Goal: Task Accomplishment & Management: Use online tool/utility

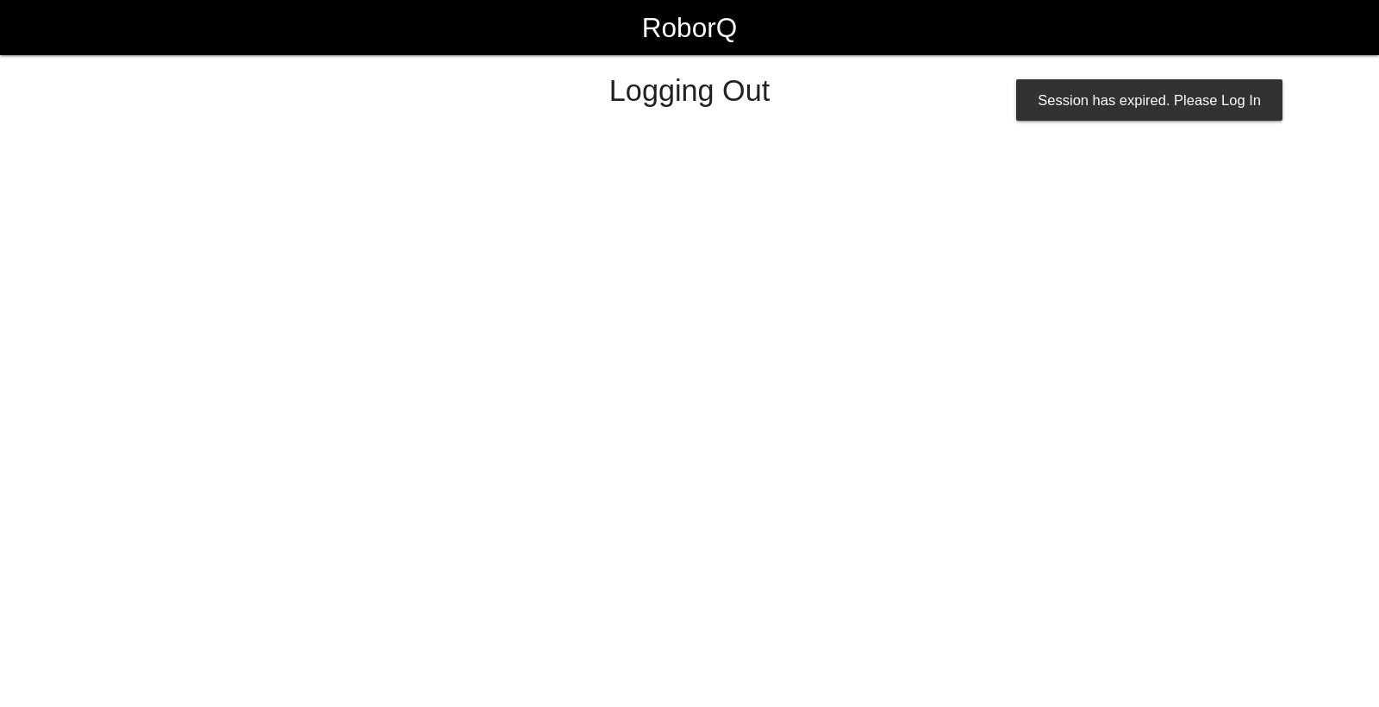
select select "Worker"
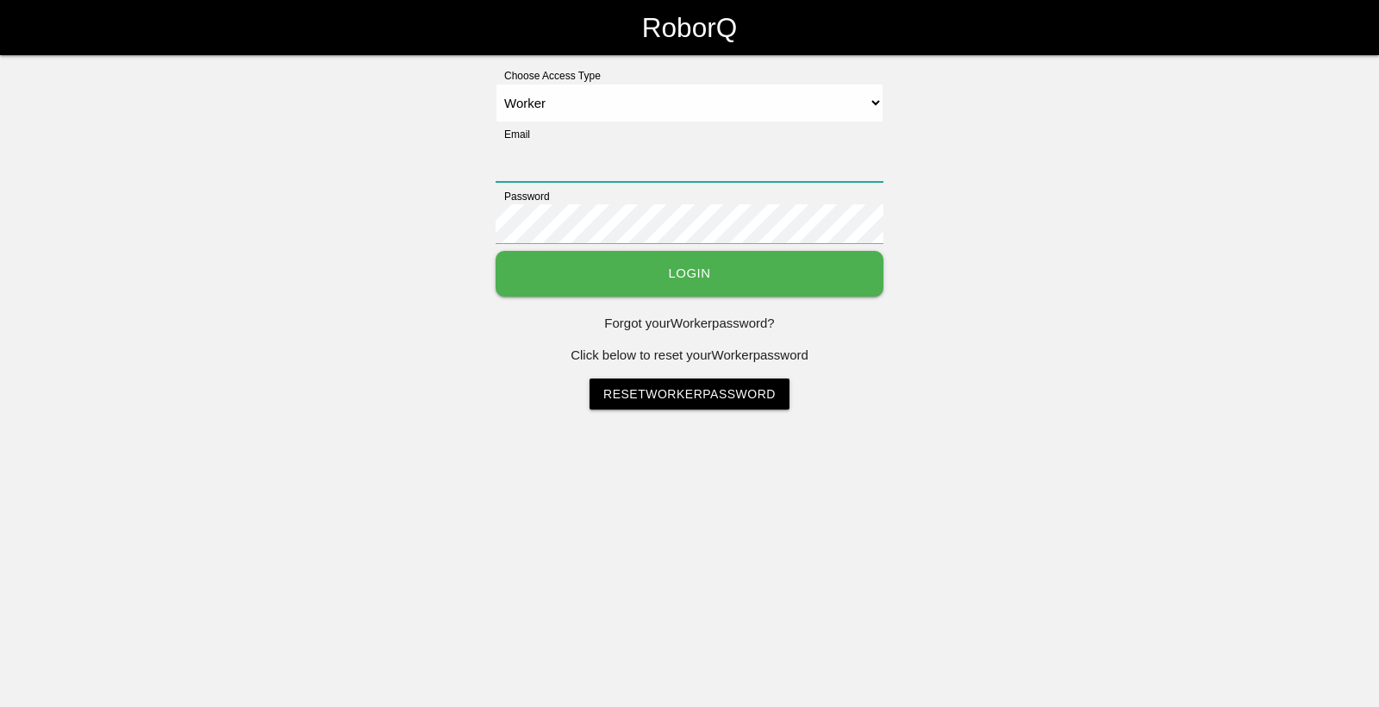
type input "[EMAIL_ADDRESS][DOMAIN_NAME]"
click at [725, 283] on button "Login" at bounding box center [690, 274] width 388 height 46
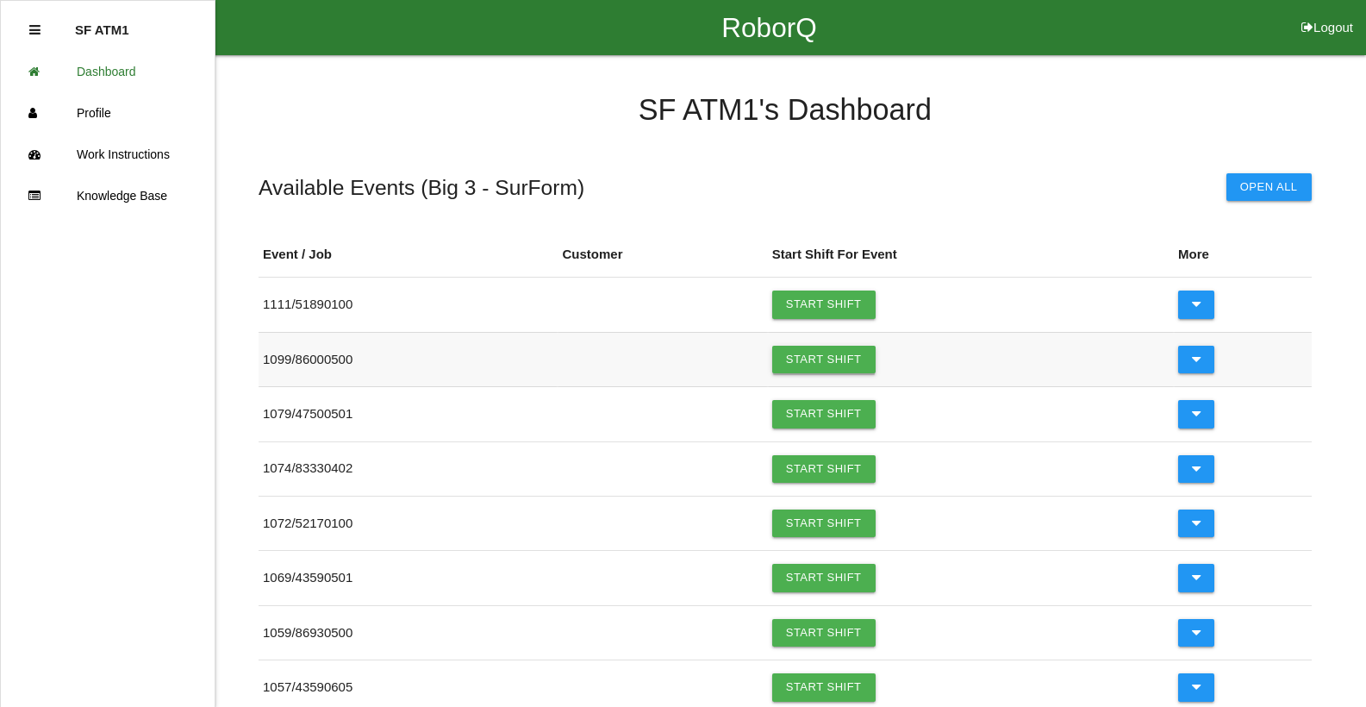
click at [809, 360] on link "Start Shift" at bounding box center [823, 360] width 103 height 28
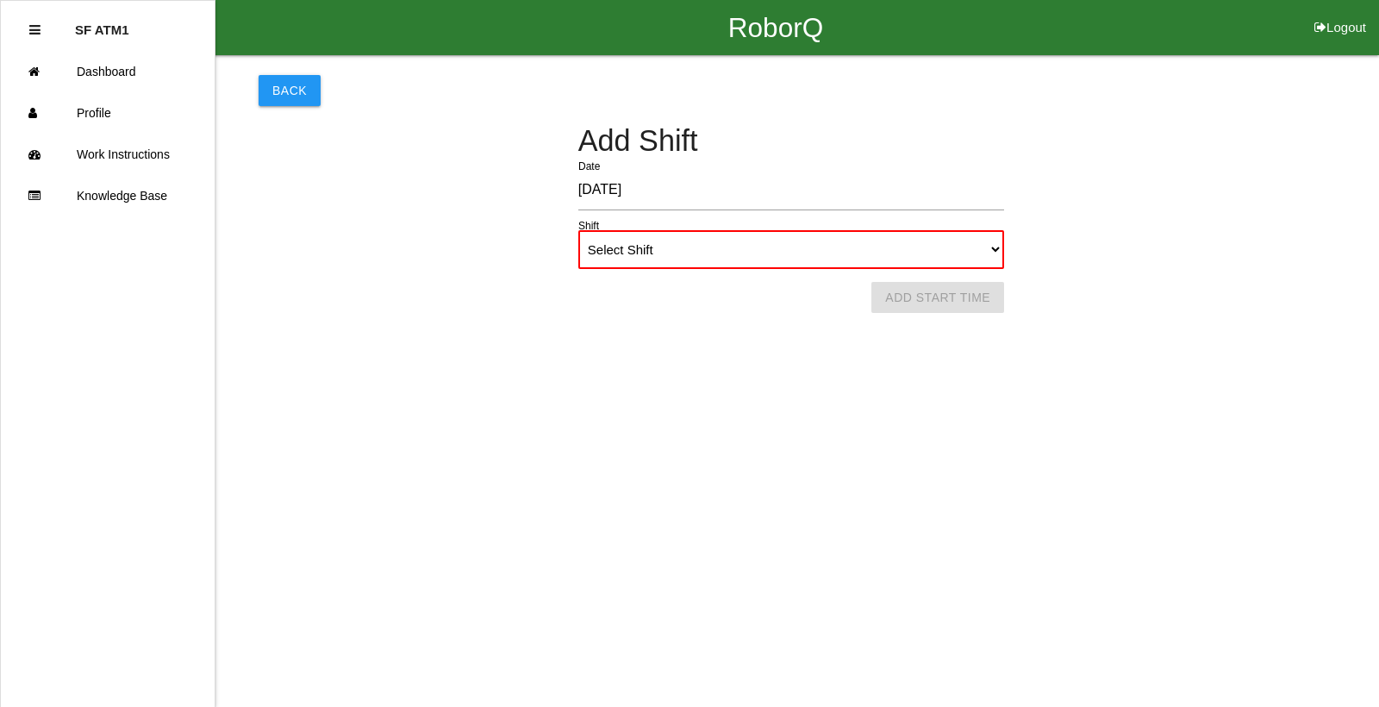
click at [329, 91] on div "Back Add Shift [DATE] Date Select Shift 1st Shift 2nd Shift 3rd Shift 4th Shift…" at bounding box center [791, 162] width 1065 height 214
click at [308, 80] on button "Back" at bounding box center [290, 90] width 62 height 31
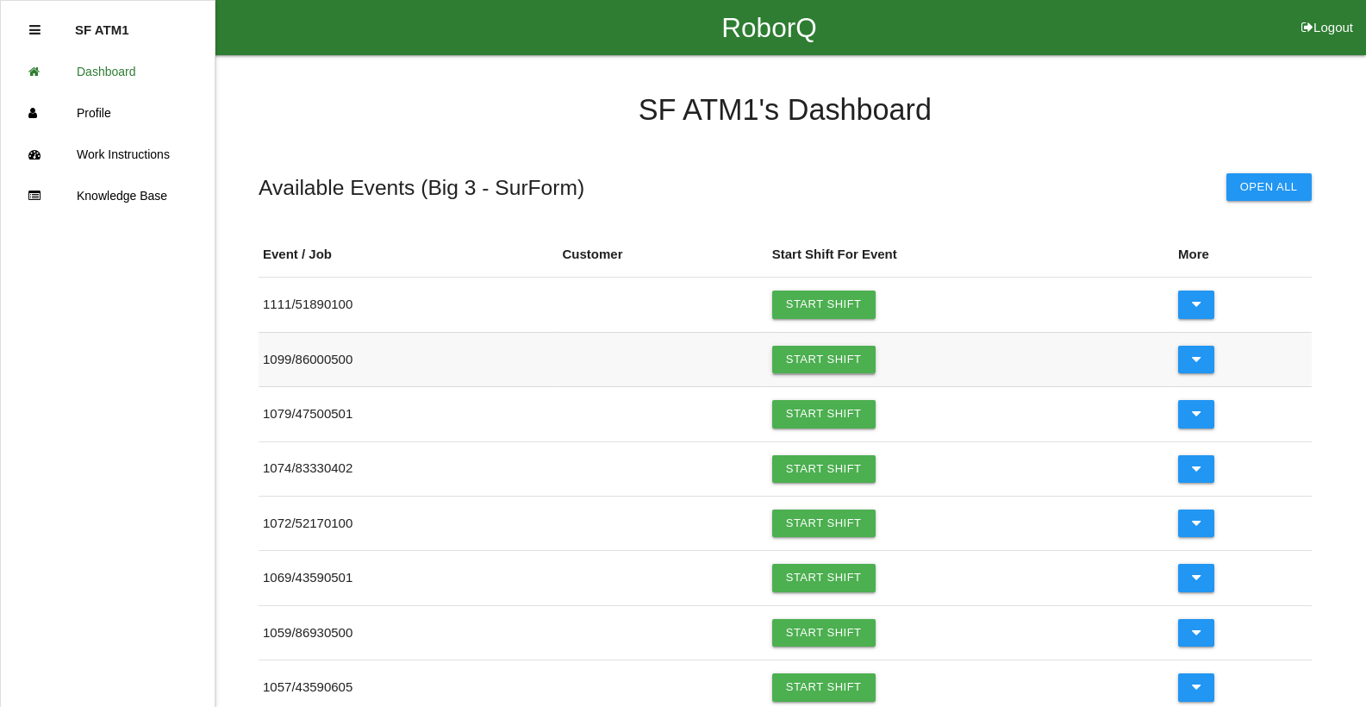
click at [842, 354] on link "Start Shift" at bounding box center [823, 360] width 103 height 28
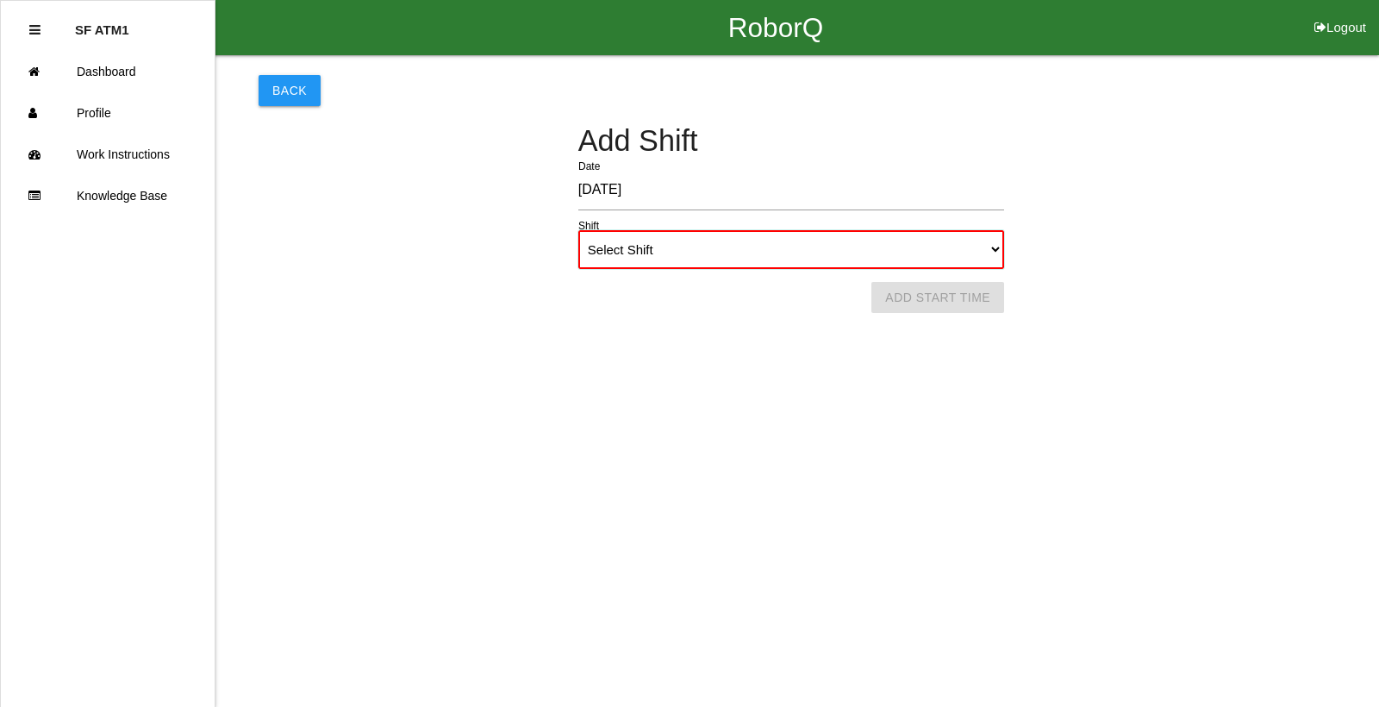
click at [976, 251] on select "Select Shift 1st Shift 2nd Shift 3rd Shift 4th Shift" at bounding box center [791, 249] width 426 height 39
select select "1"
click at [578, 230] on select "Select Shift 1st Shift 2nd Shift 3rd Shift 4th Shift" at bounding box center [791, 249] width 426 height 39
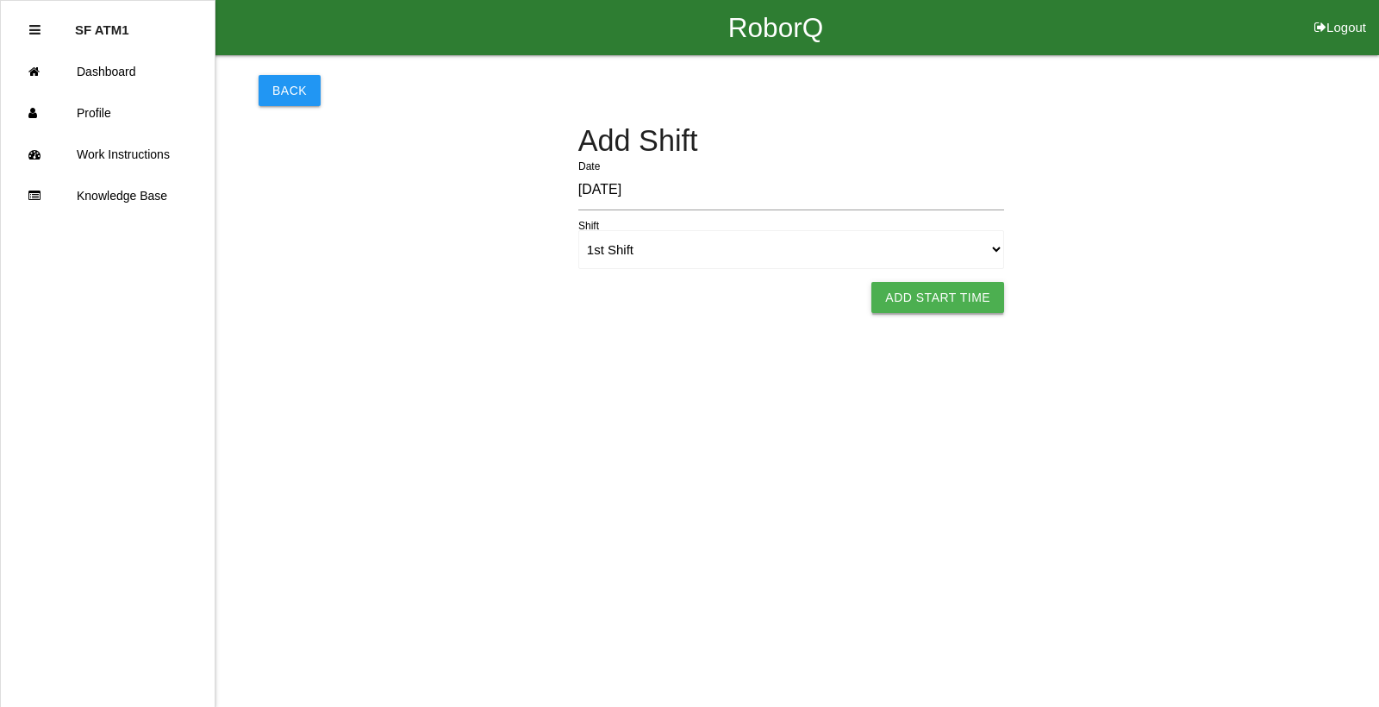
click at [942, 300] on button "Add Start Time" at bounding box center [937, 297] width 133 height 31
select select "6"
select select "11"
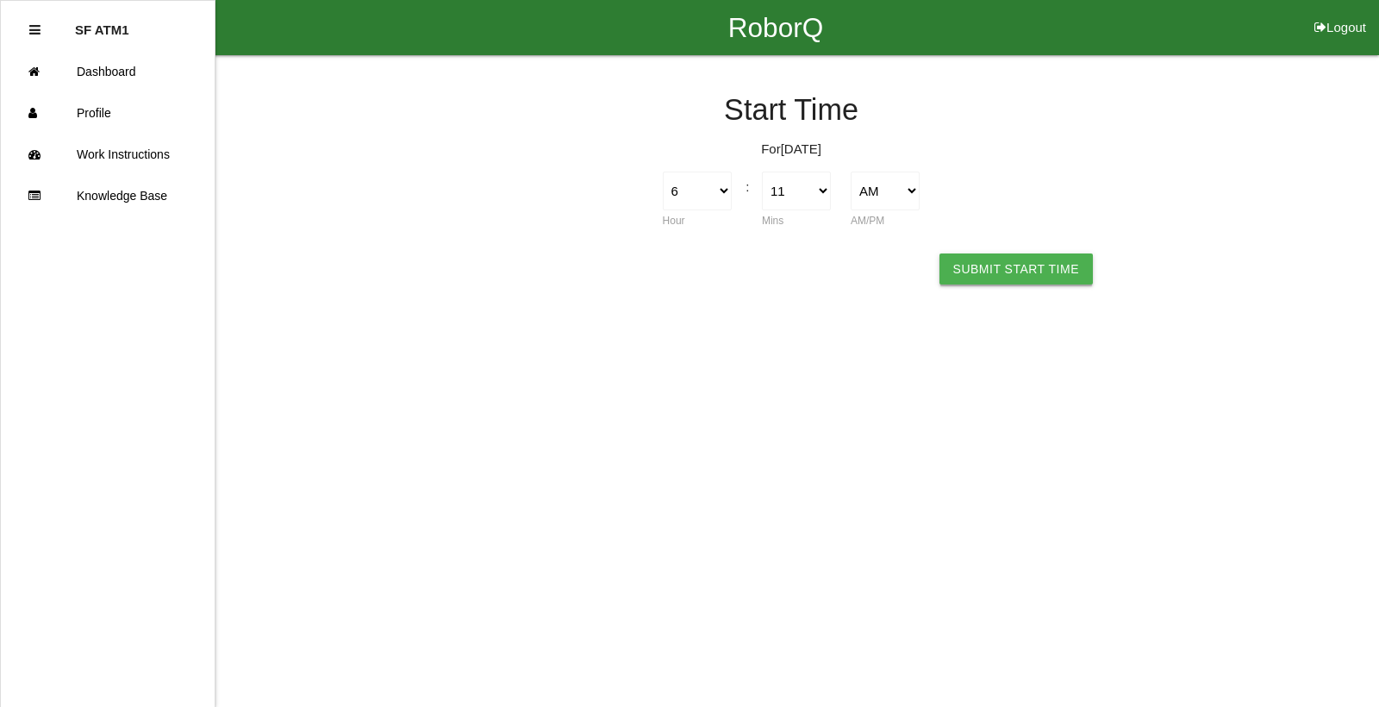
click at [969, 272] on button "Submit Start Time" at bounding box center [1015, 268] width 153 height 31
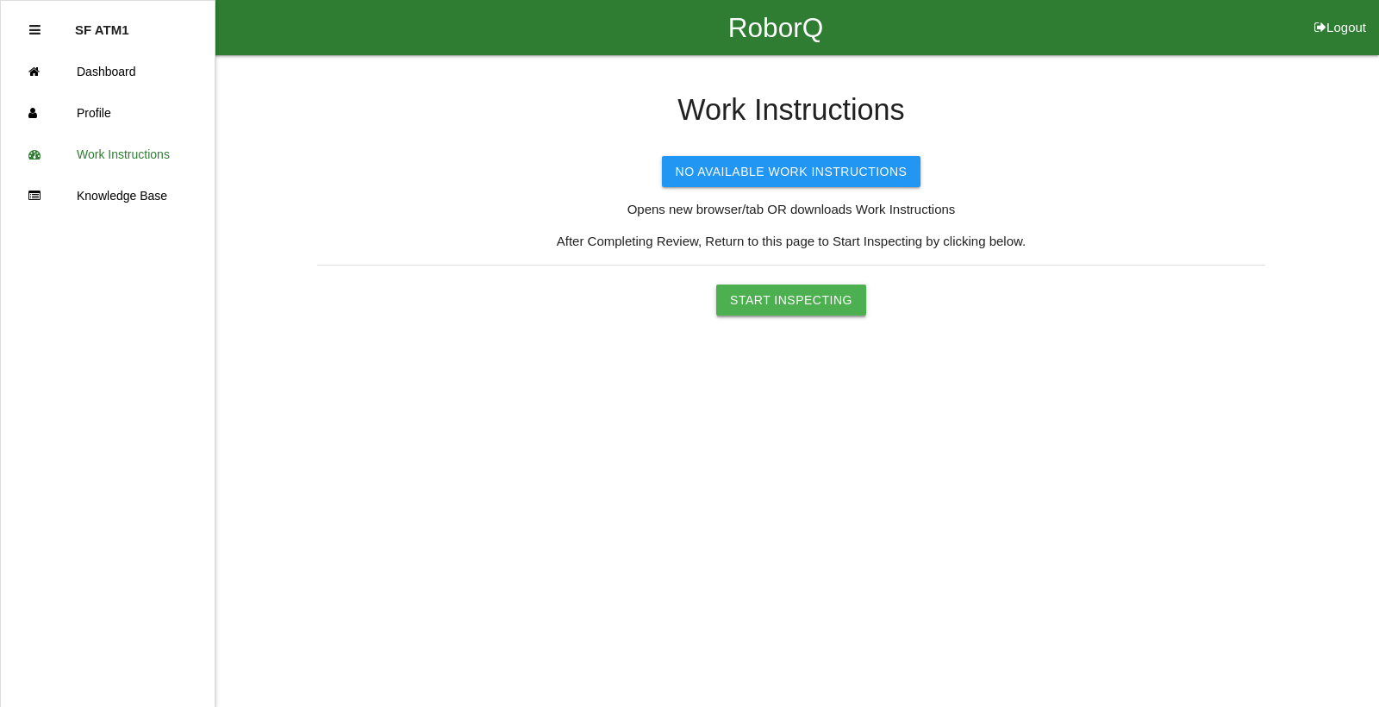
click at [828, 303] on button "Start Inspecting" at bounding box center [791, 299] width 150 height 31
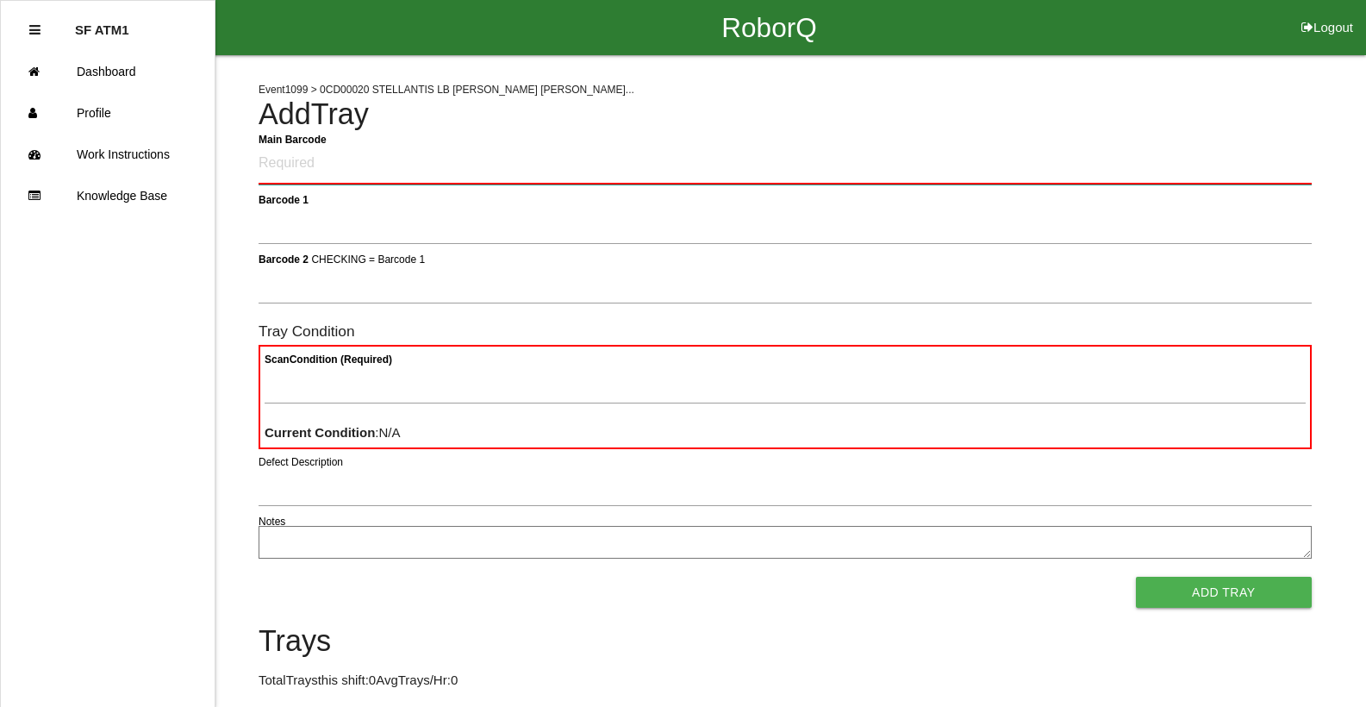
click at [1110, 168] on Barcode "Main Barcode" at bounding box center [785, 164] width 1053 height 41
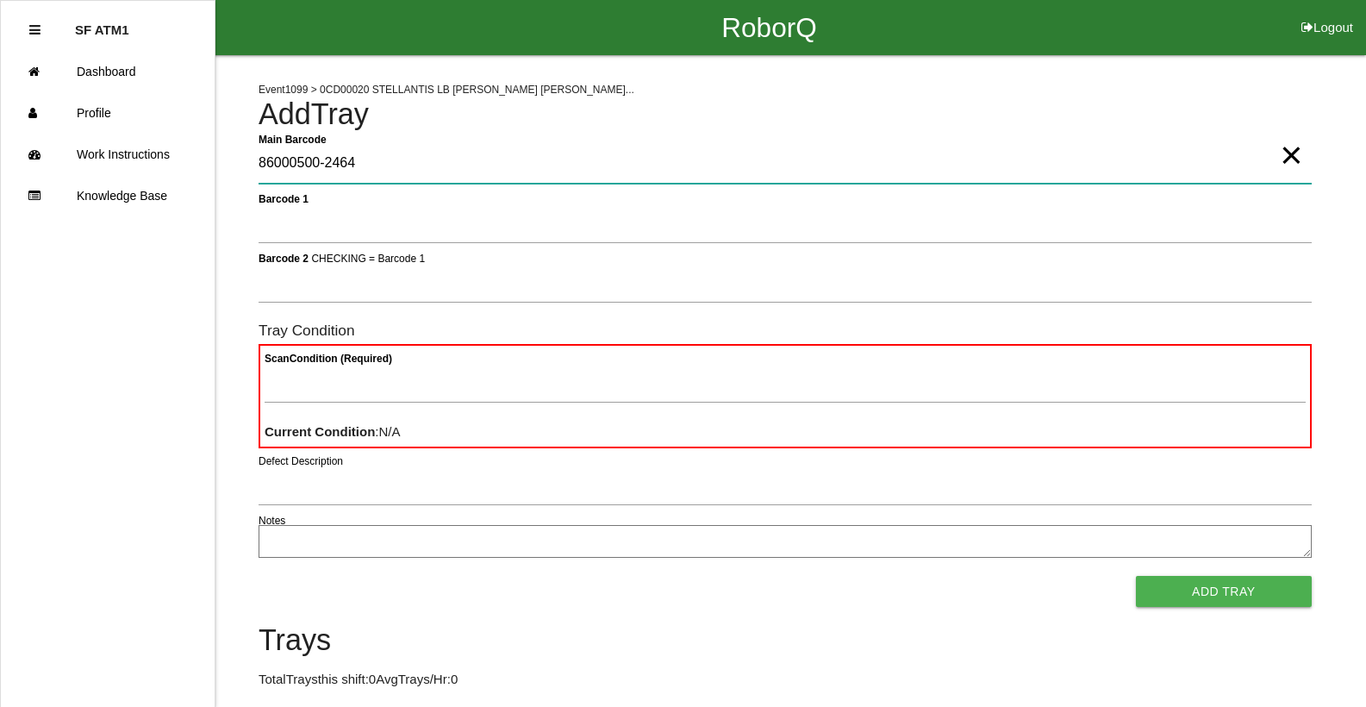
type Barcode "86000500-2464"
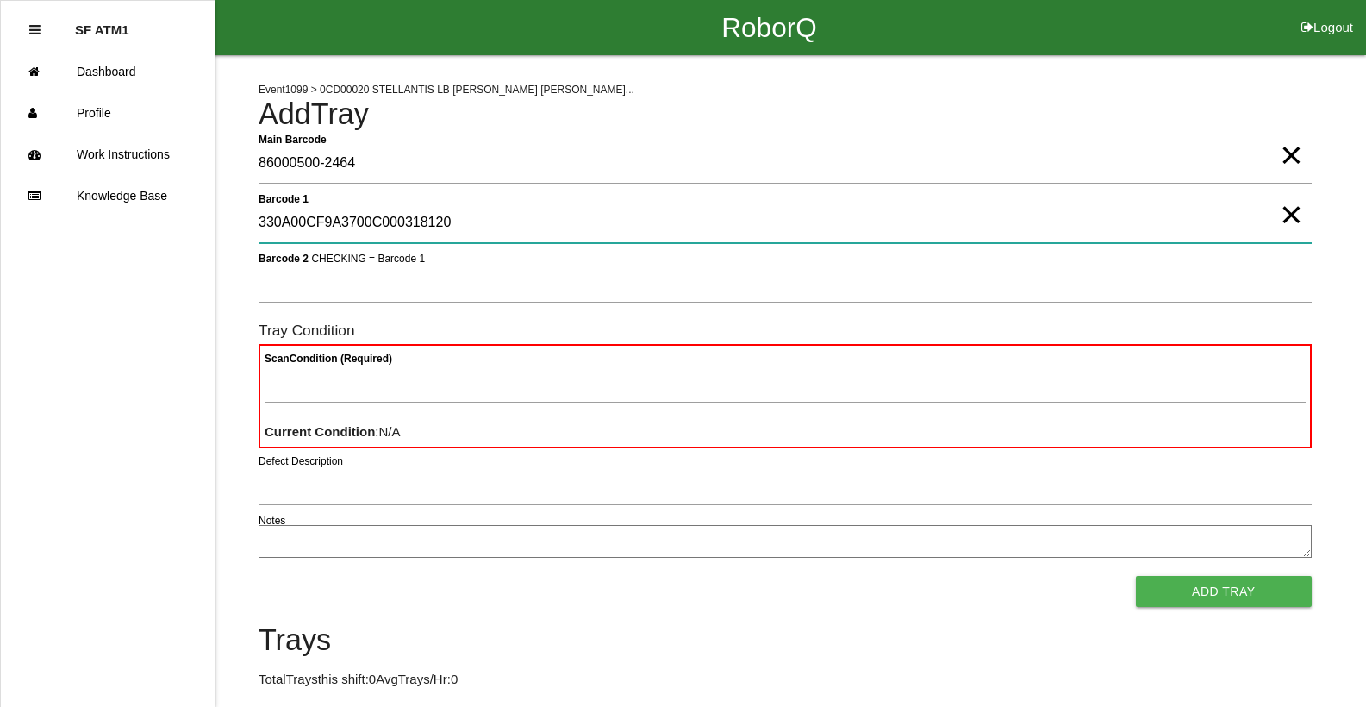
type 1 "330A00CF9A3700C000318120"
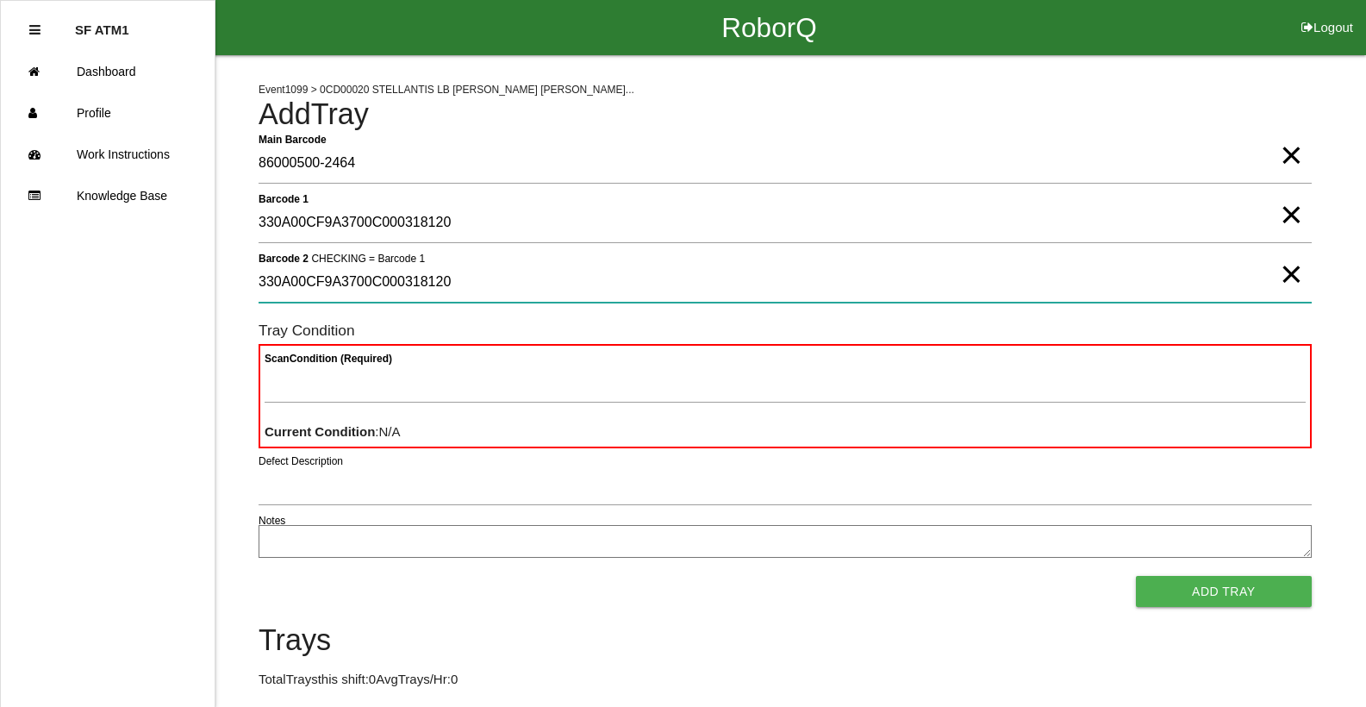
type 2 "330A00CF9A3700C000318120"
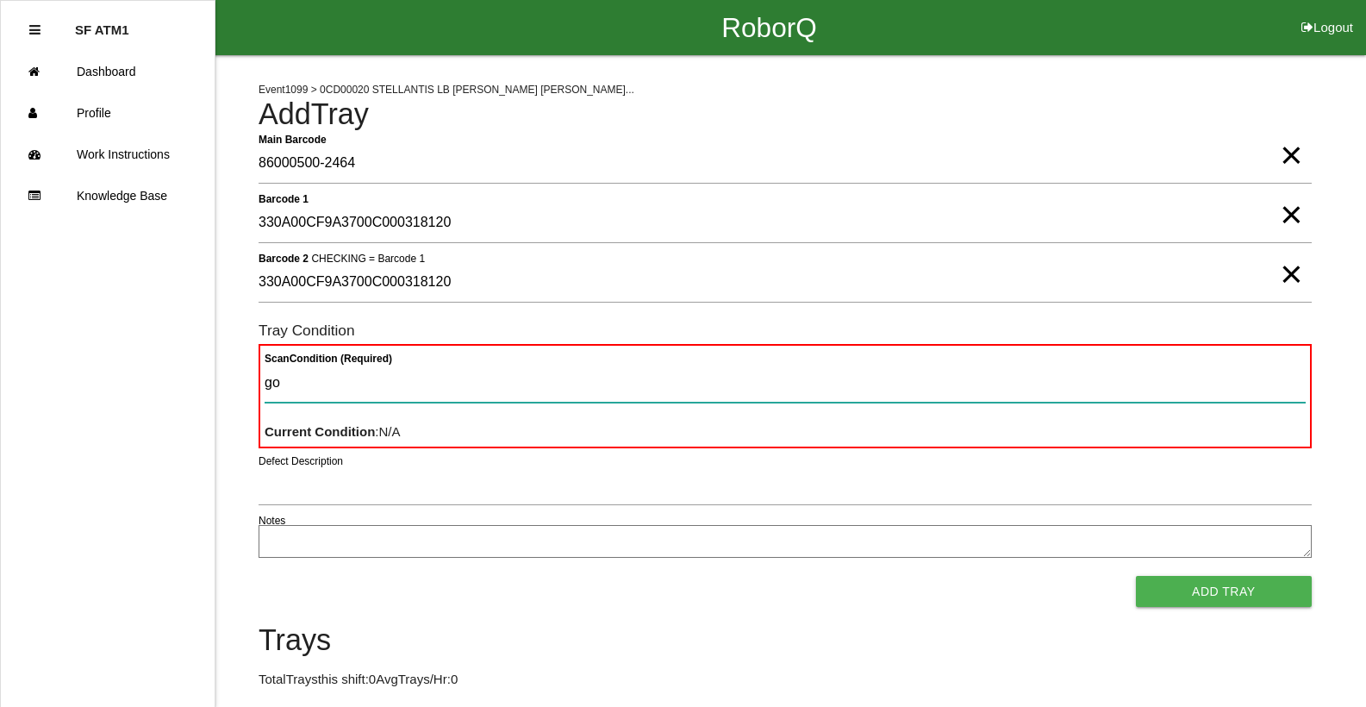
type Condition "goo"
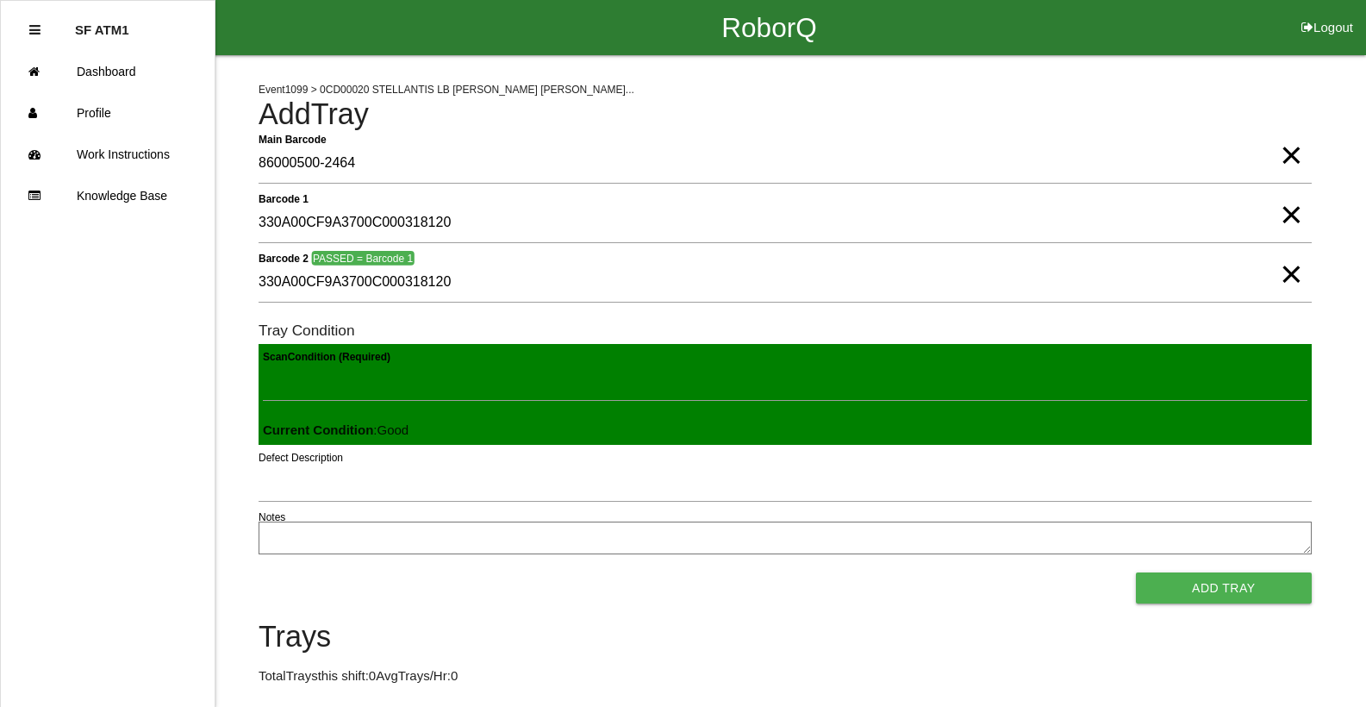
click at [1136, 572] on button "Add Tray" at bounding box center [1224, 587] width 176 height 31
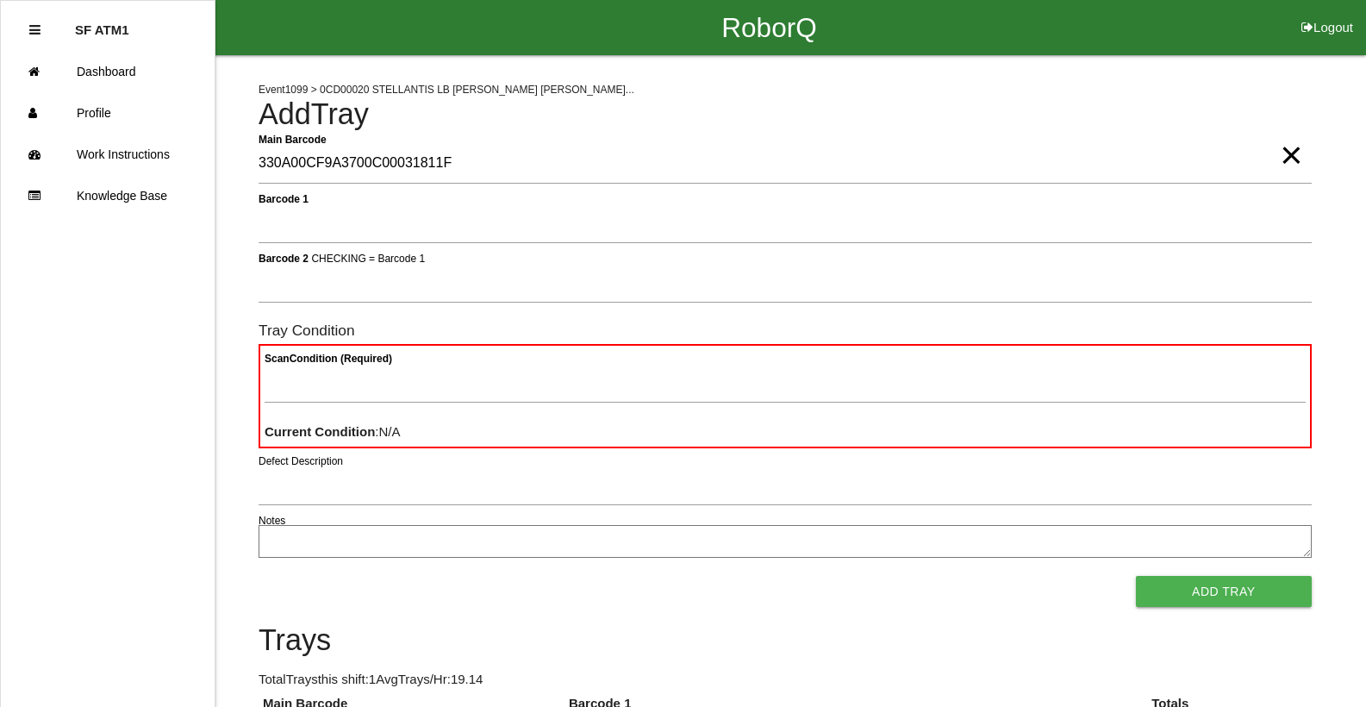
type Barcode "330A00CF9A3700C00031811F"
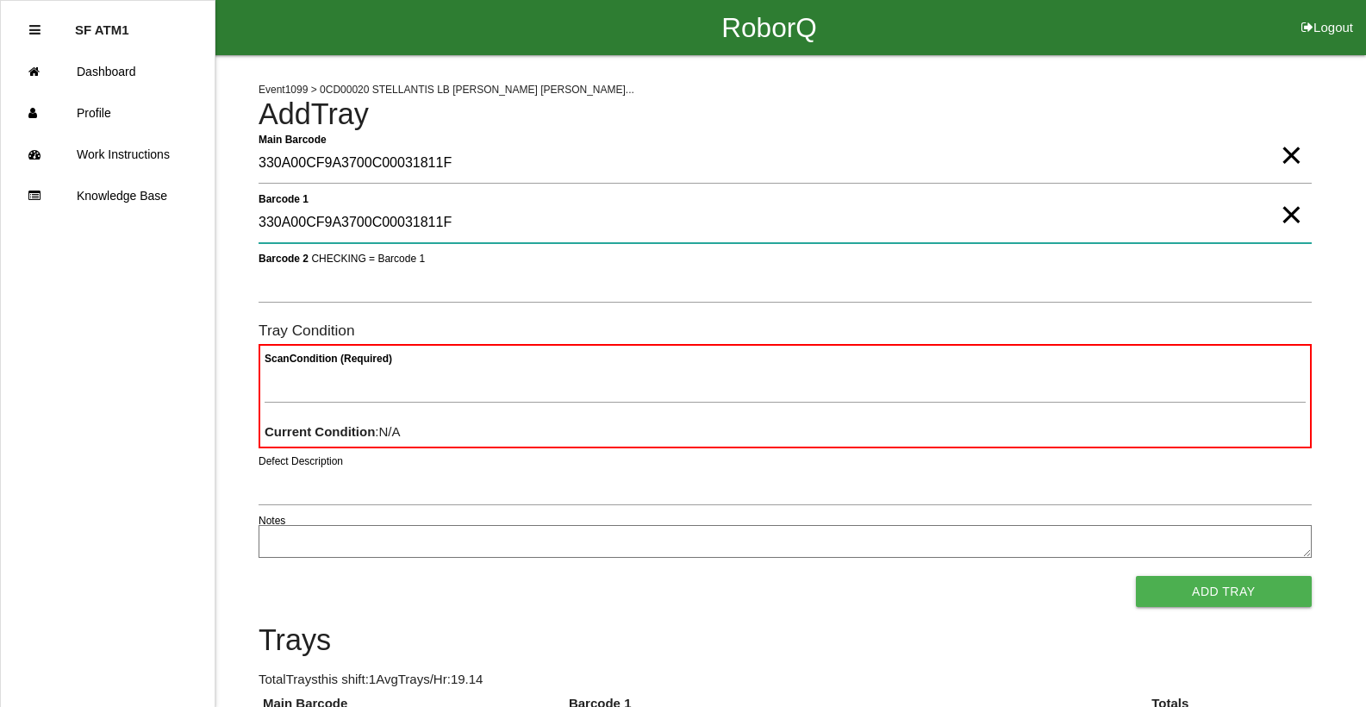
type 1 "330A00CF9A3700C00031811F"
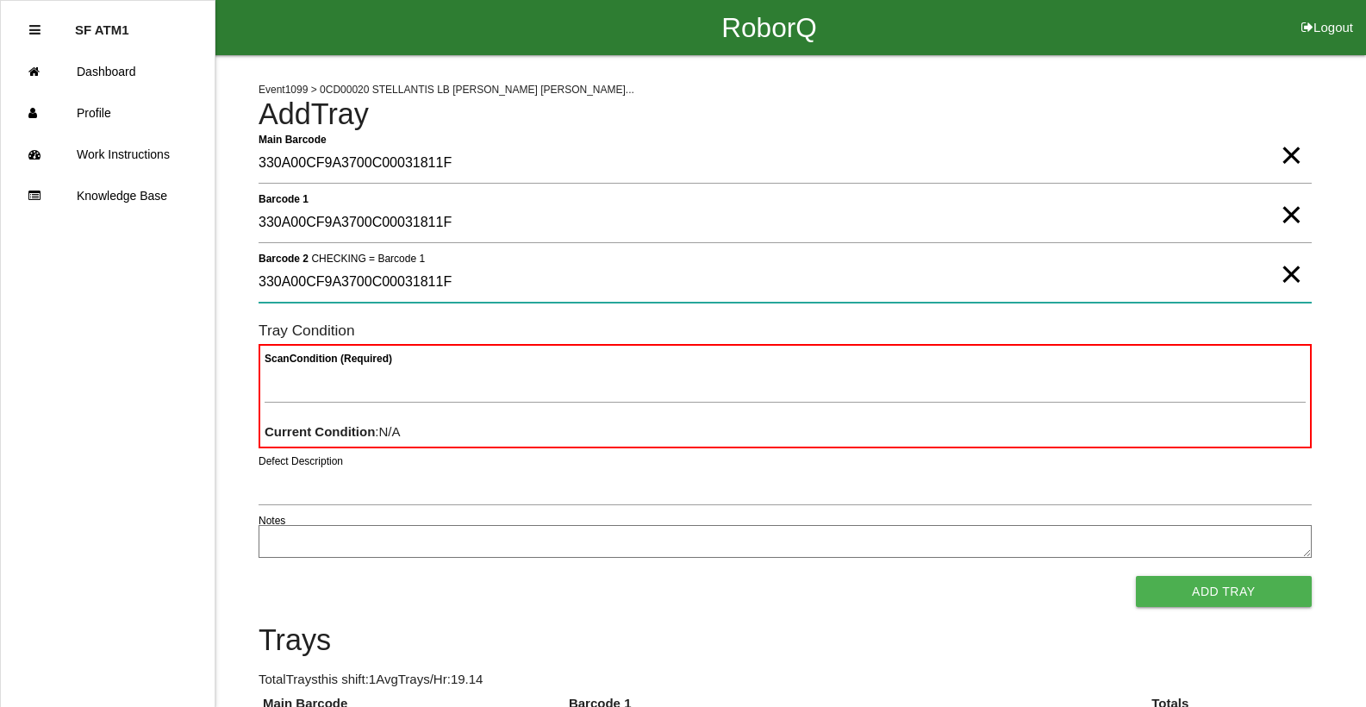
type 2 "330A00CF9A3700C00031811F"
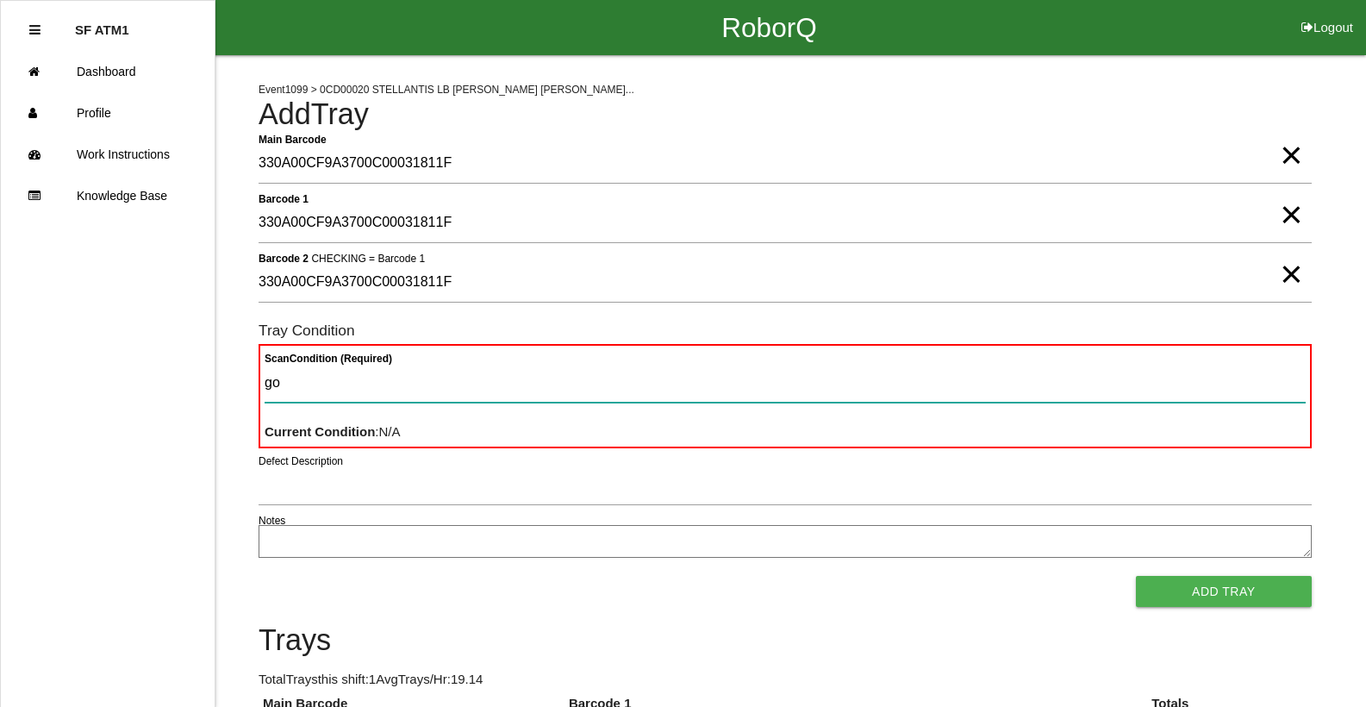
type Condition "goo"
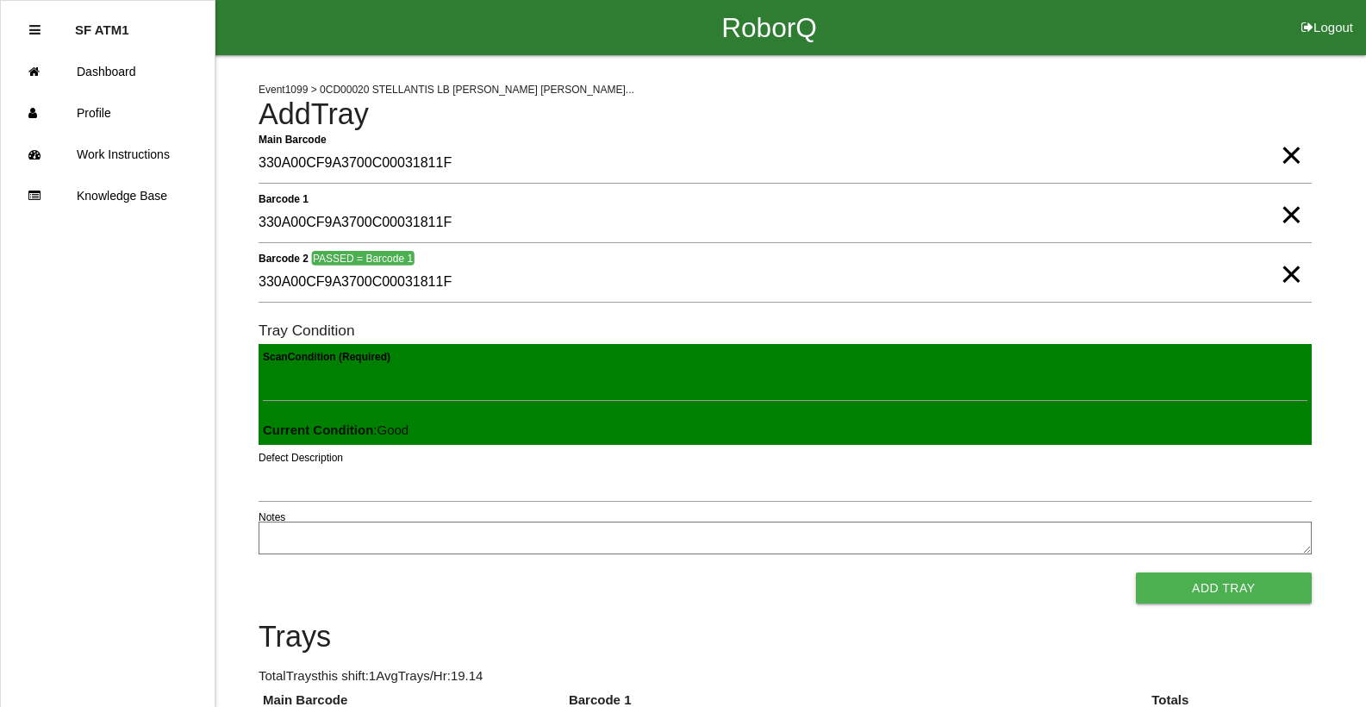
click at [1136, 572] on button "Add Tray" at bounding box center [1224, 587] width 176 height 31
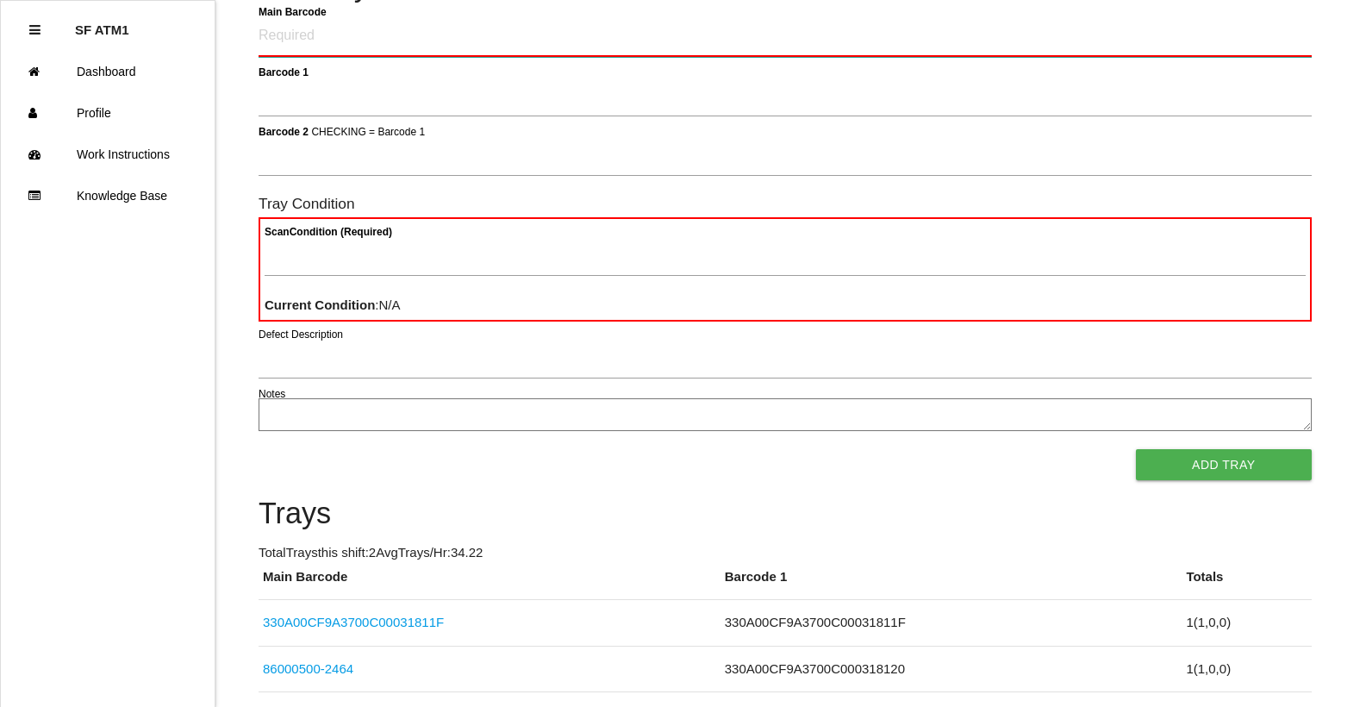
scroll to position [66, 0]
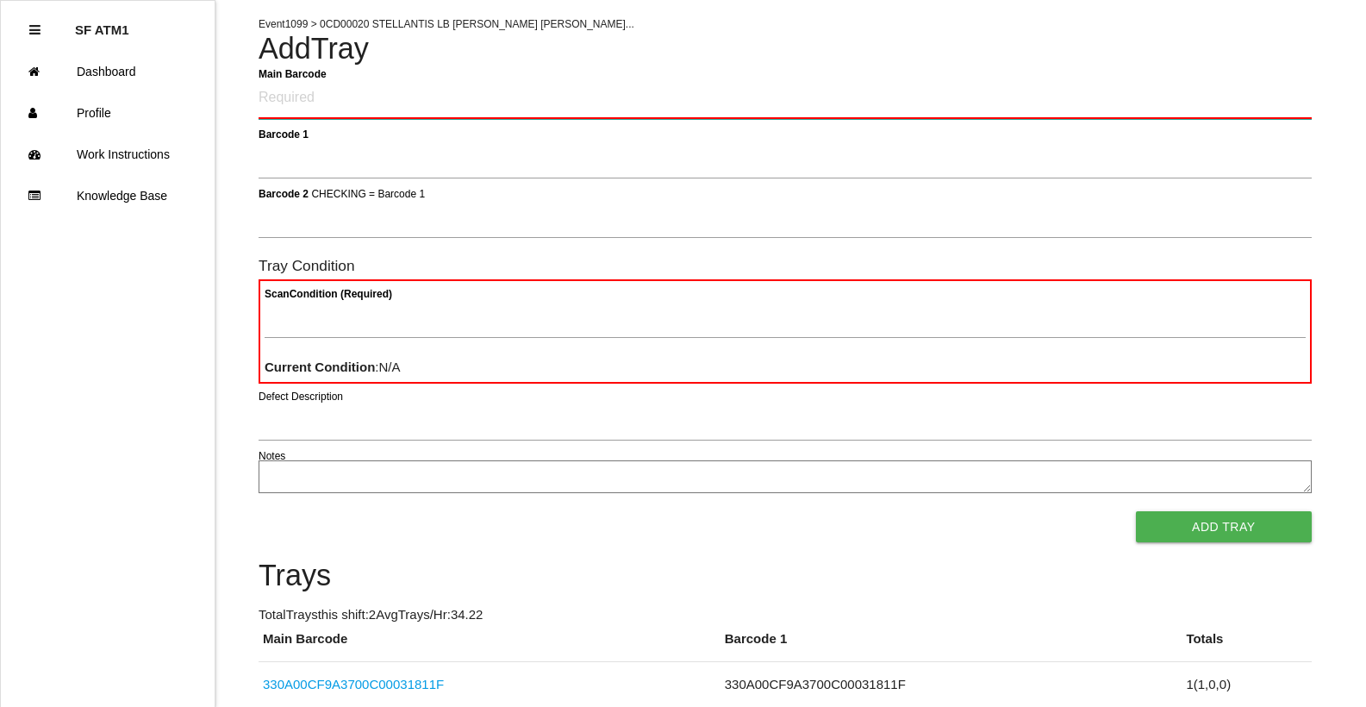
click at [321, 96] on Barcode "Main Barcode" at bounding box center [785, 98] width 1053 height 41
type Barcode "86000500-2466"
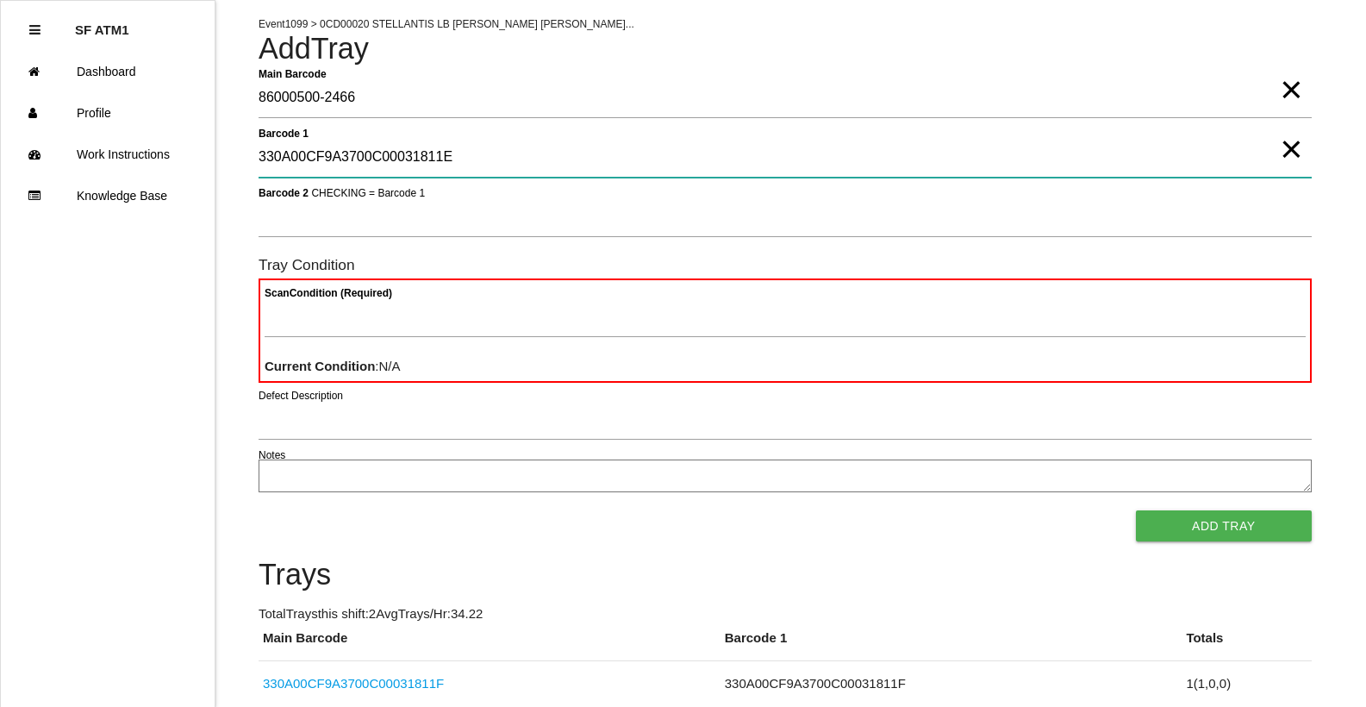
type 1 "330A00CF9A3700C00031811E"
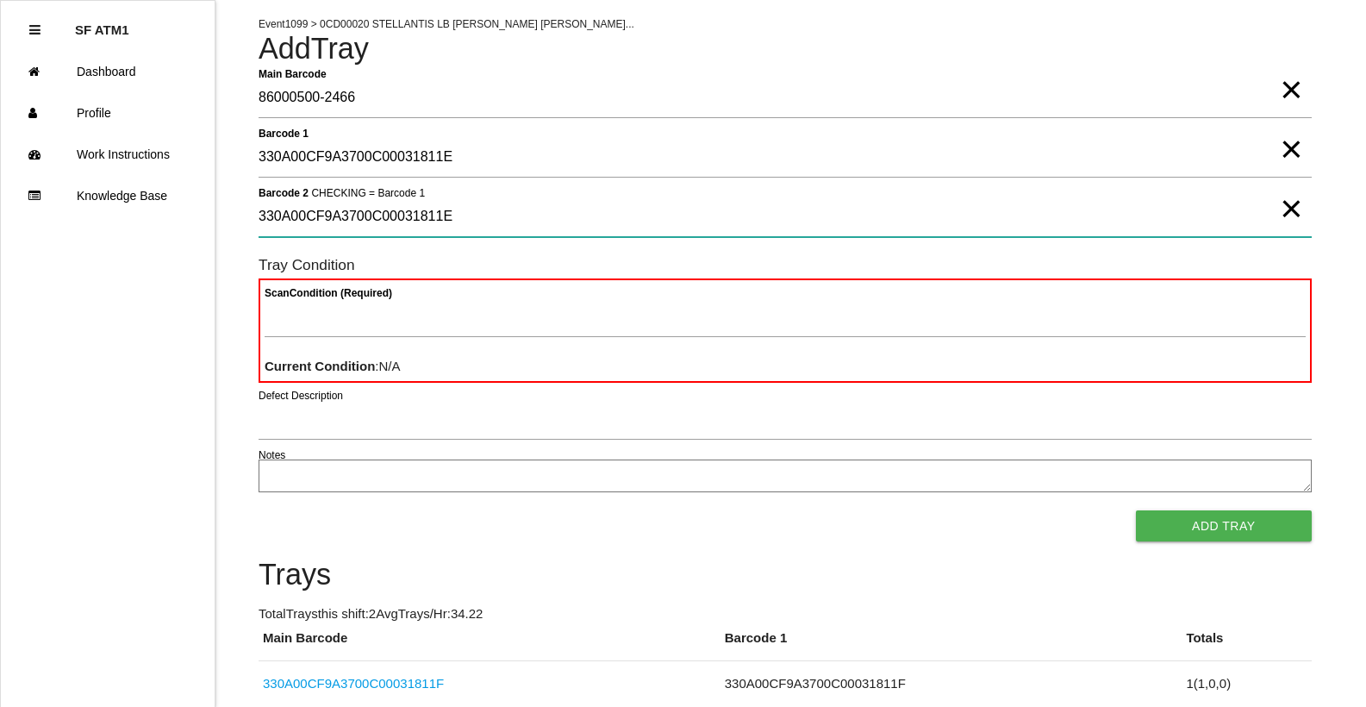
type 2 "330A00CF9A3700C00031811E"
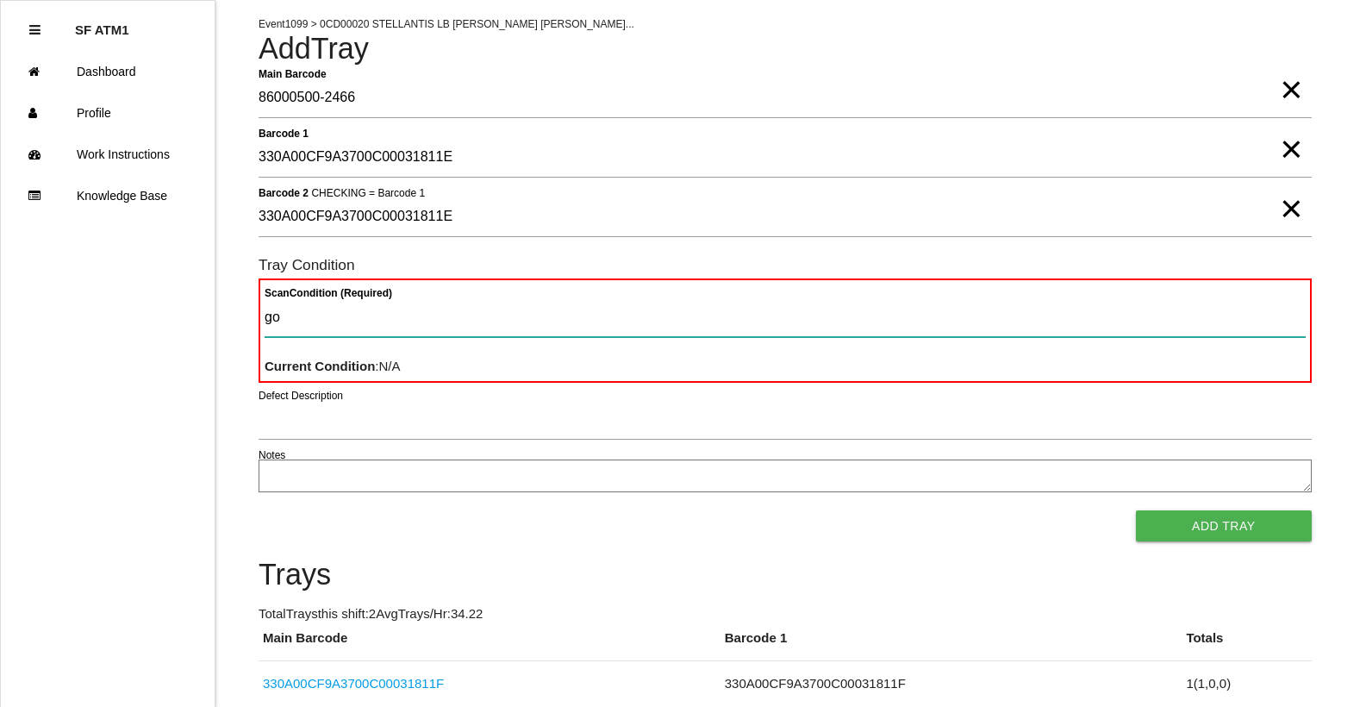
type Condition "goo"
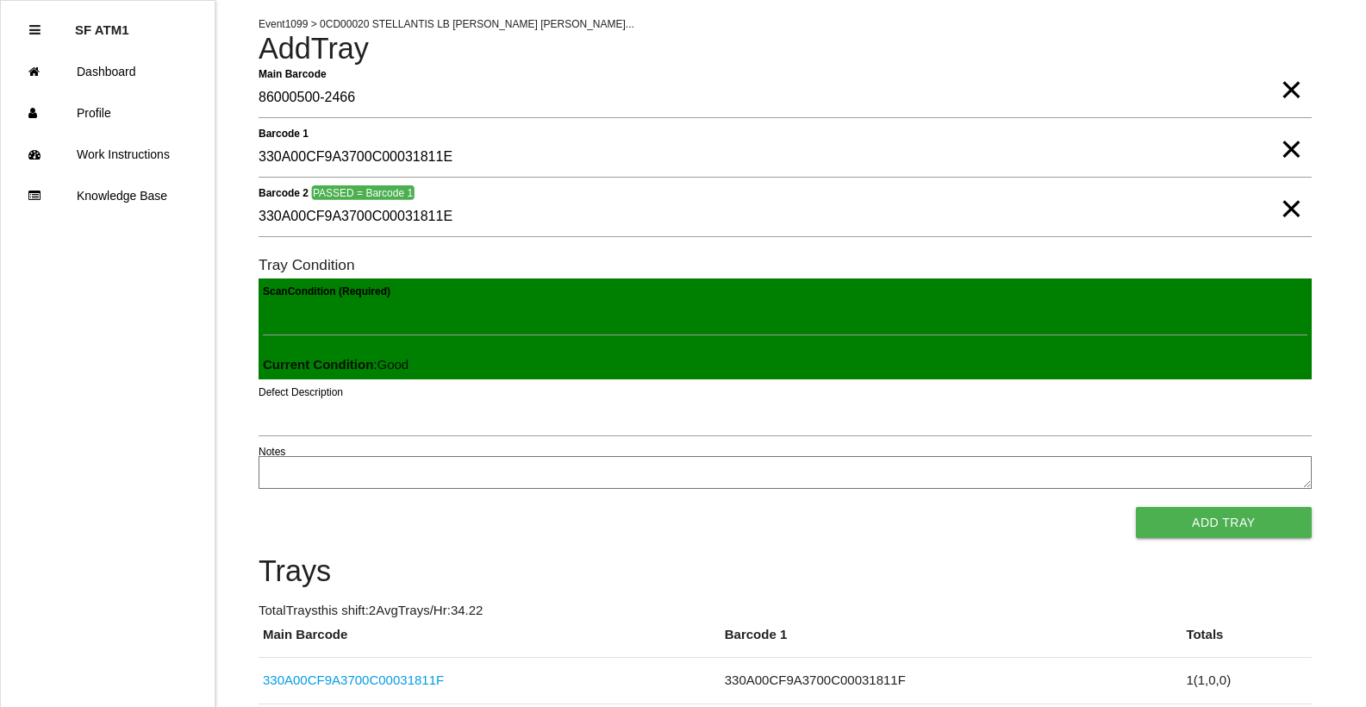
click at [1136, 507] on button "Add Tray" at bounding box center [1224, 522] width 176 height 31
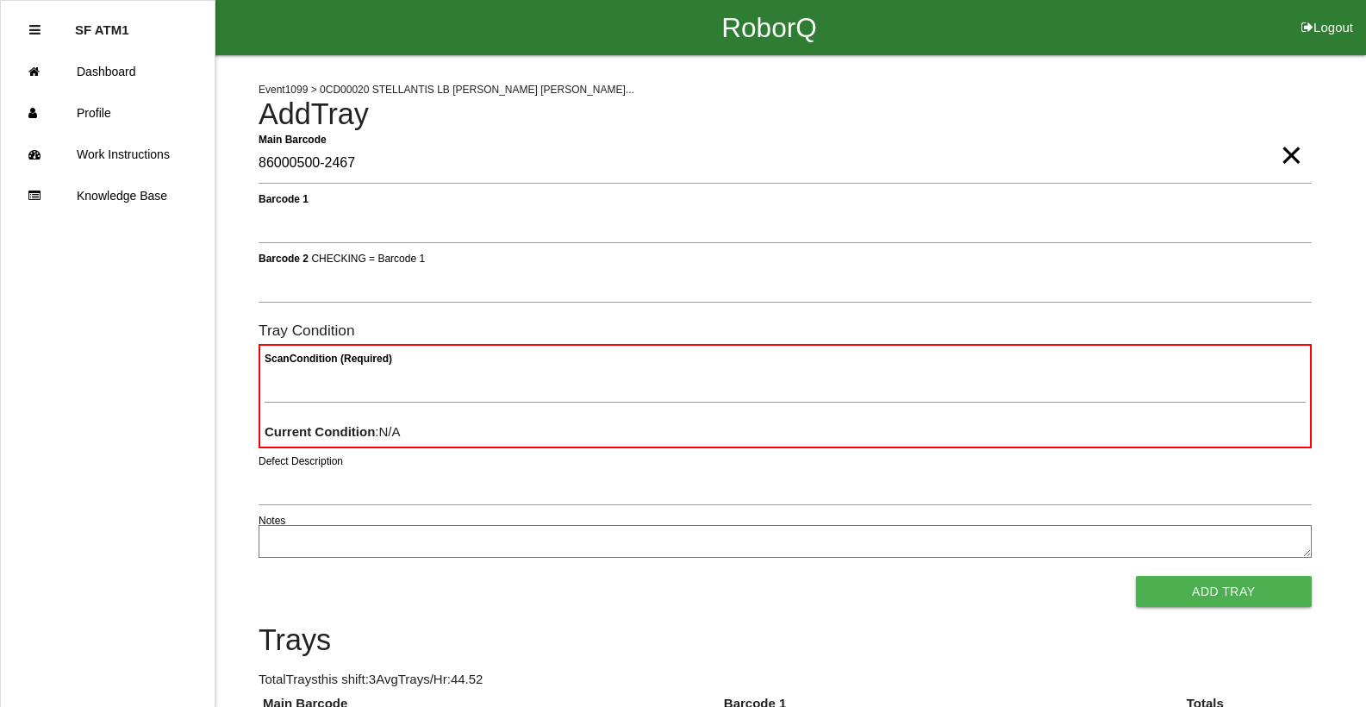
type Barcode "86000500-2467"
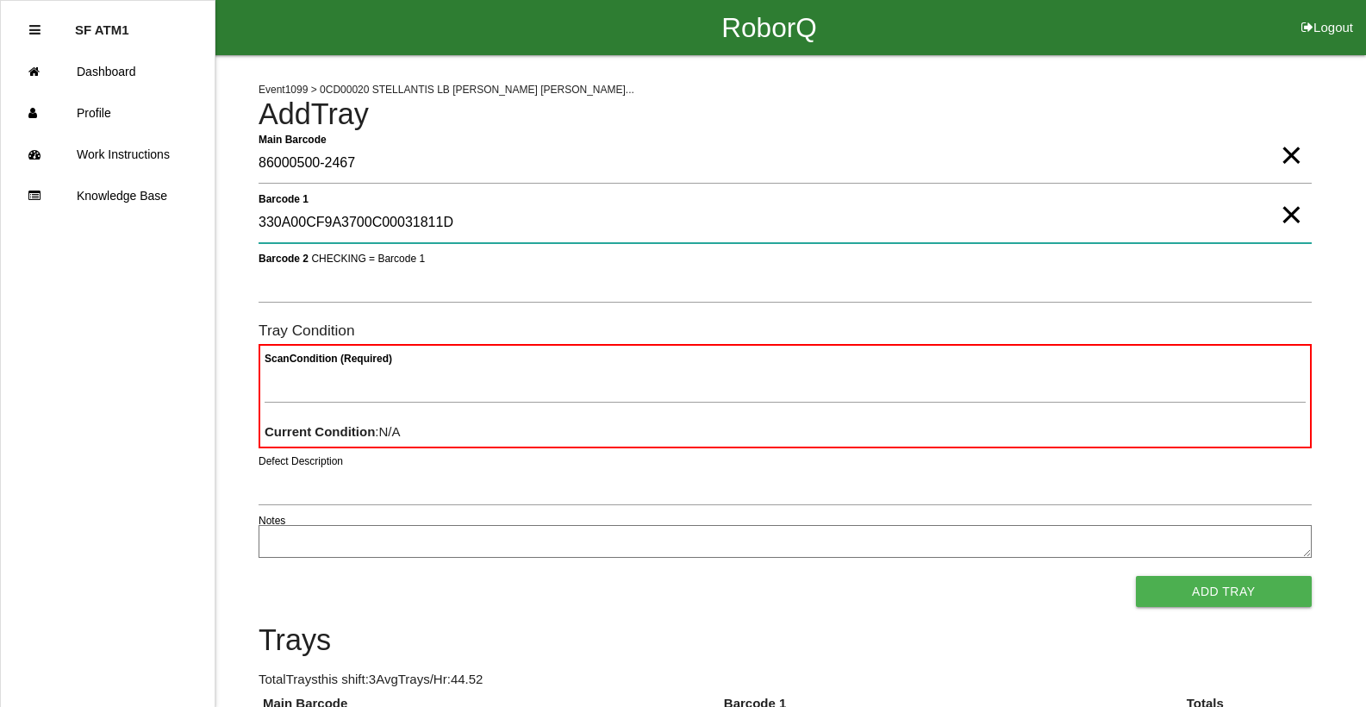
type 1 "330A00CF9A3700C00031811D"
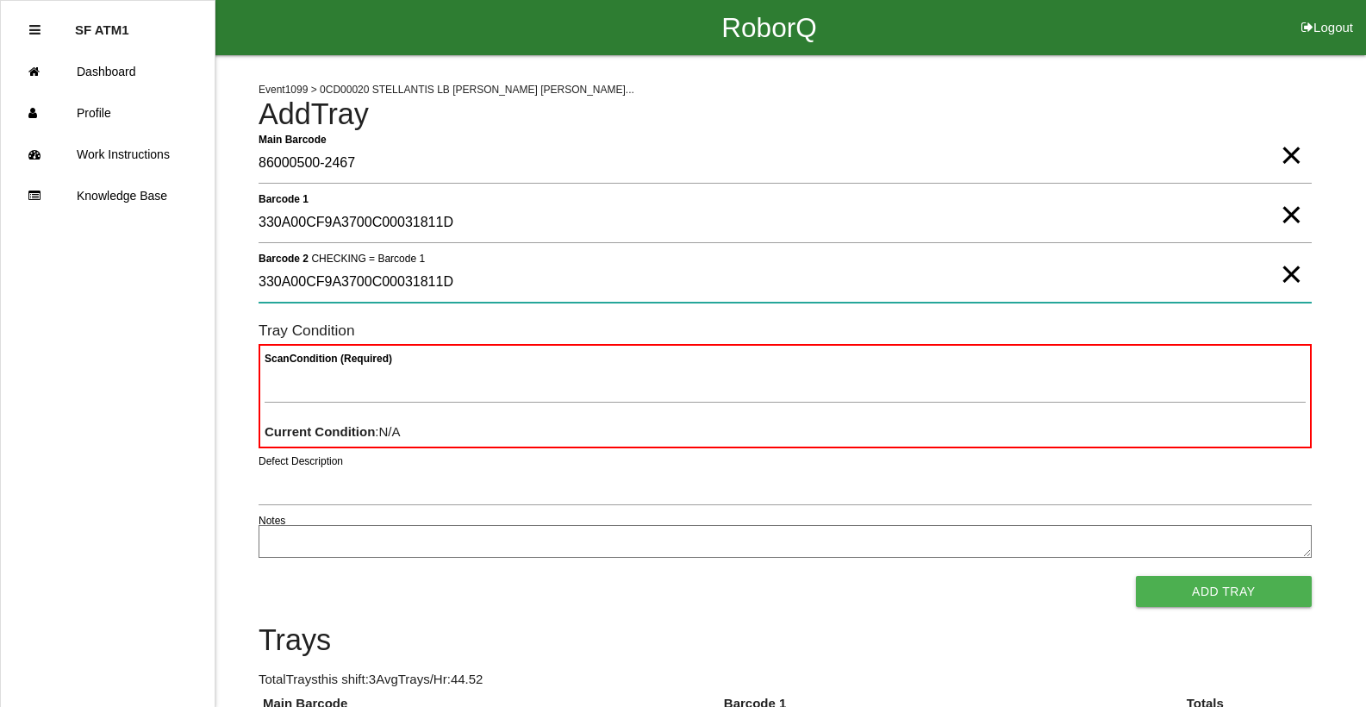
type 2 "330A00CF9A3700C00031811D"
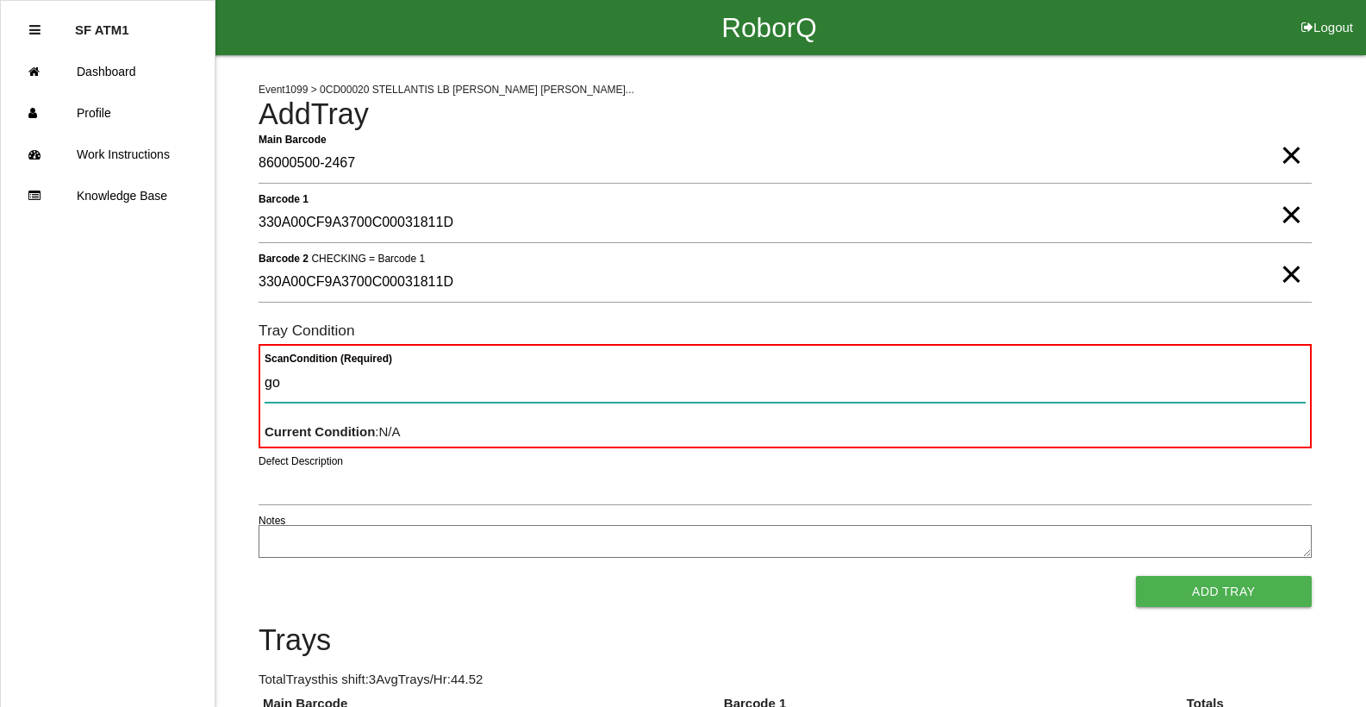
type Condition "goo"
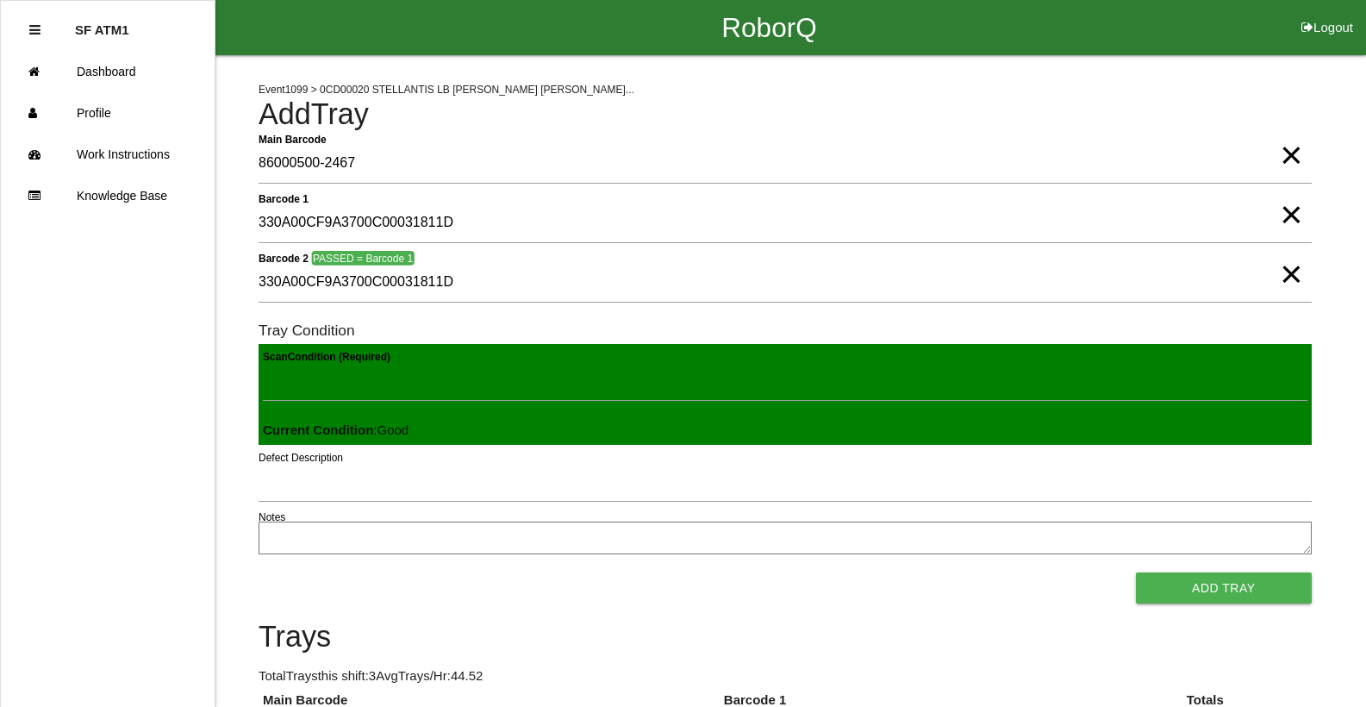
click at [1136, 572] on button "Add Tray" at bounding box center [1224, 587] width 176 height 31
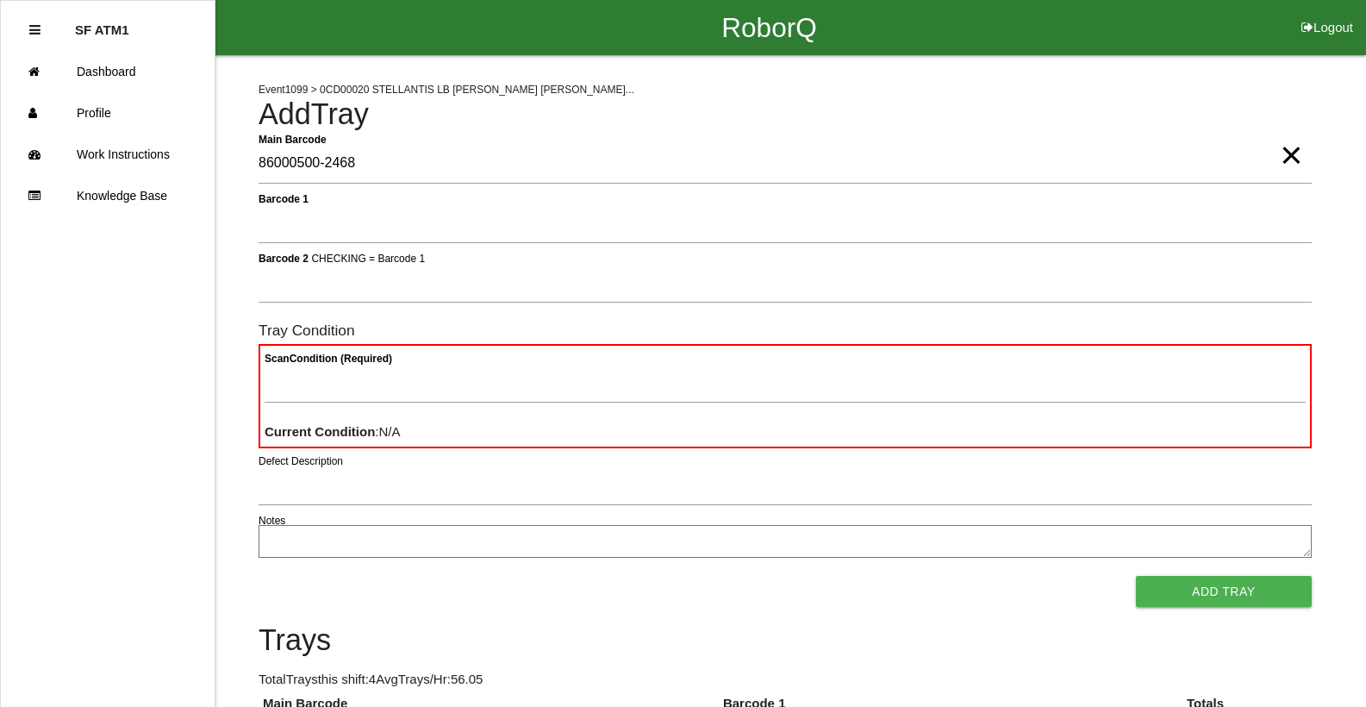
type Barcode "86000500-2468"
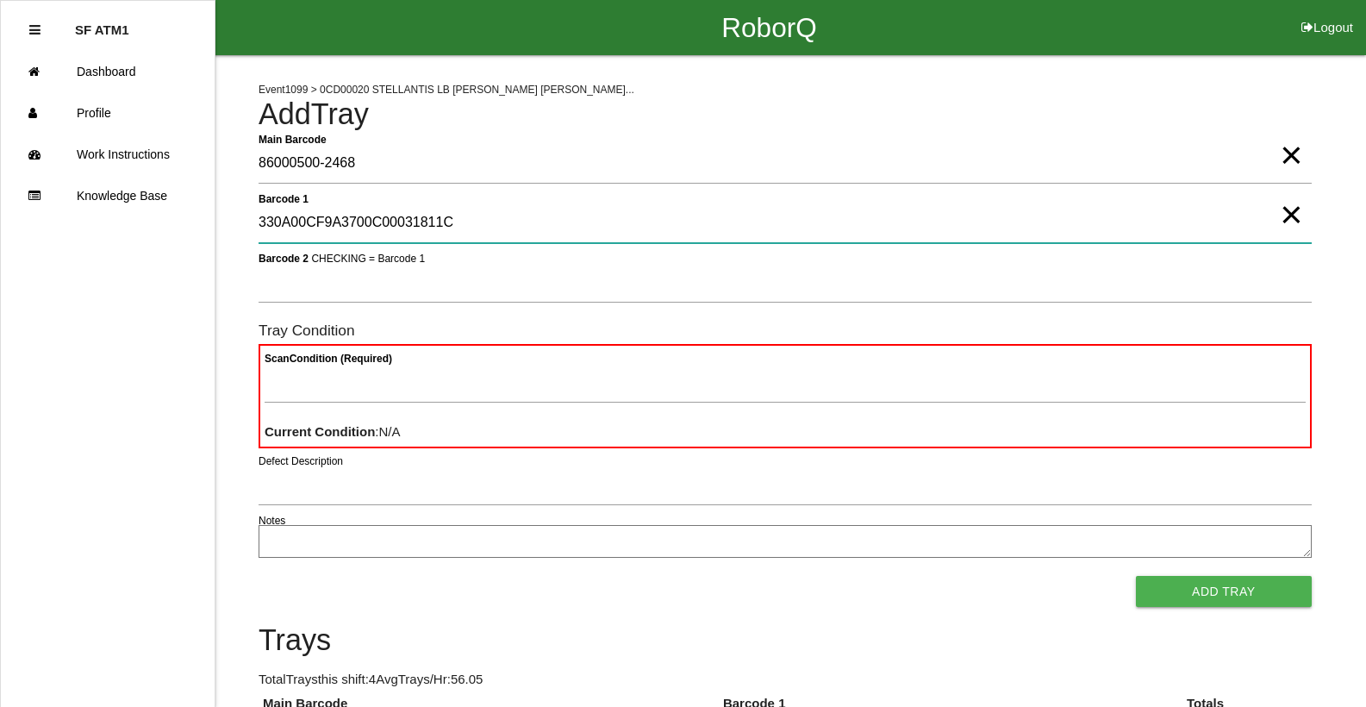
type 1 "330A00CF9A3700C00031811C"
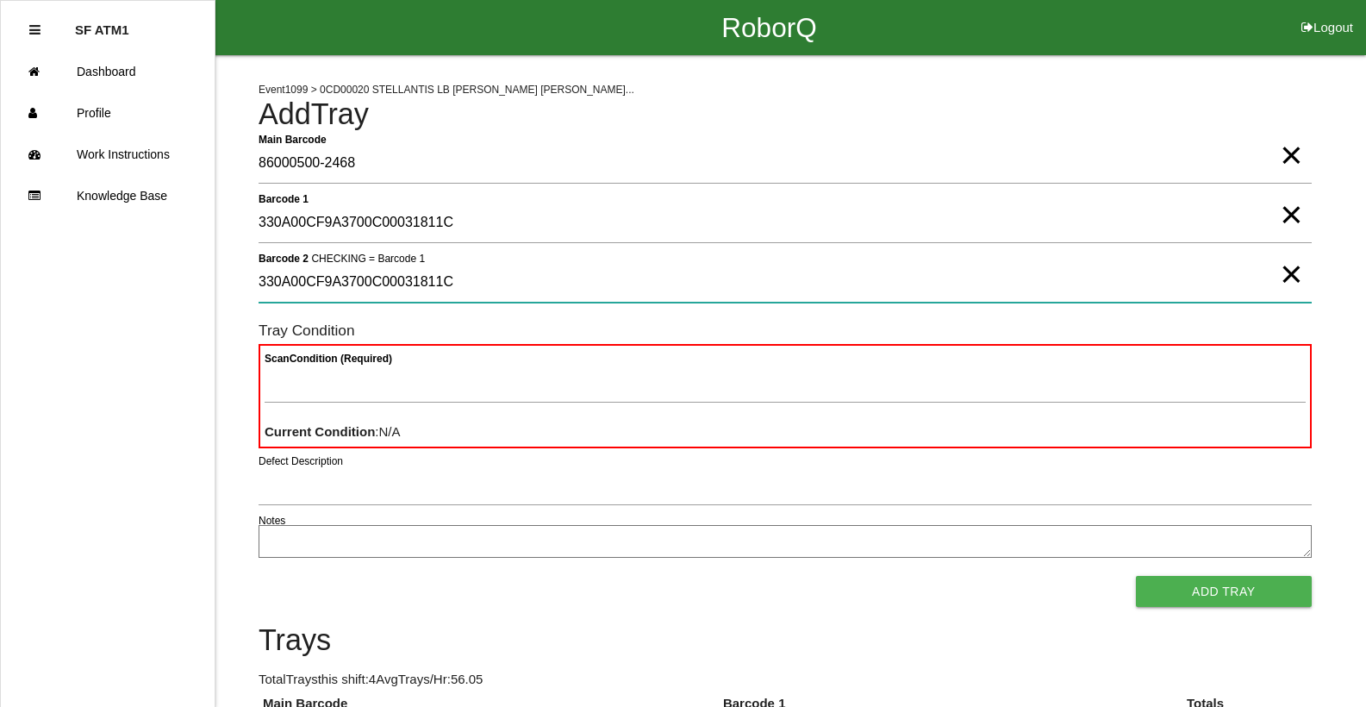
type 2 "330A00CF9A3700C00031811C"
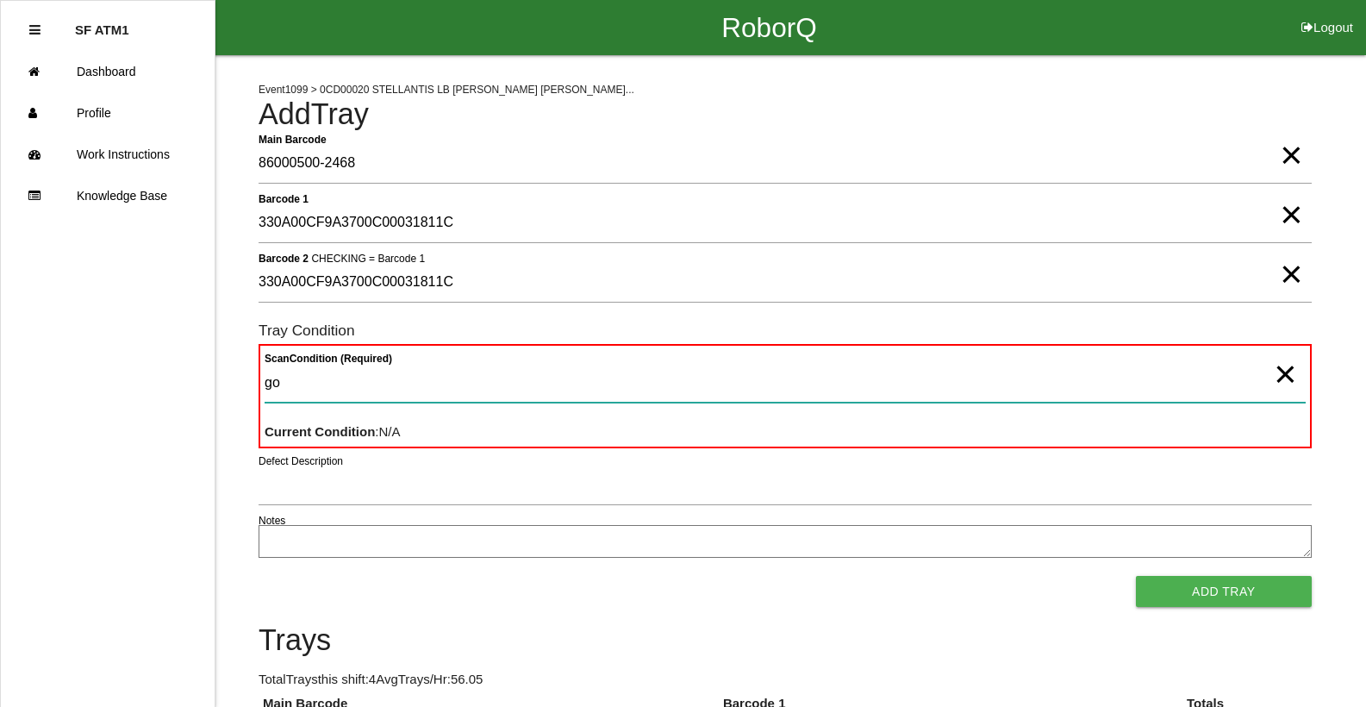
type Condition "goo"
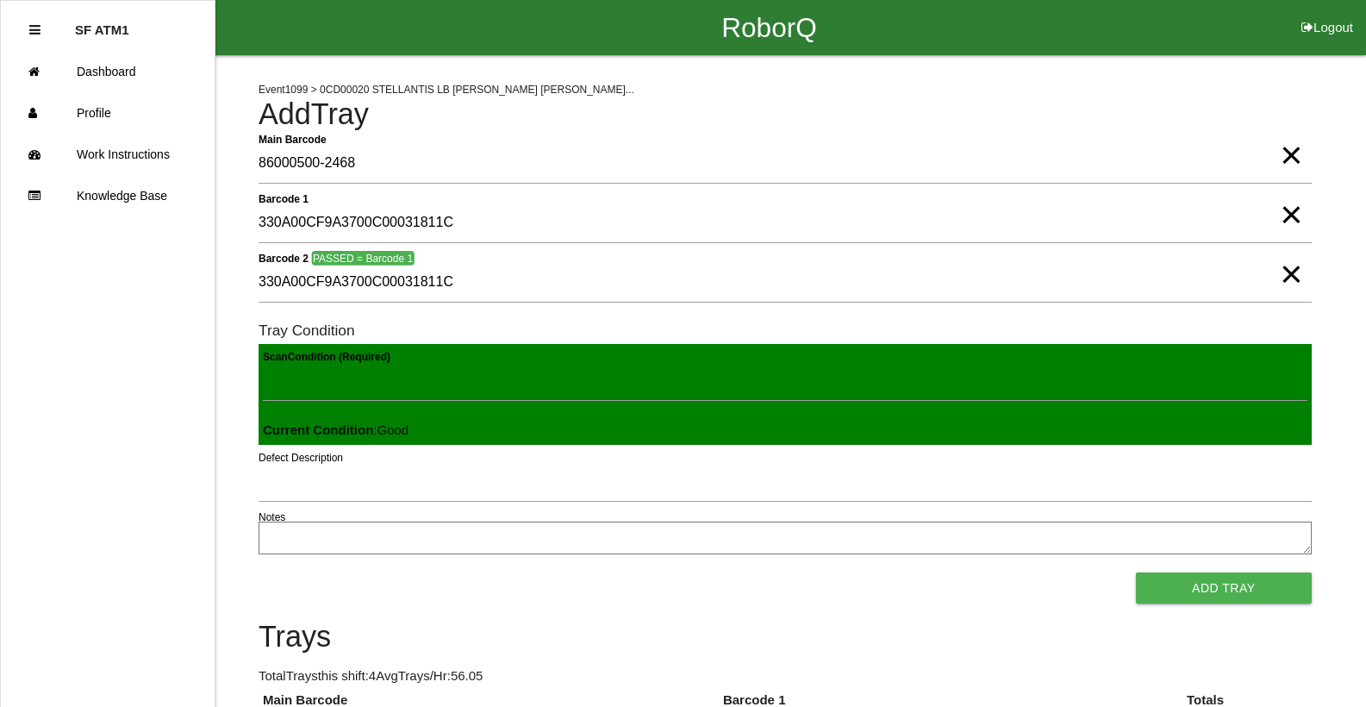
click at [1136, 572] on button "Add Tray" at bounding box center [1224, 587] width 176 height 31
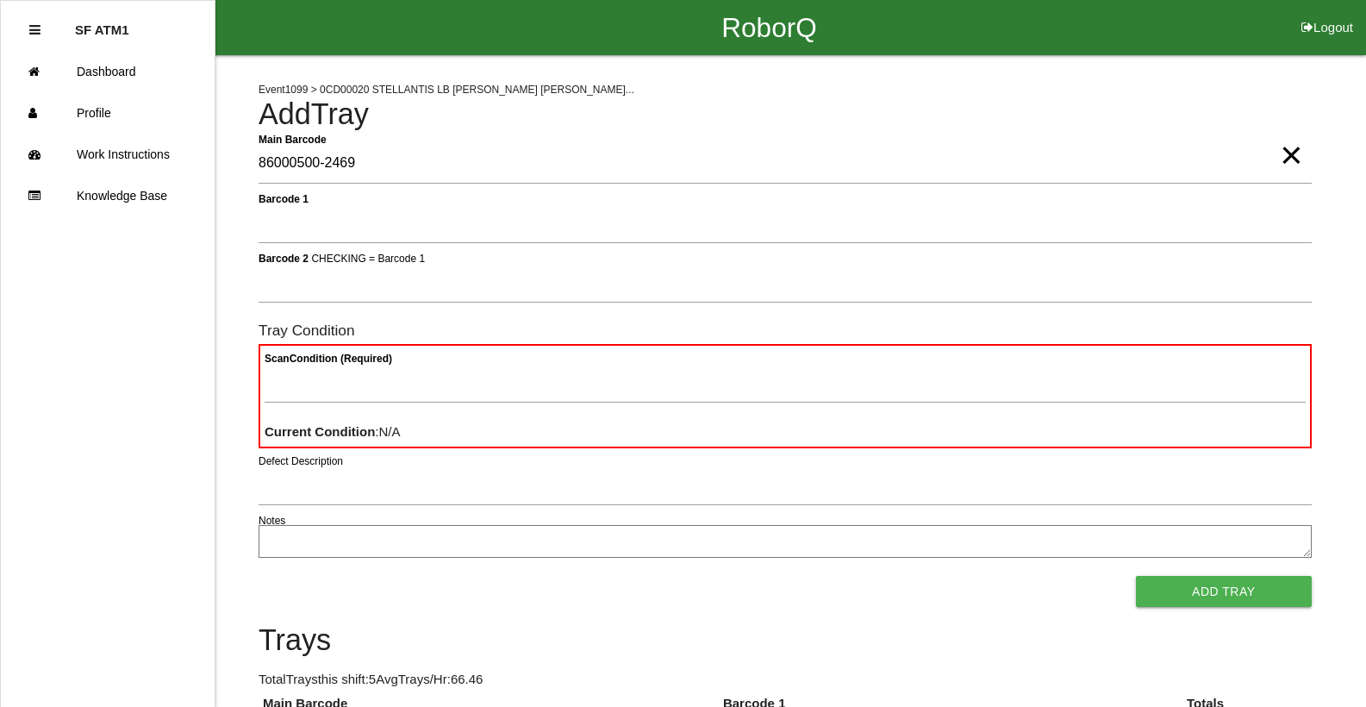
type Barcode "86000500-2469"
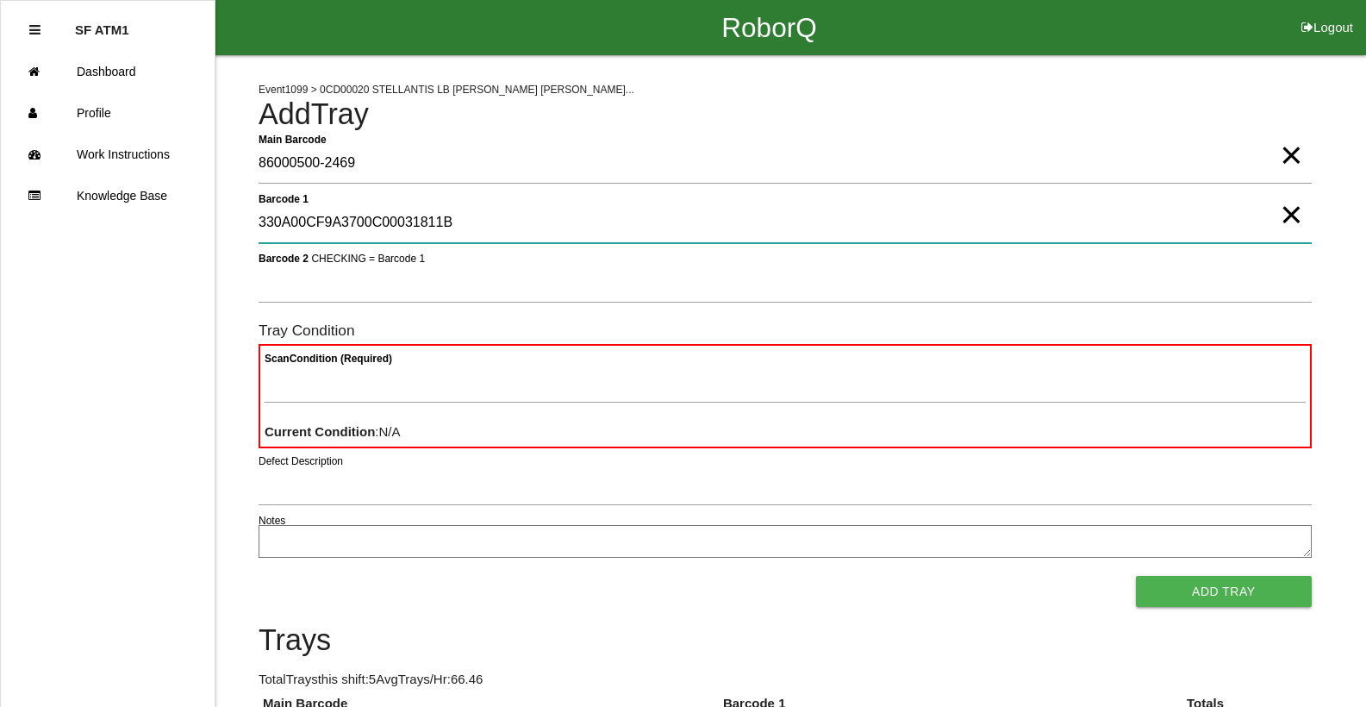
type 1 "330A00CF9A3700C00031811B"
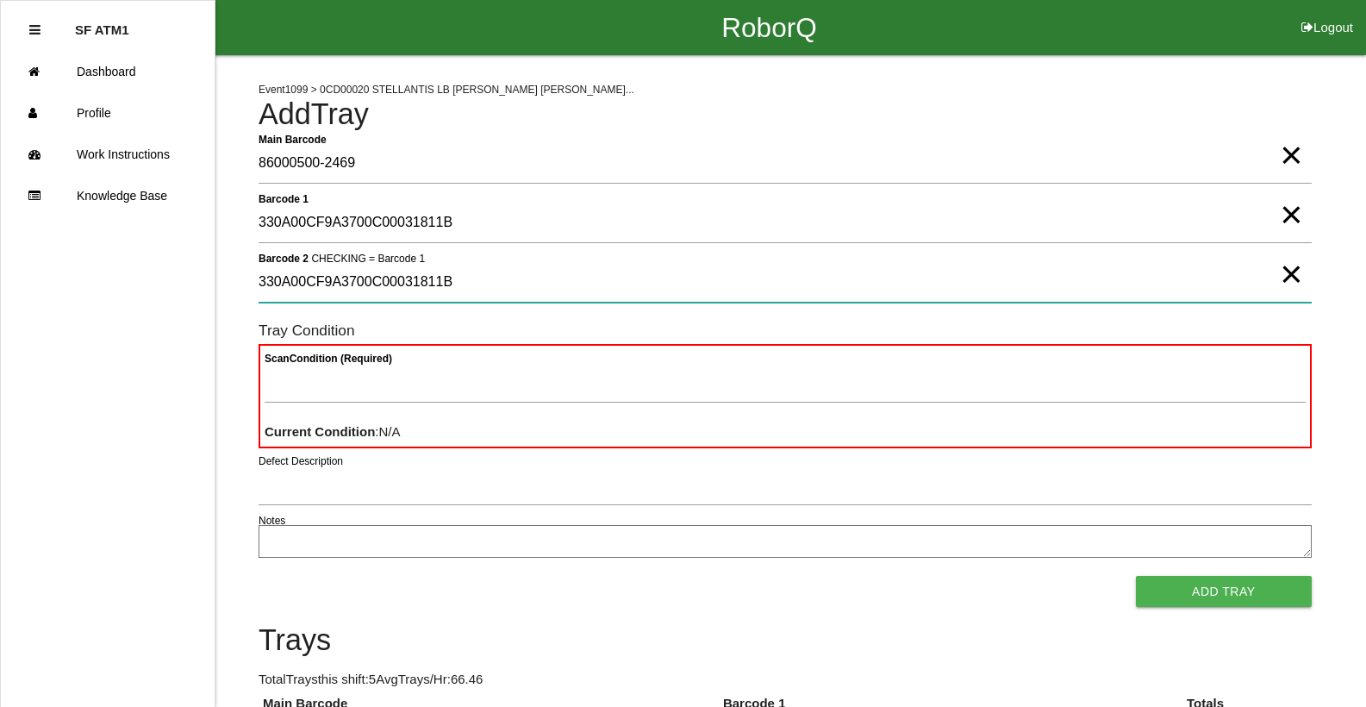
type 2 "330A00CF9A3700C00031811B"
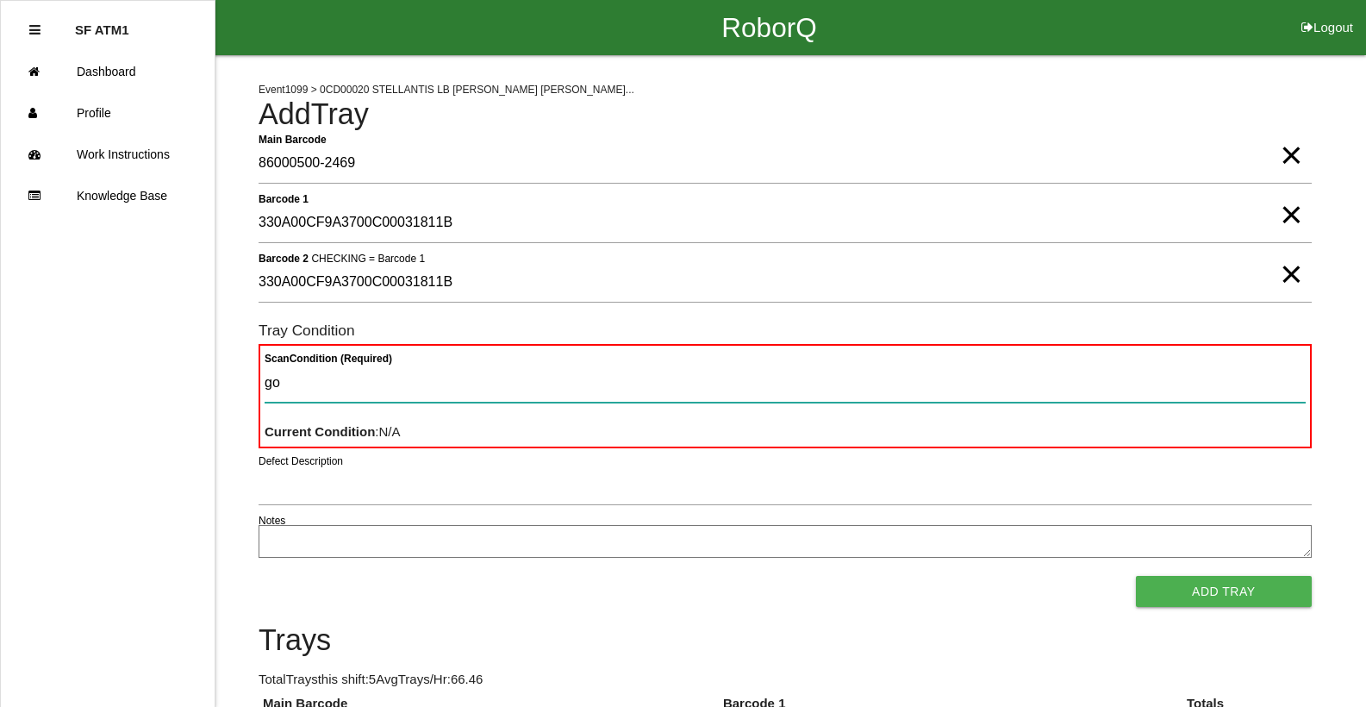
type Condition "goo"
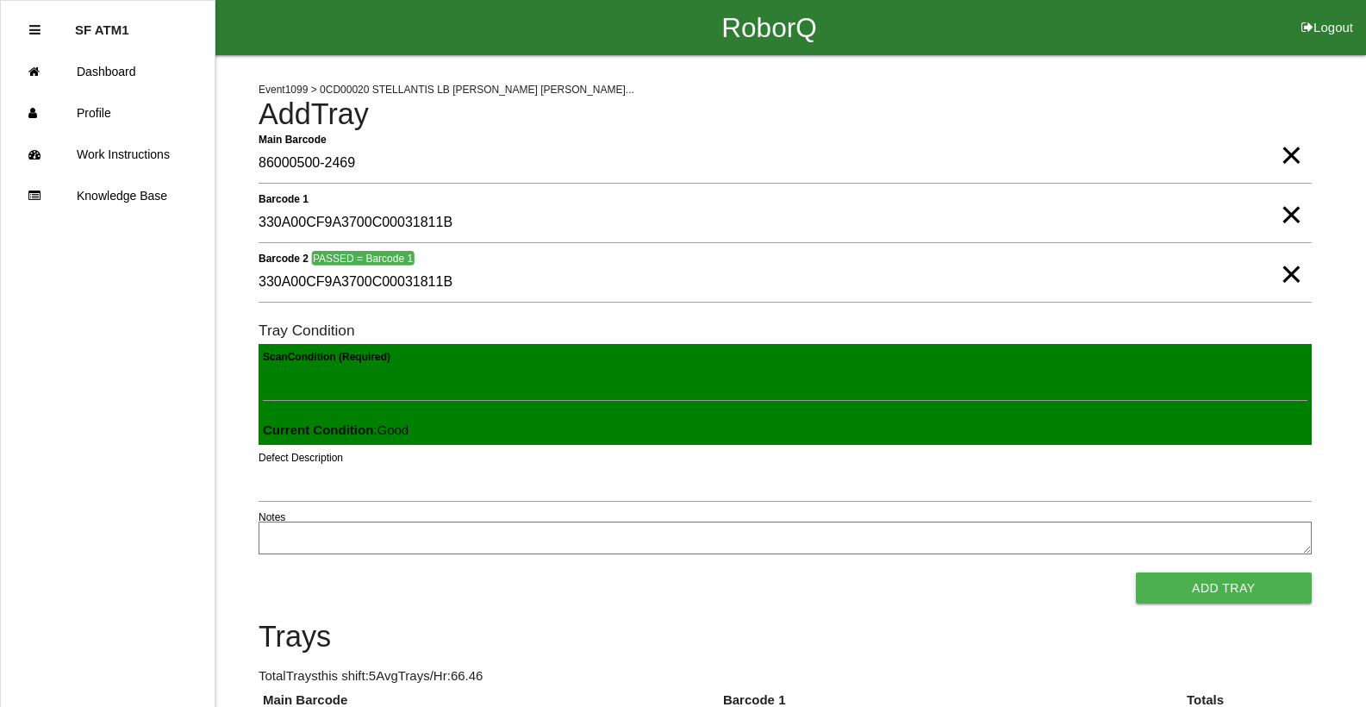
click at [1136, 572] on button "Add Tray" at bounding box center [1224, 587] width 176 height 31
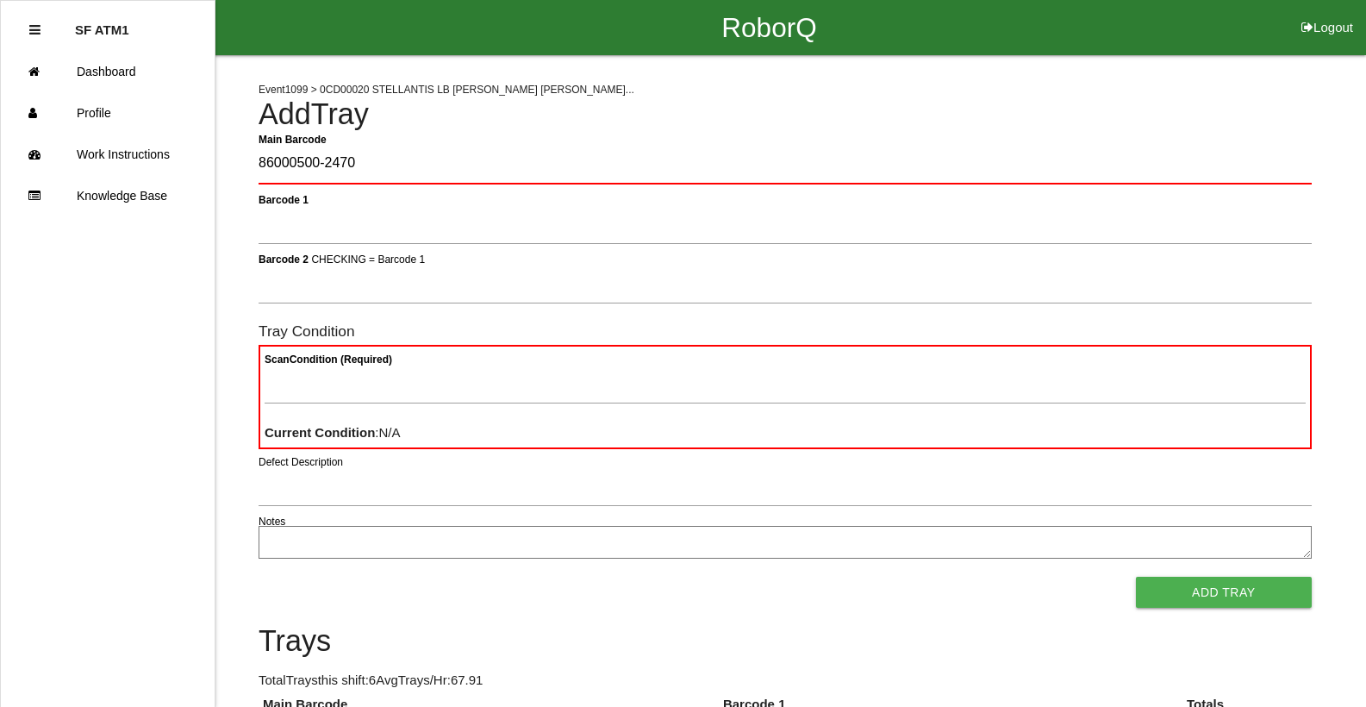
type Barcode "86000500-2470"
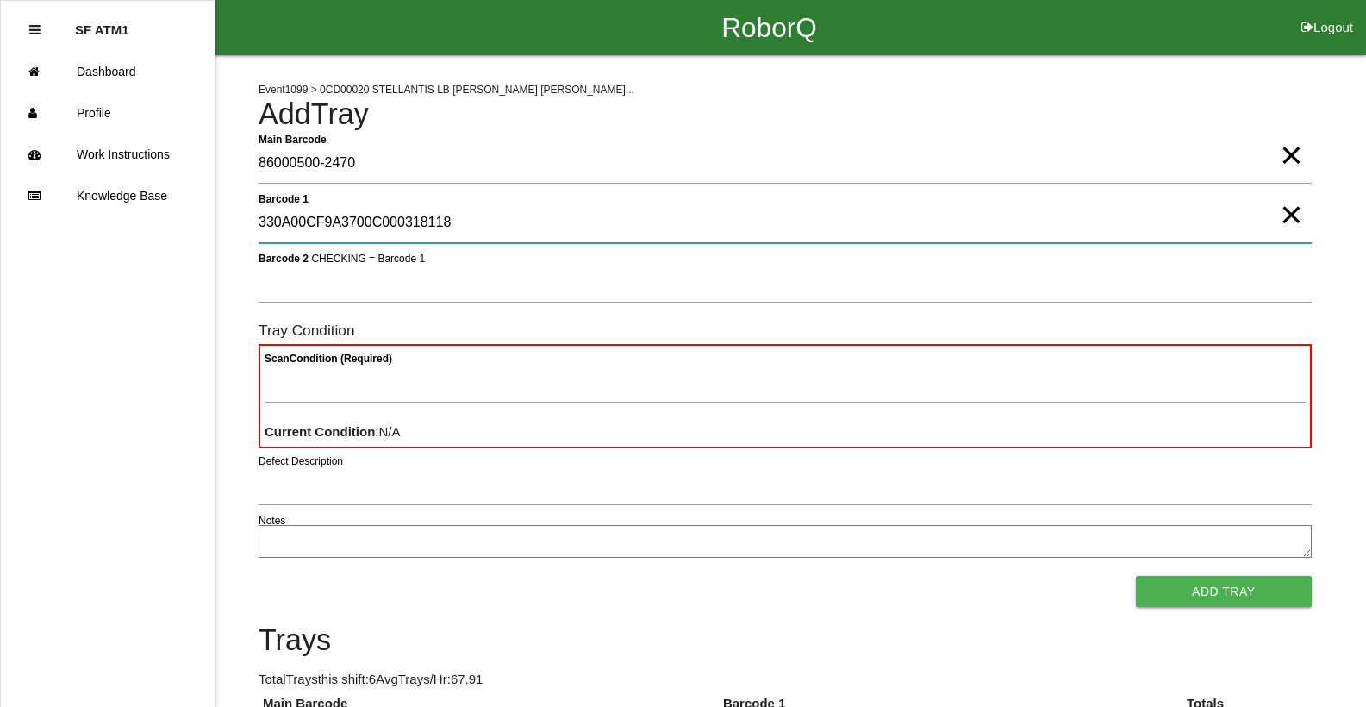
type 1 "330A00CF9A3700C000318118"
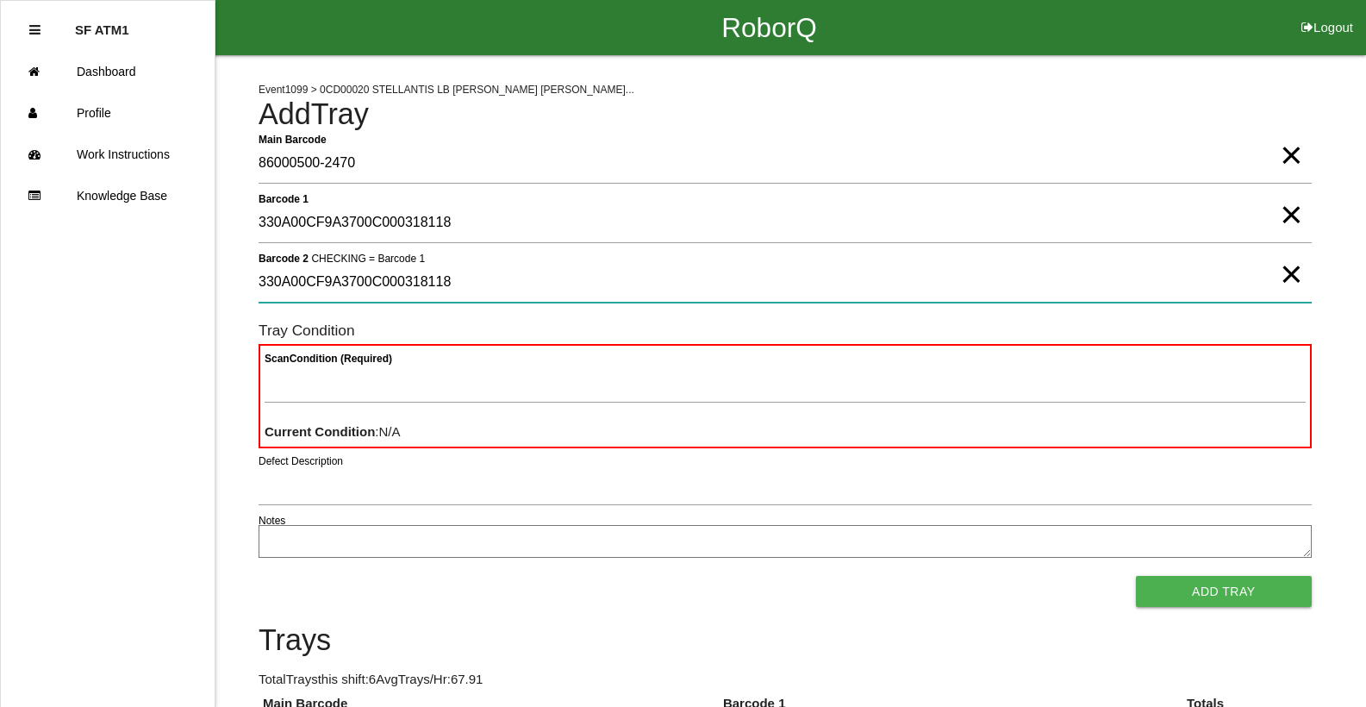
type 2 "330A00CF9A3700C000318118"
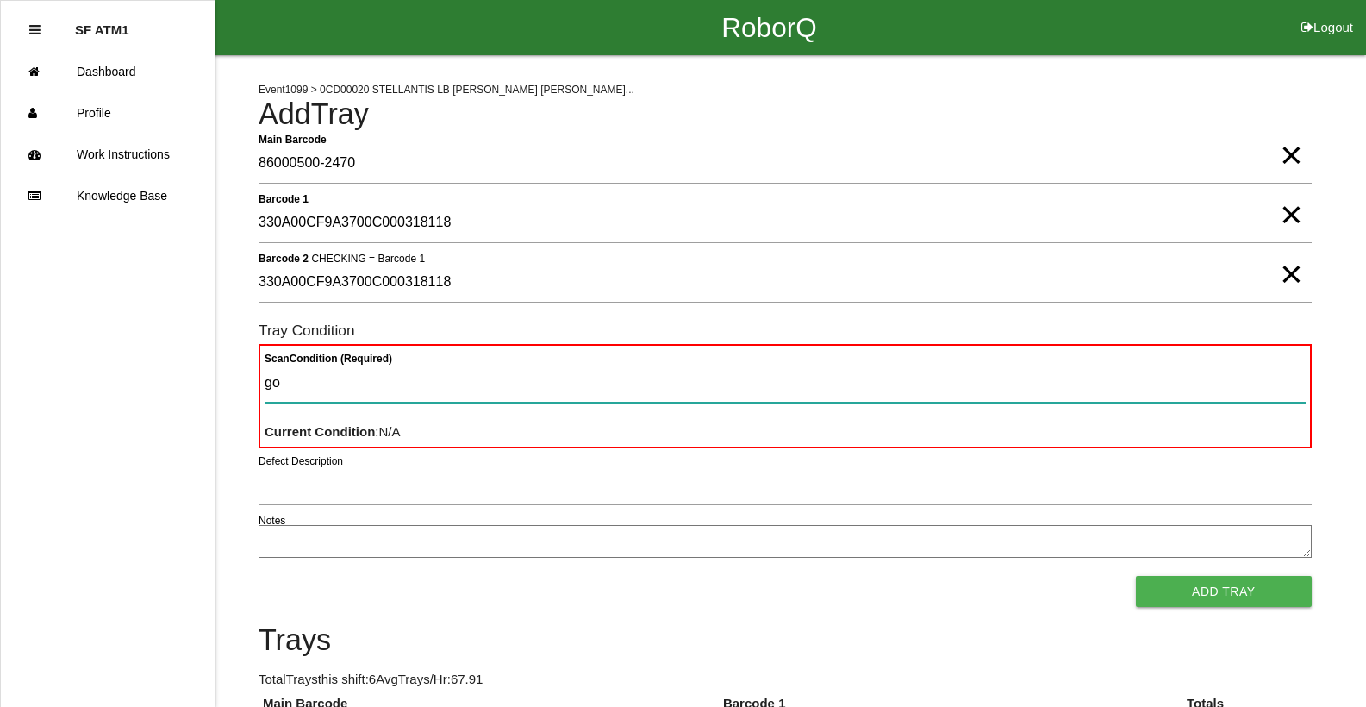
type Condition "goo"
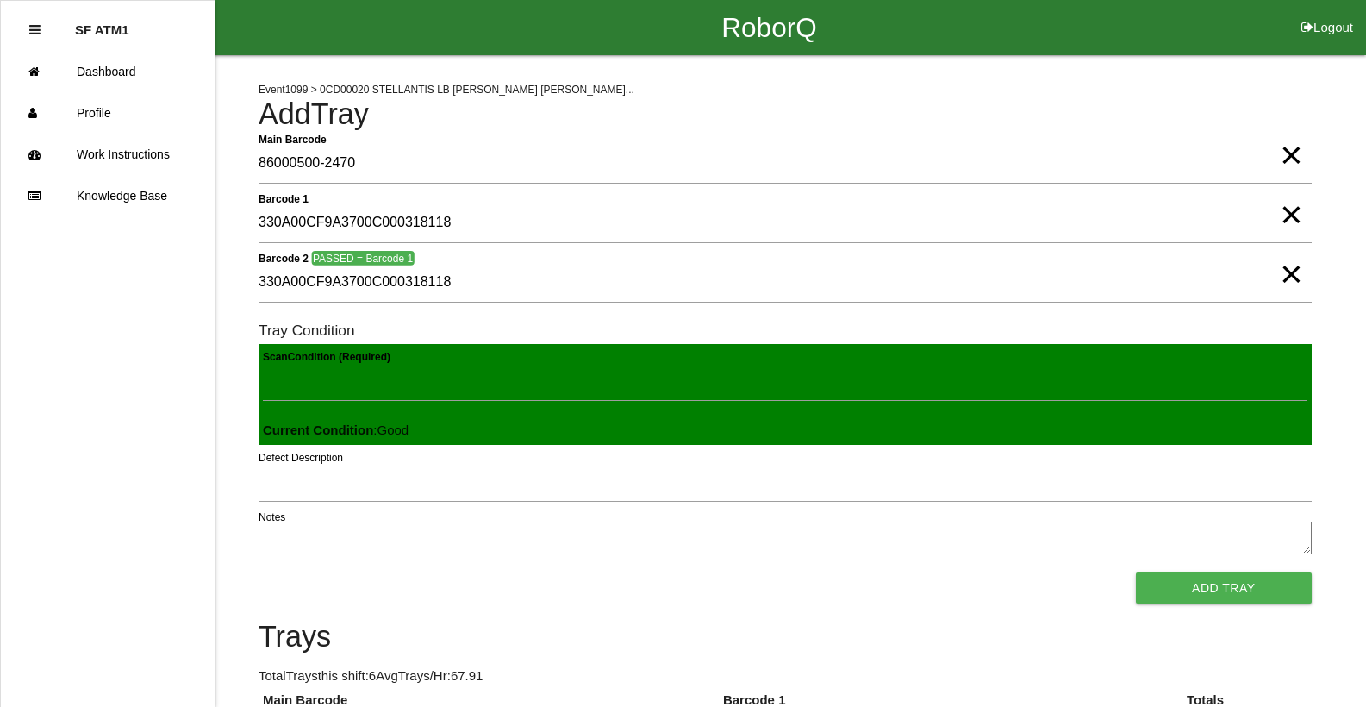
click button "Add Tray" at bounding box center [1224, 587] width 176 height 31
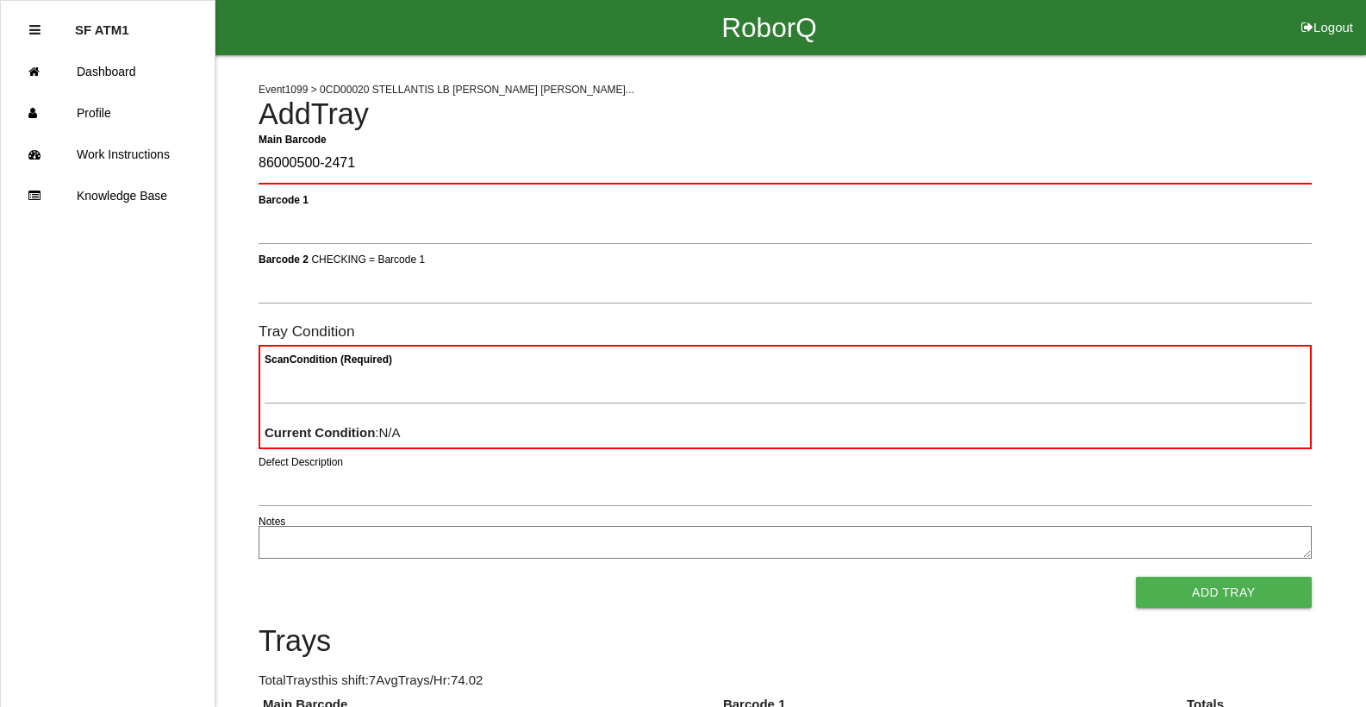
type Barcode "86000500-2471"
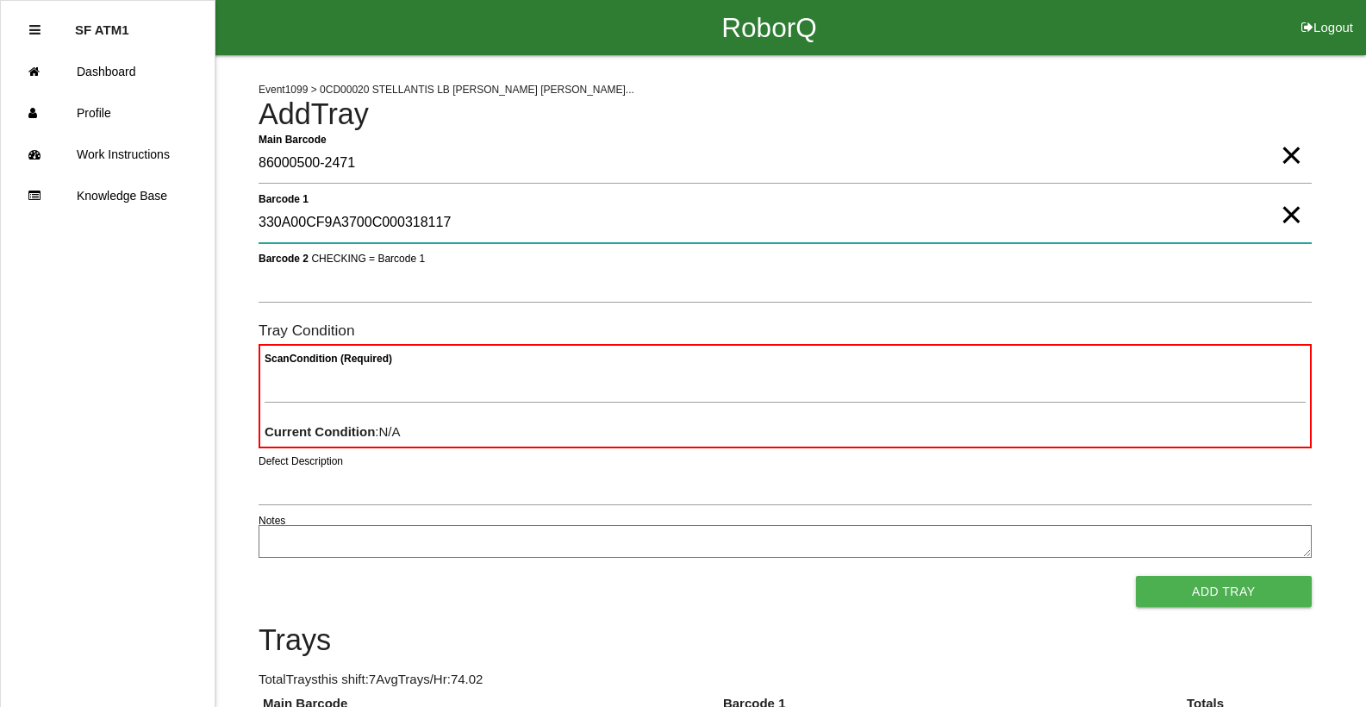
type 1 "330A00CF9A3700C000318117"
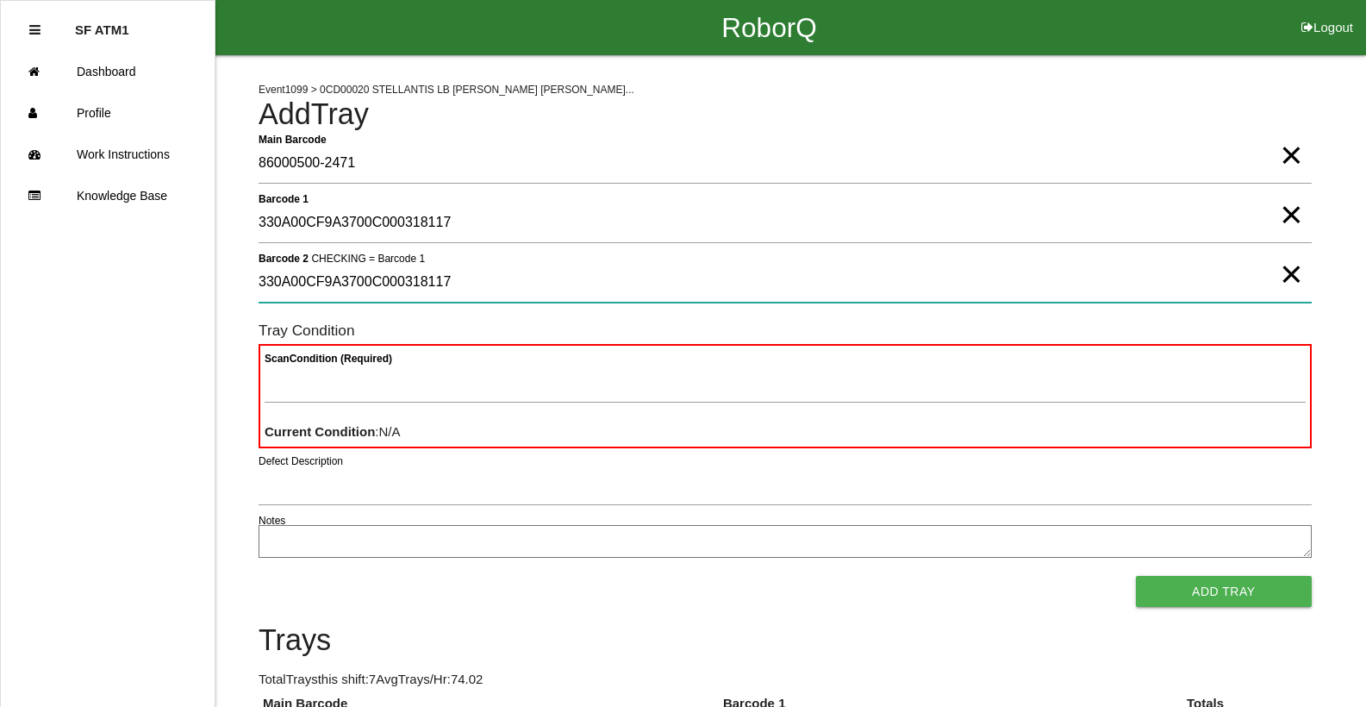
type 2 "330A00CF9A3700C000318117"
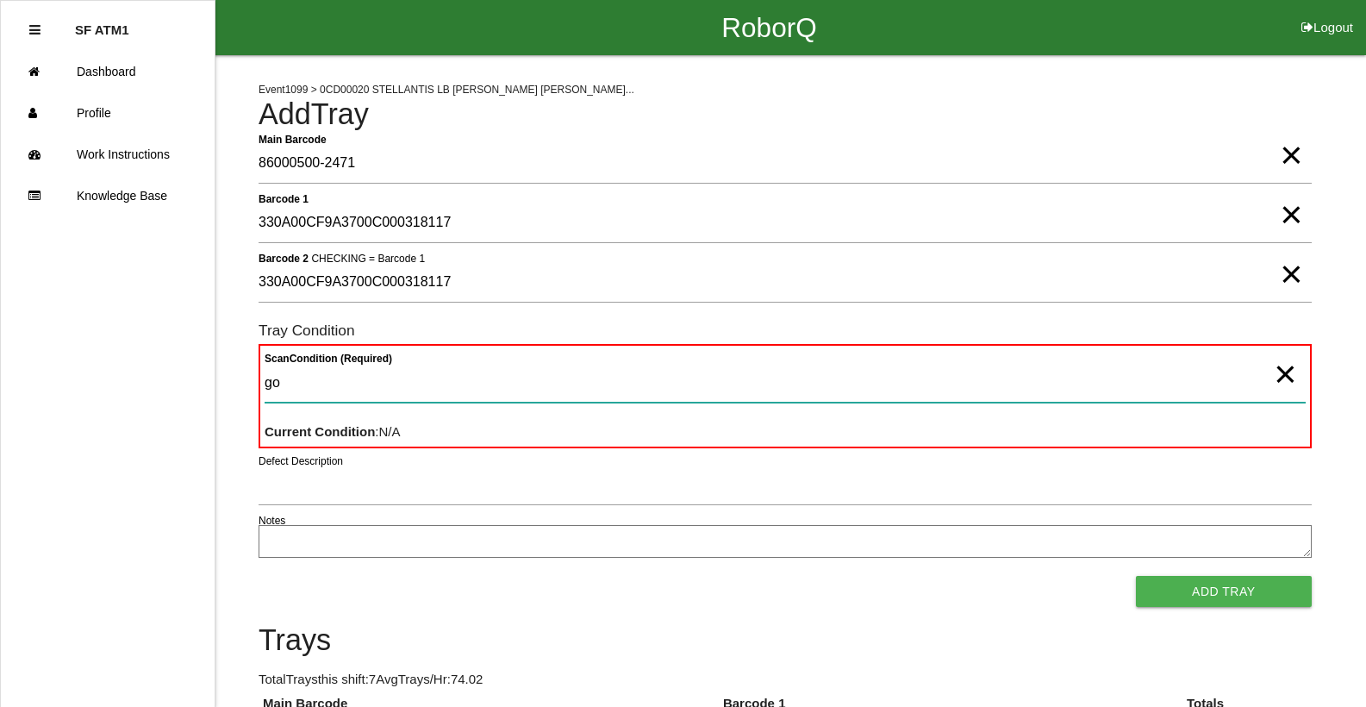
type Condition "goo"
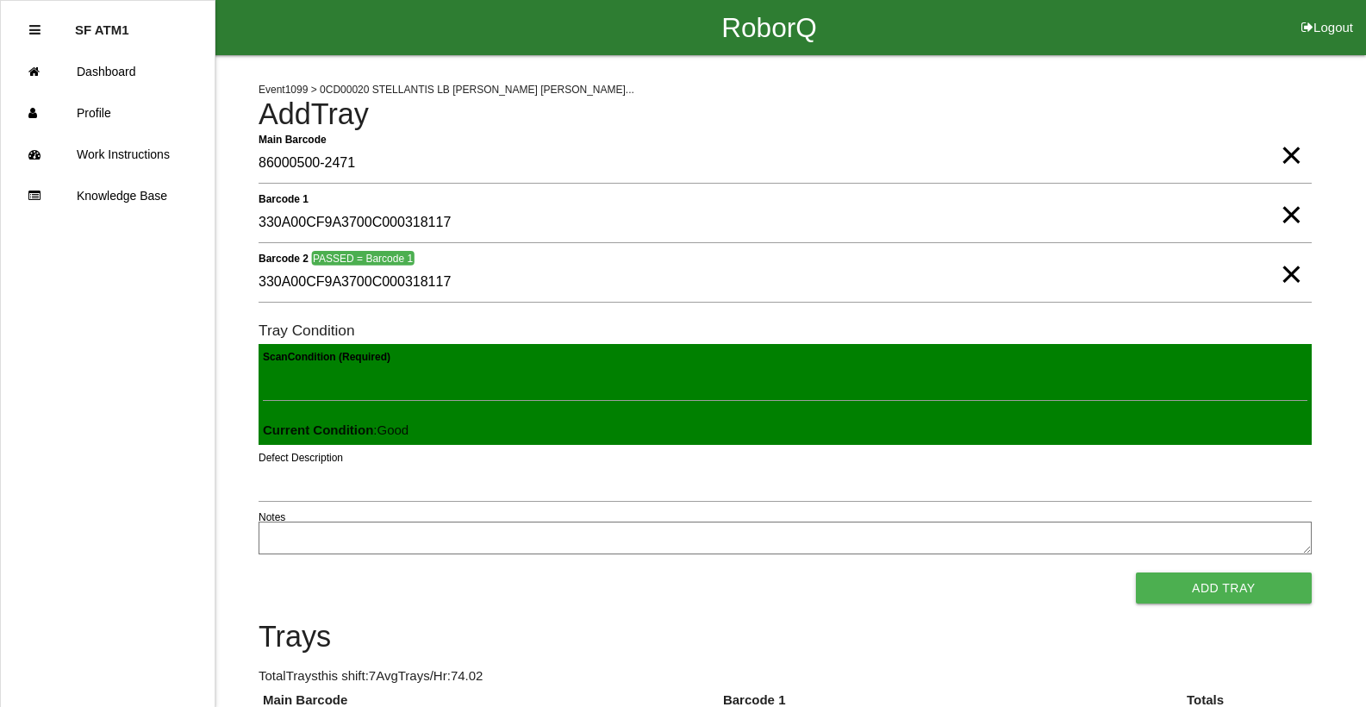
click at [1136, 572] on button "Add Tray" at bounding box center [1224, 587] width 176 height 31
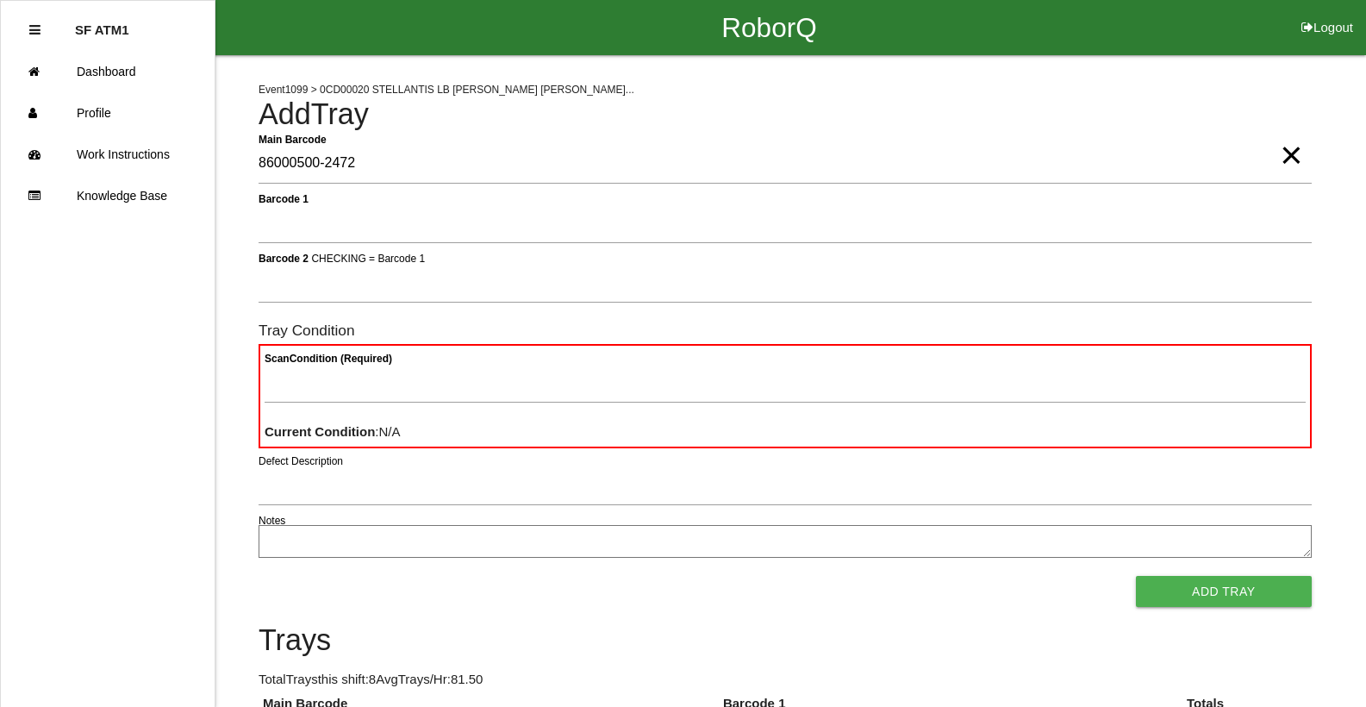
type Barcode "86000500-2472"
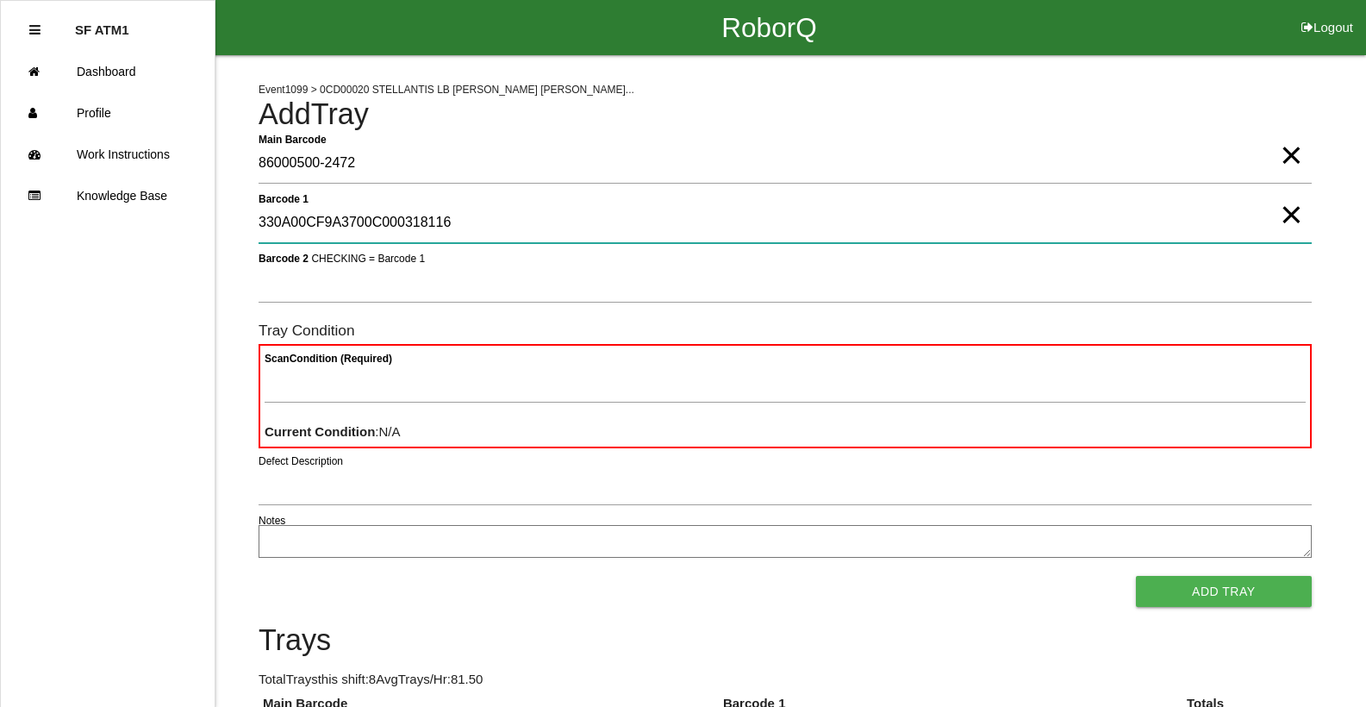
type 1 "330A00CF9A3700C000318116"
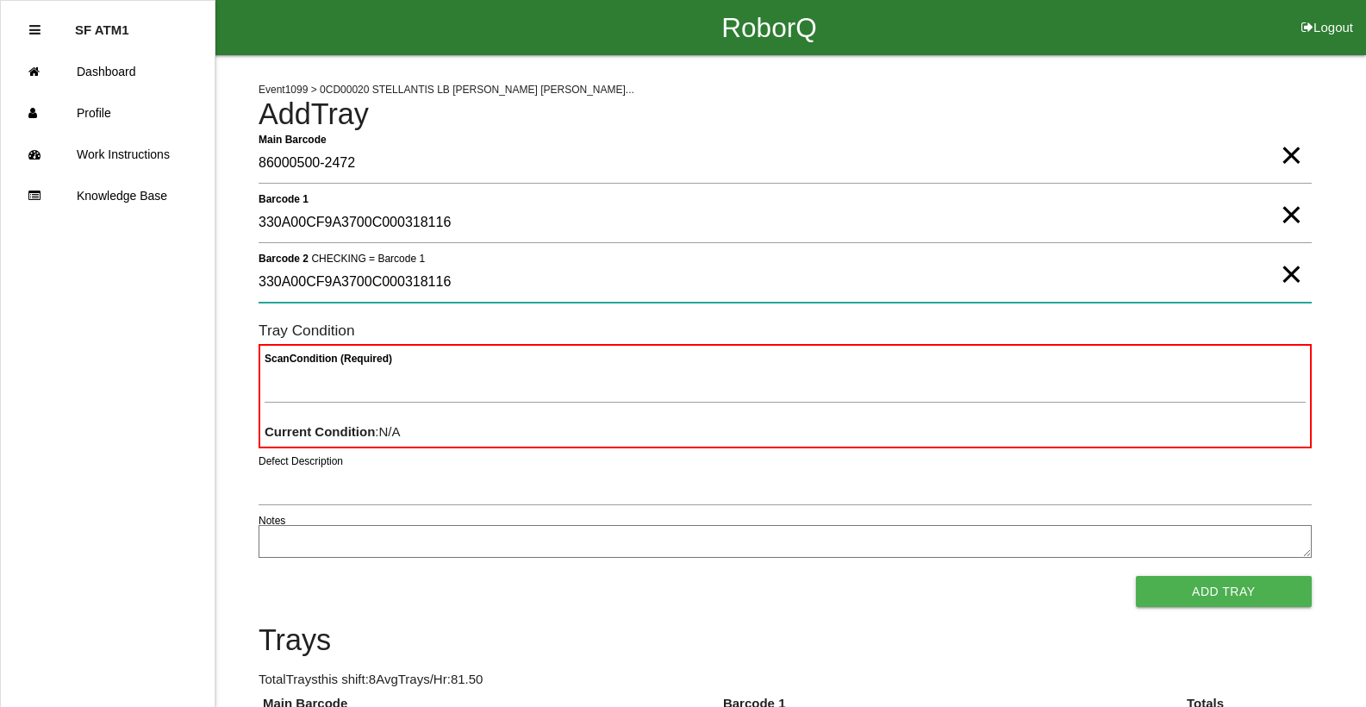
type 2 "330A00CF9A3700C000318116"
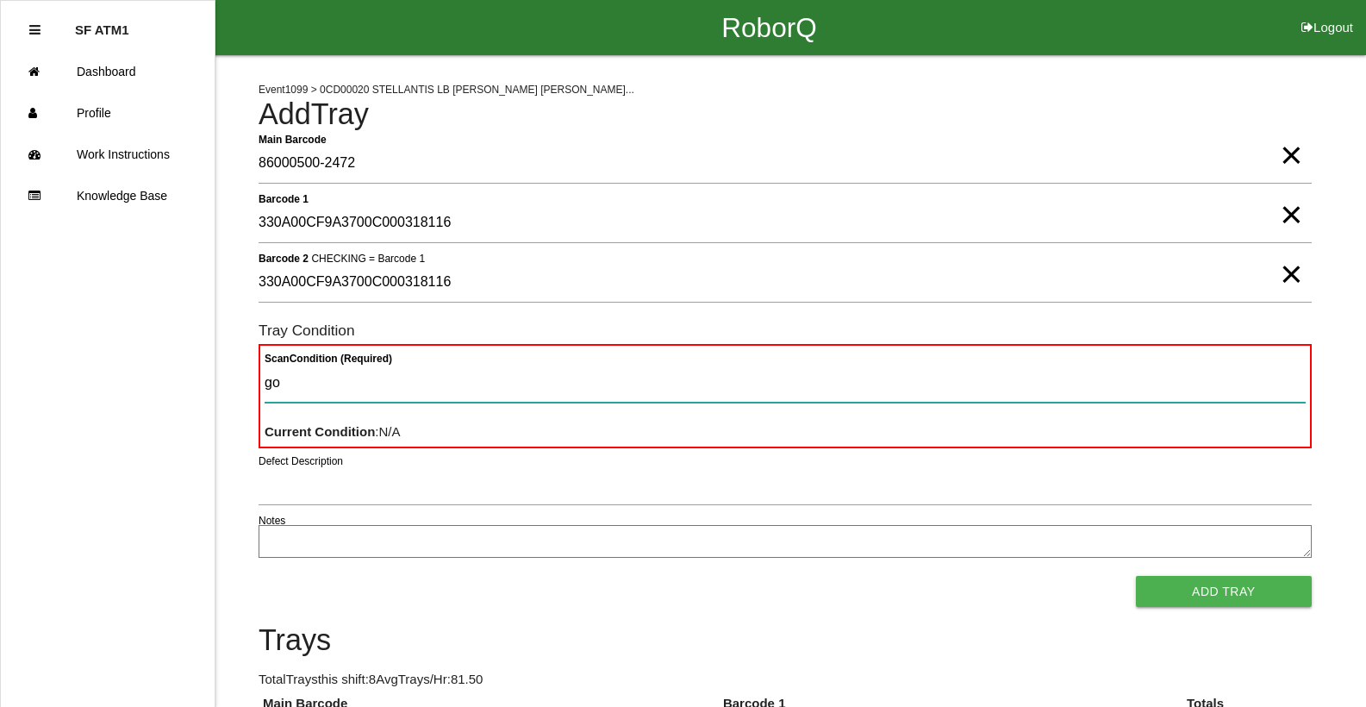
type Condition "goo"
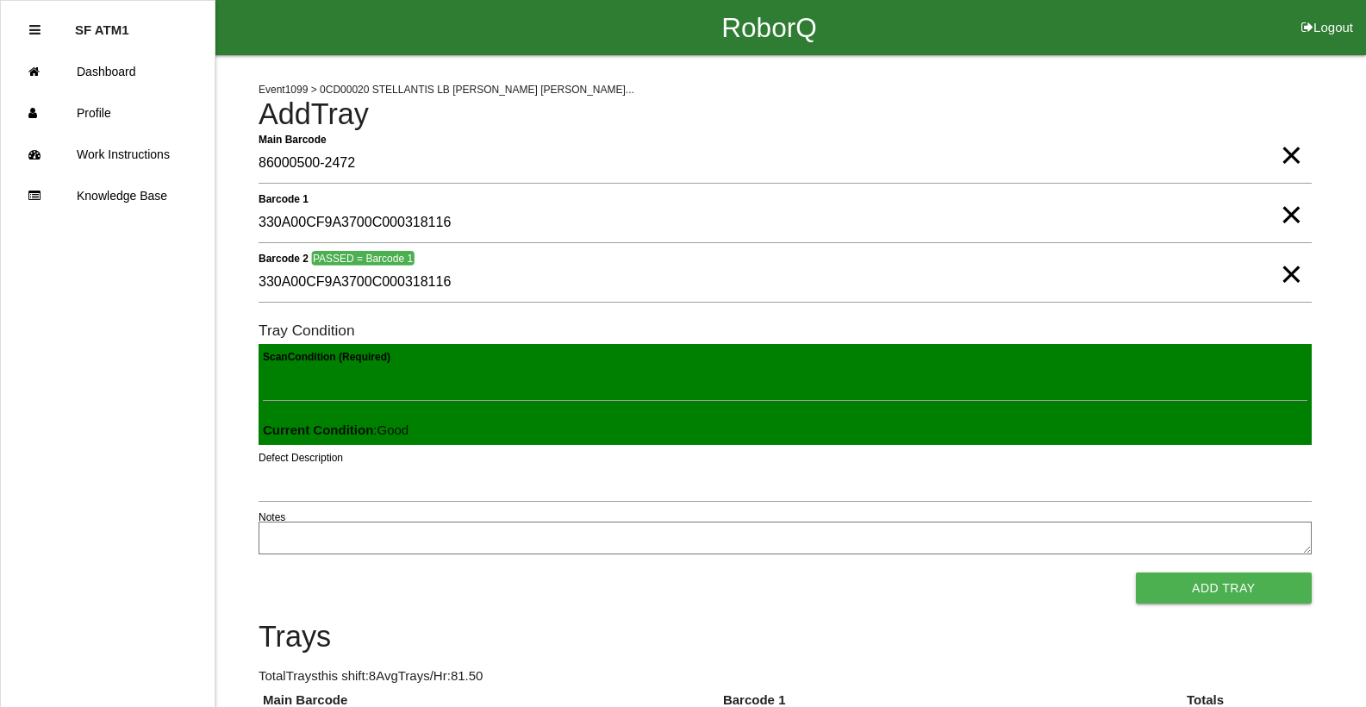
click at [1136, 572] on button "Add Tray" at bounding box center [1224, 587] width 176 height 31
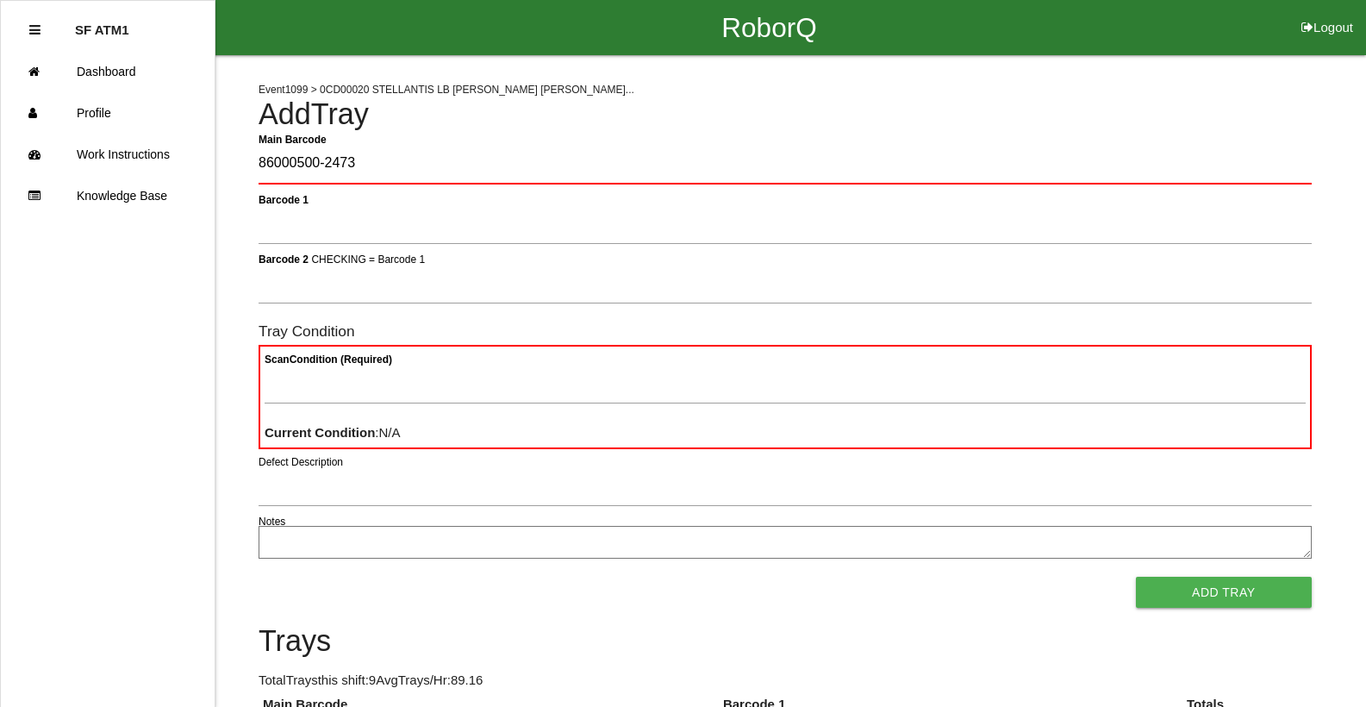
type Barcode "86000500-2473"
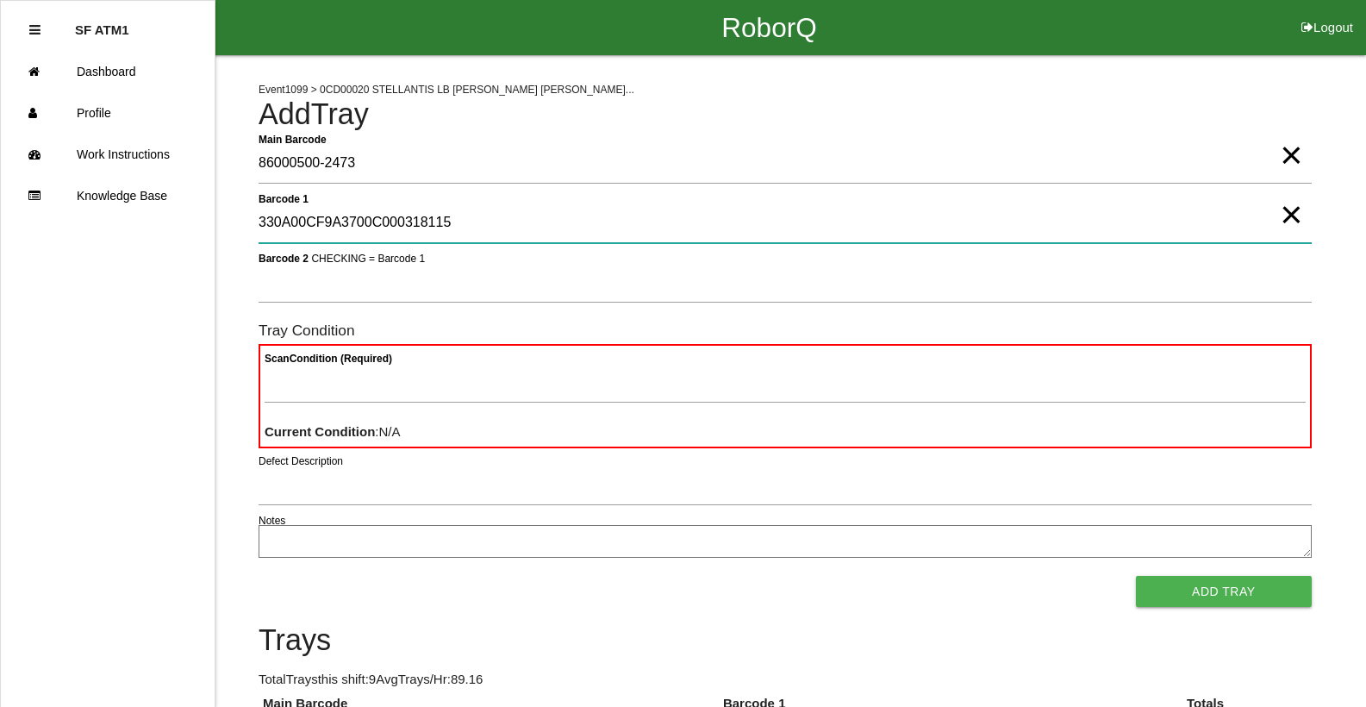
type 1 "330A00CF9A3700C000318115"
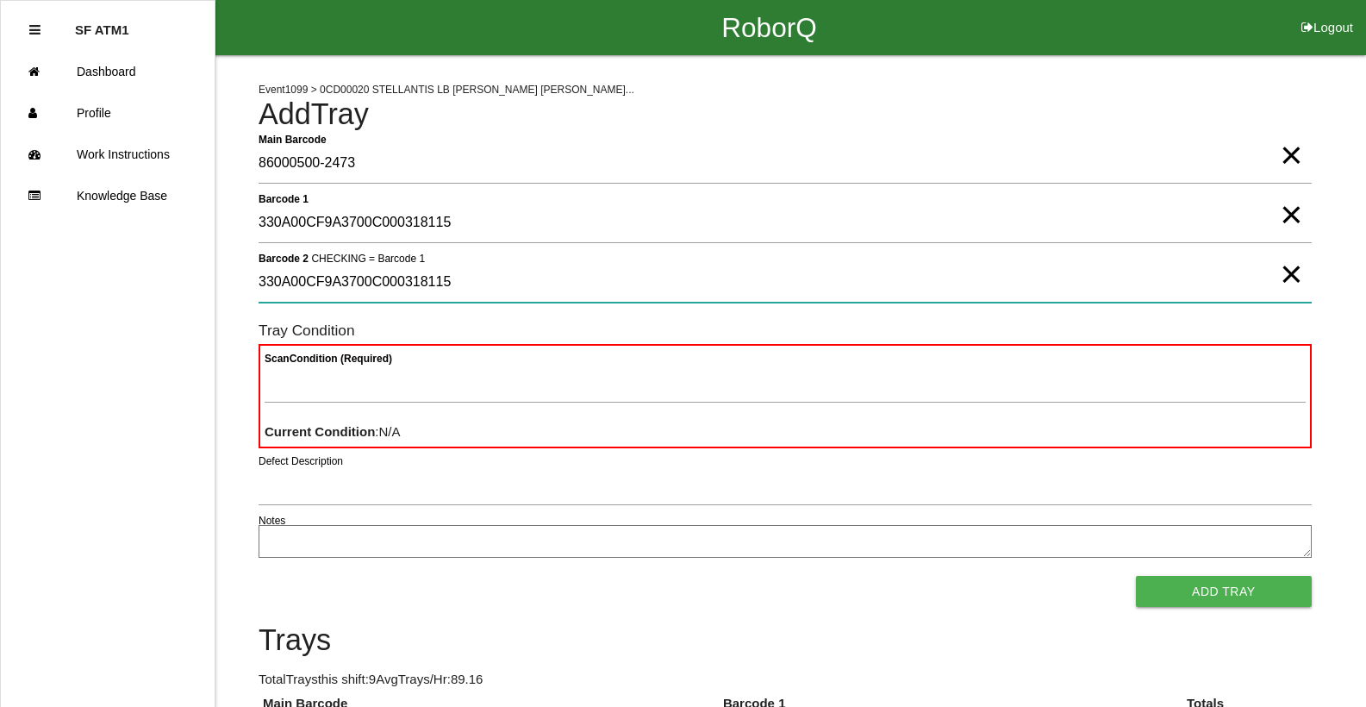
type 2 "330A00CF9A3700C000318115"
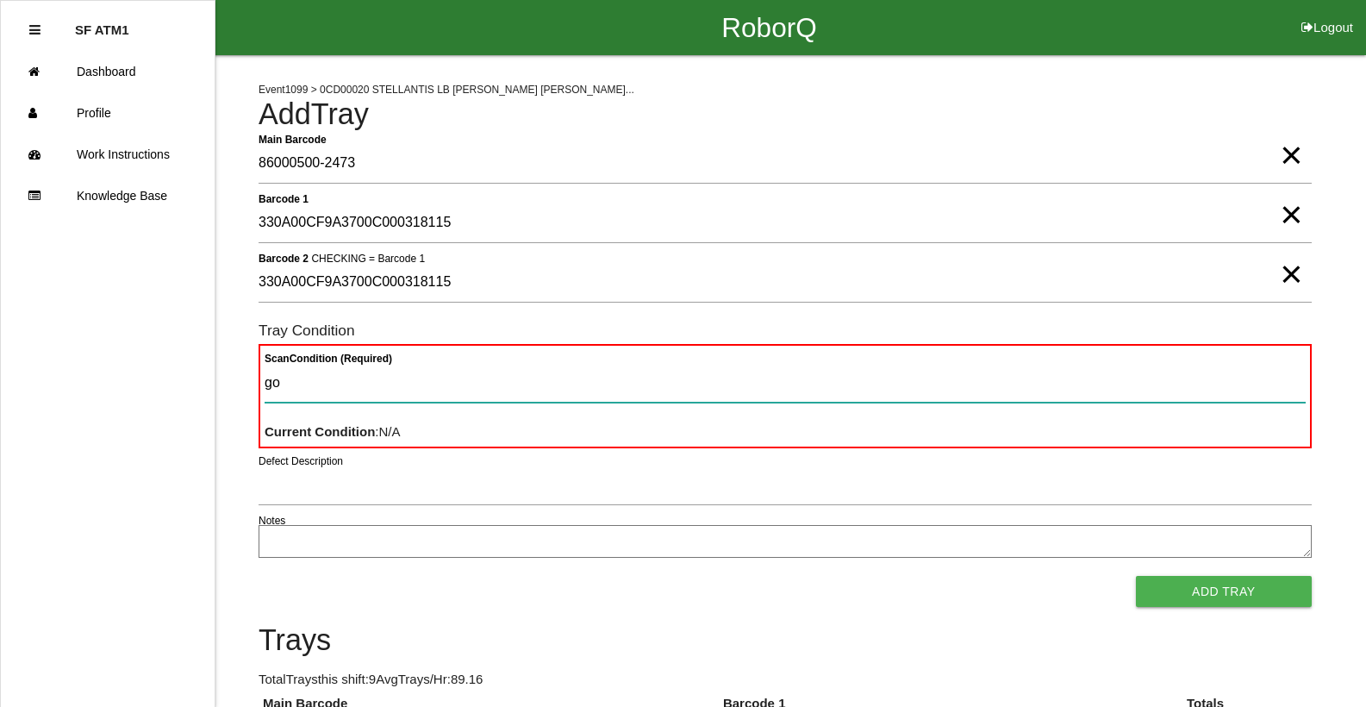
type Condition "goo"
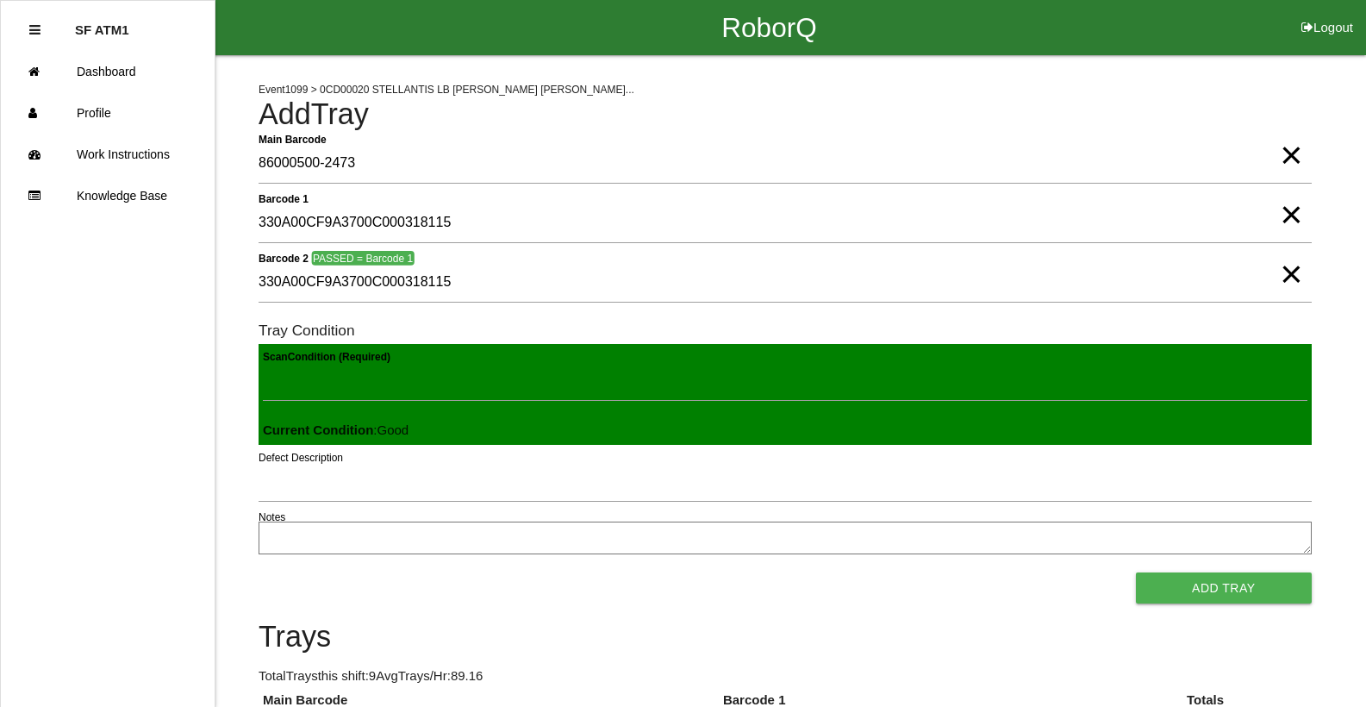
click at [1136, 572] on button "Add Tray" at bounding box center [1224, 587] width 176 height 31
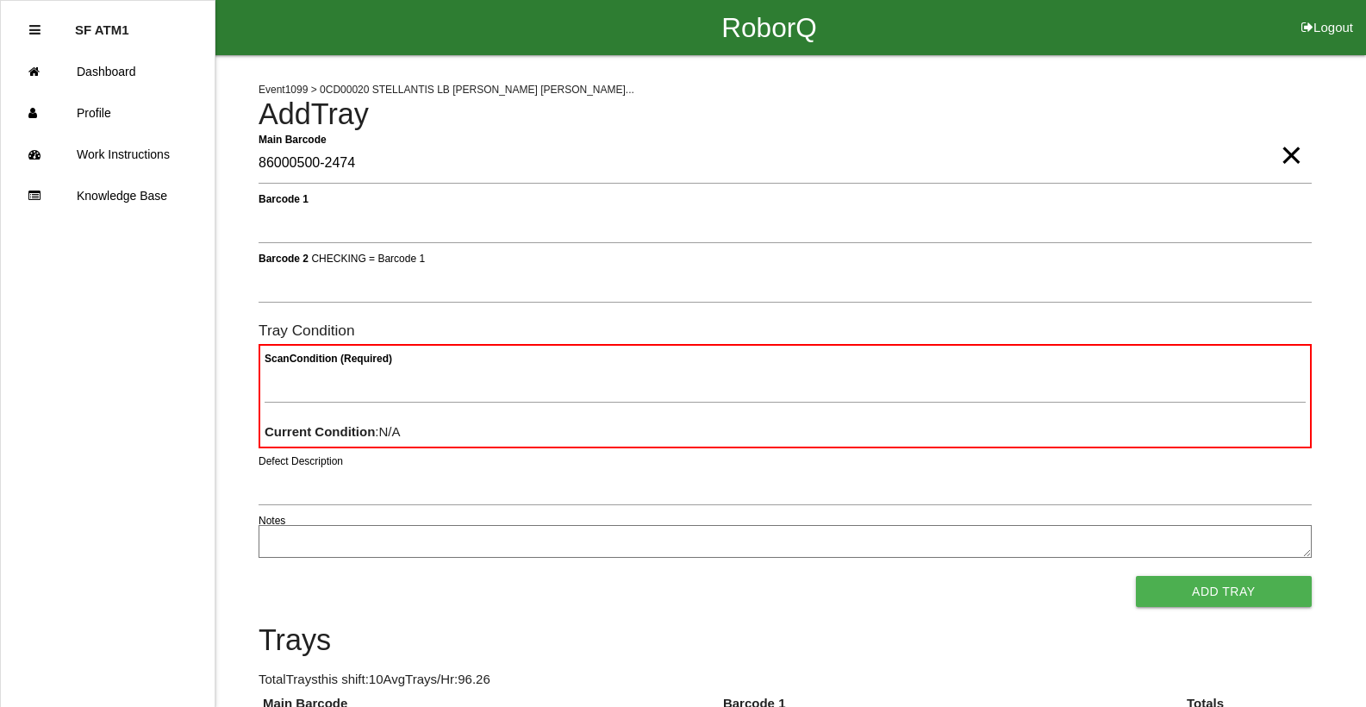
type Barcode "86000500-2474"
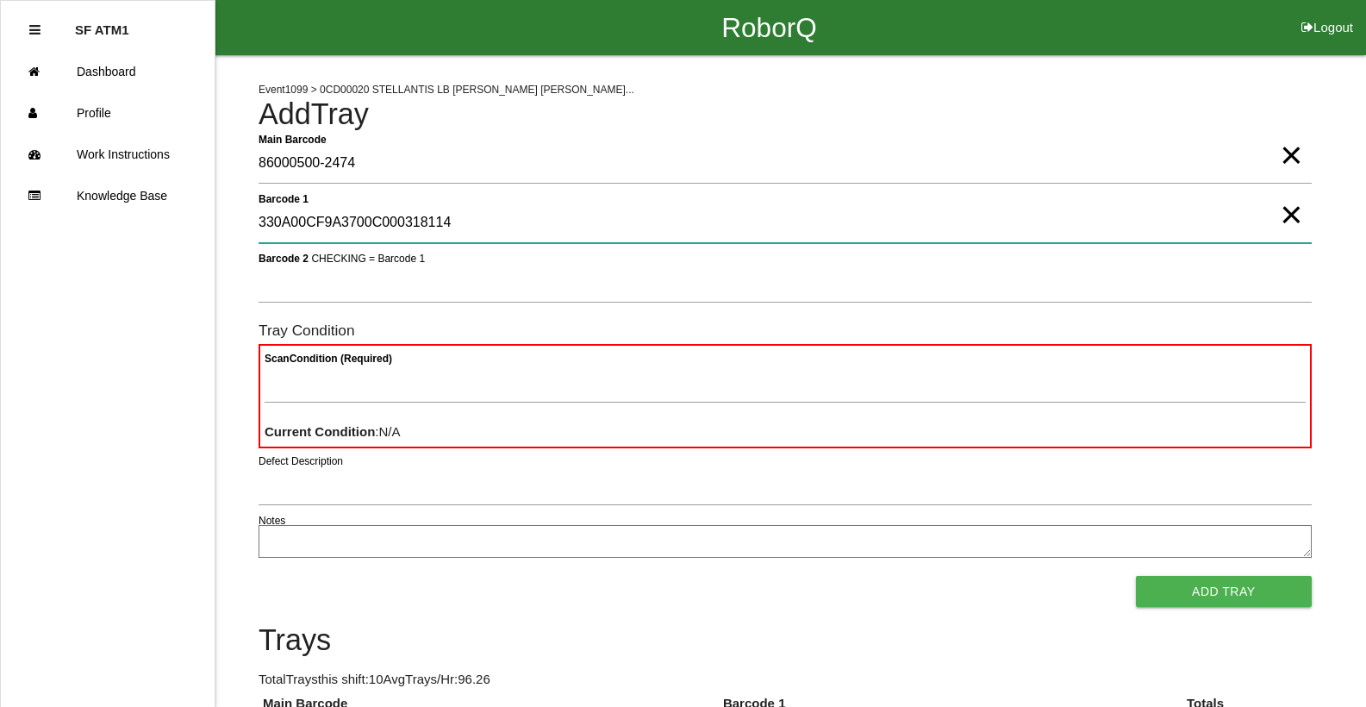
type 1 "330A00CF9A3700C000318114"
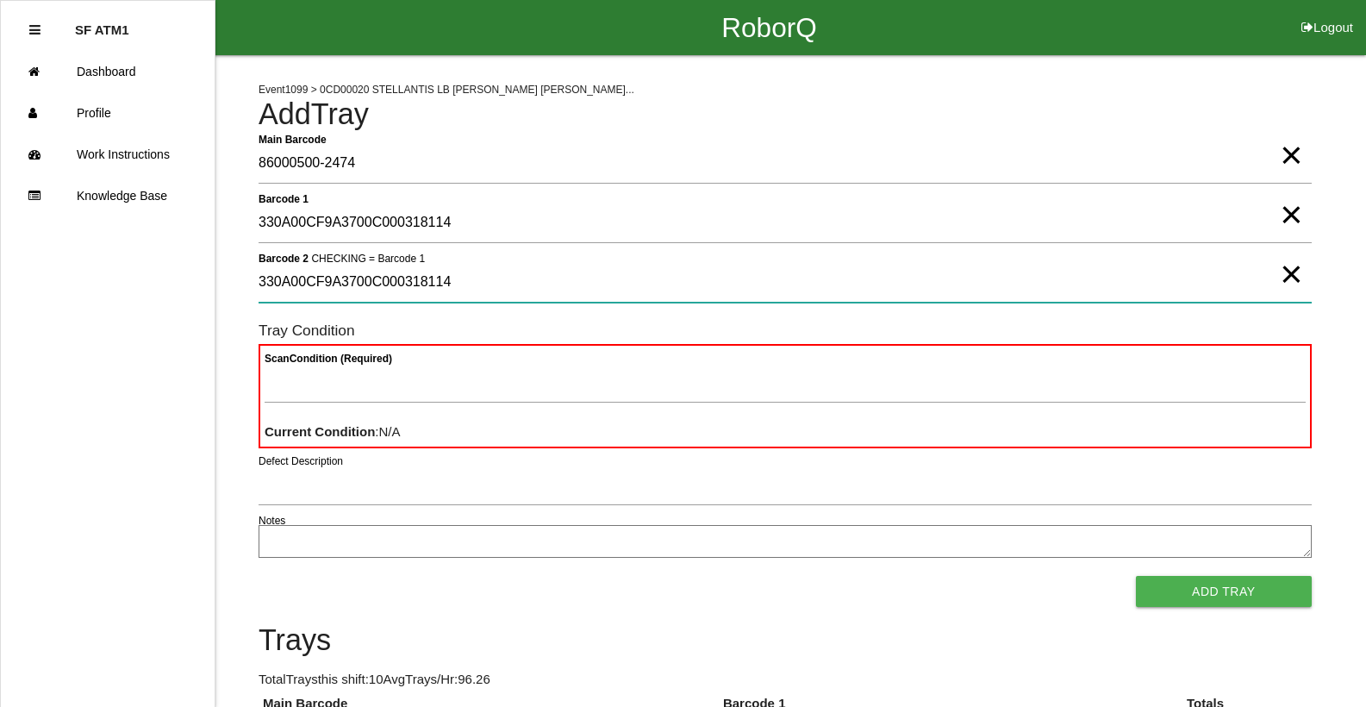
type 2 "330A00CF9A3700C000318114"
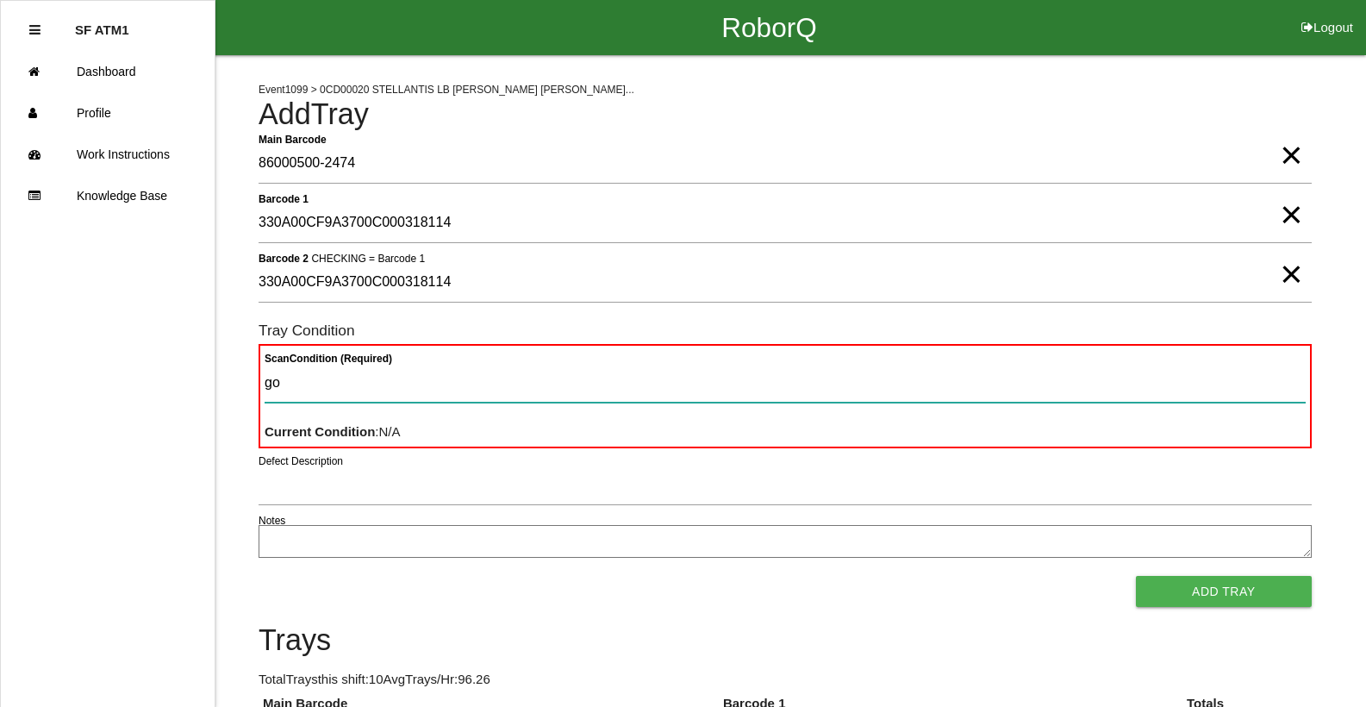
type Condition "goo"
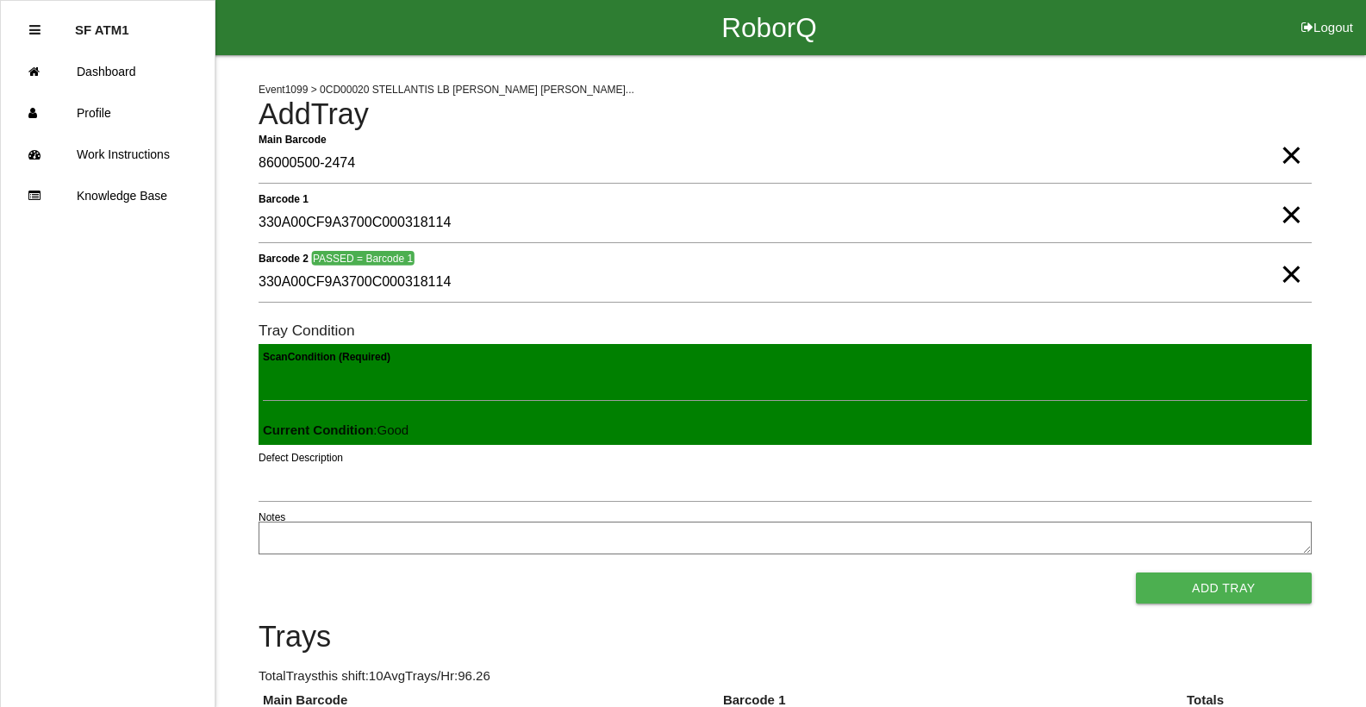
click at [1136, 572] on button "Add Tray" at bounding box center [1224, 587] width 176 height 31
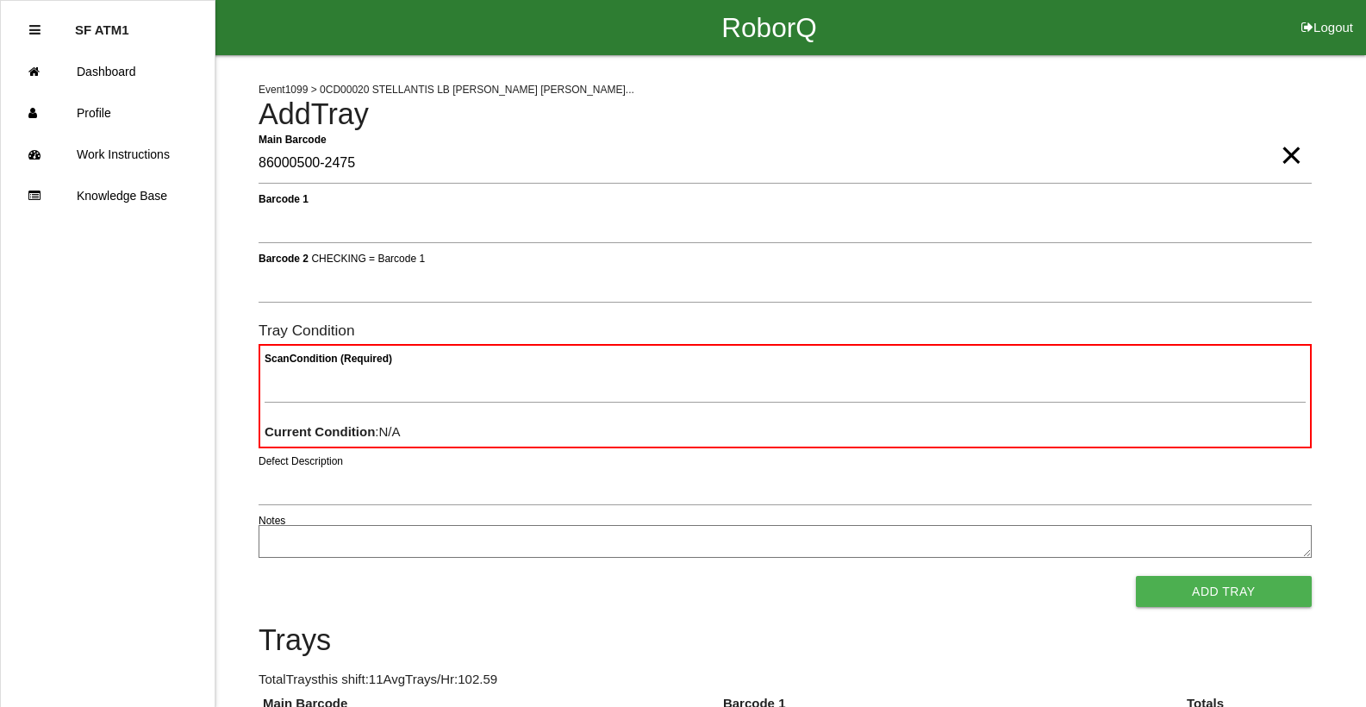
type Barcode "86000500-2475"
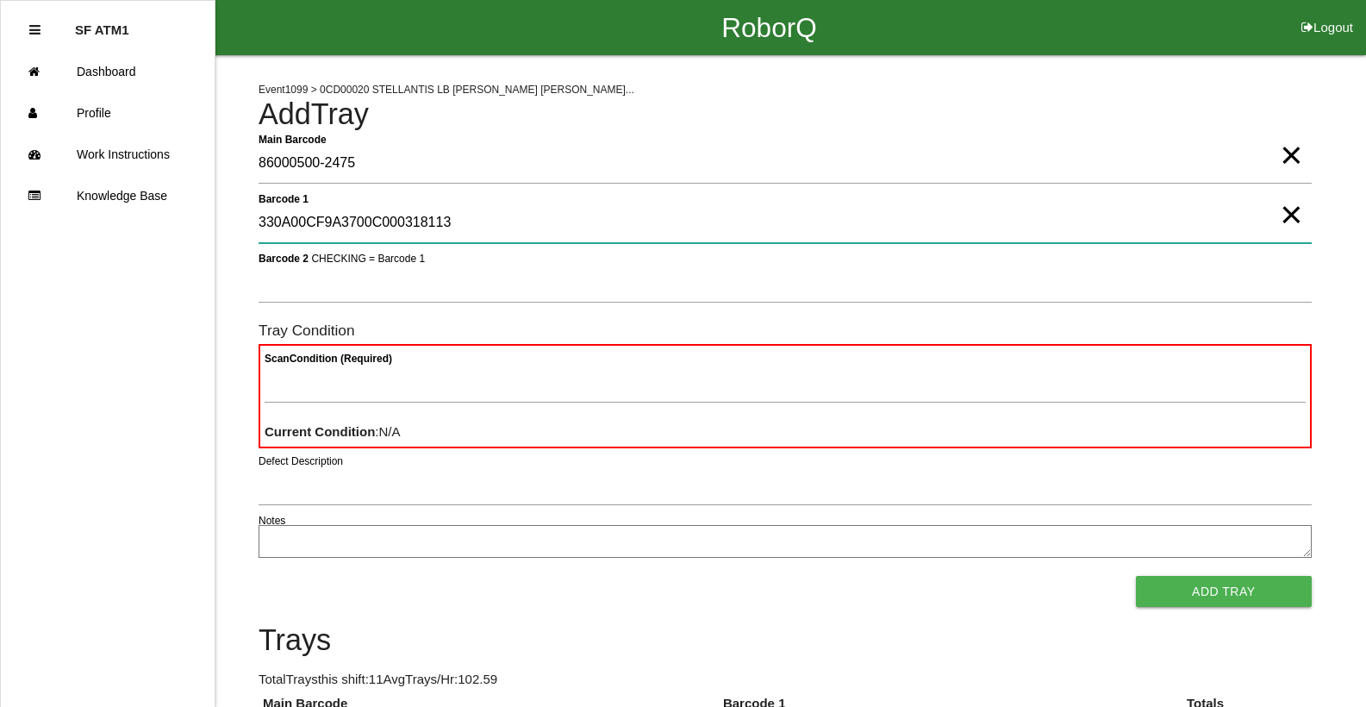
type 1 "330A00CF9A3700C000318113"
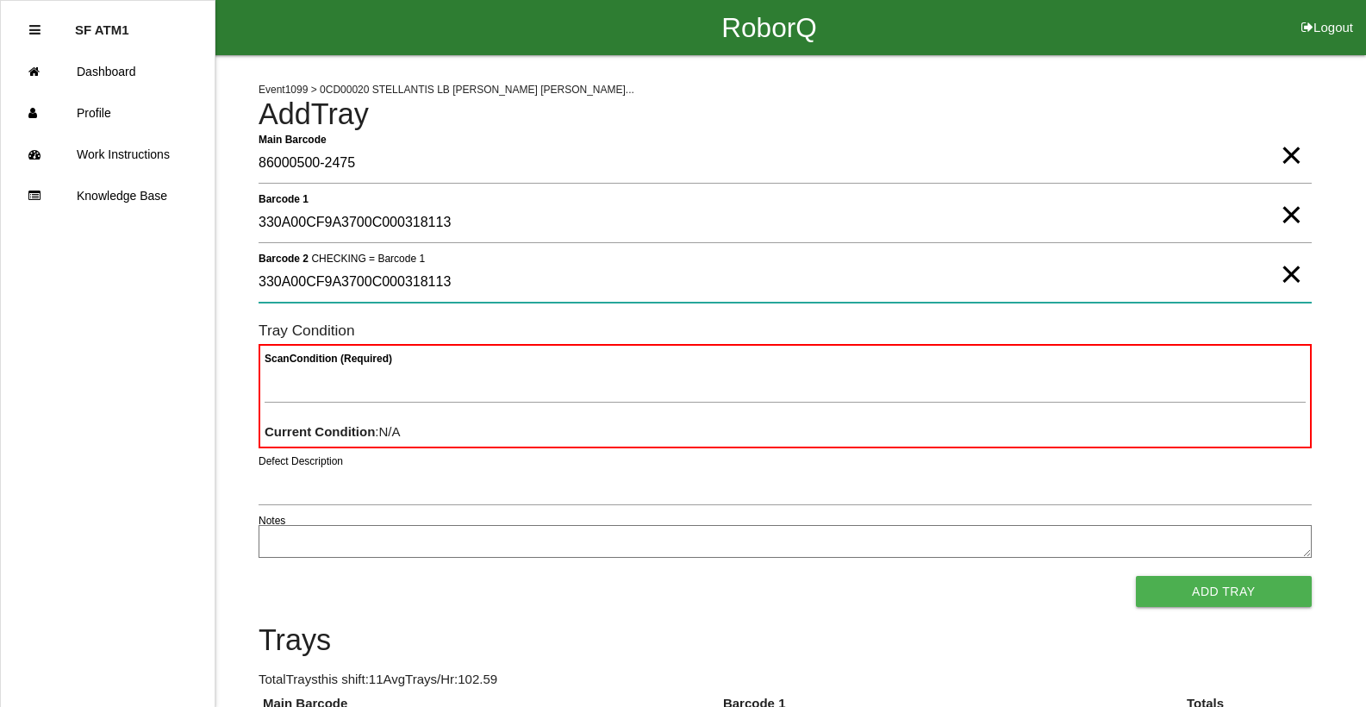
type 2 "330A00CF9A3700C000318113"
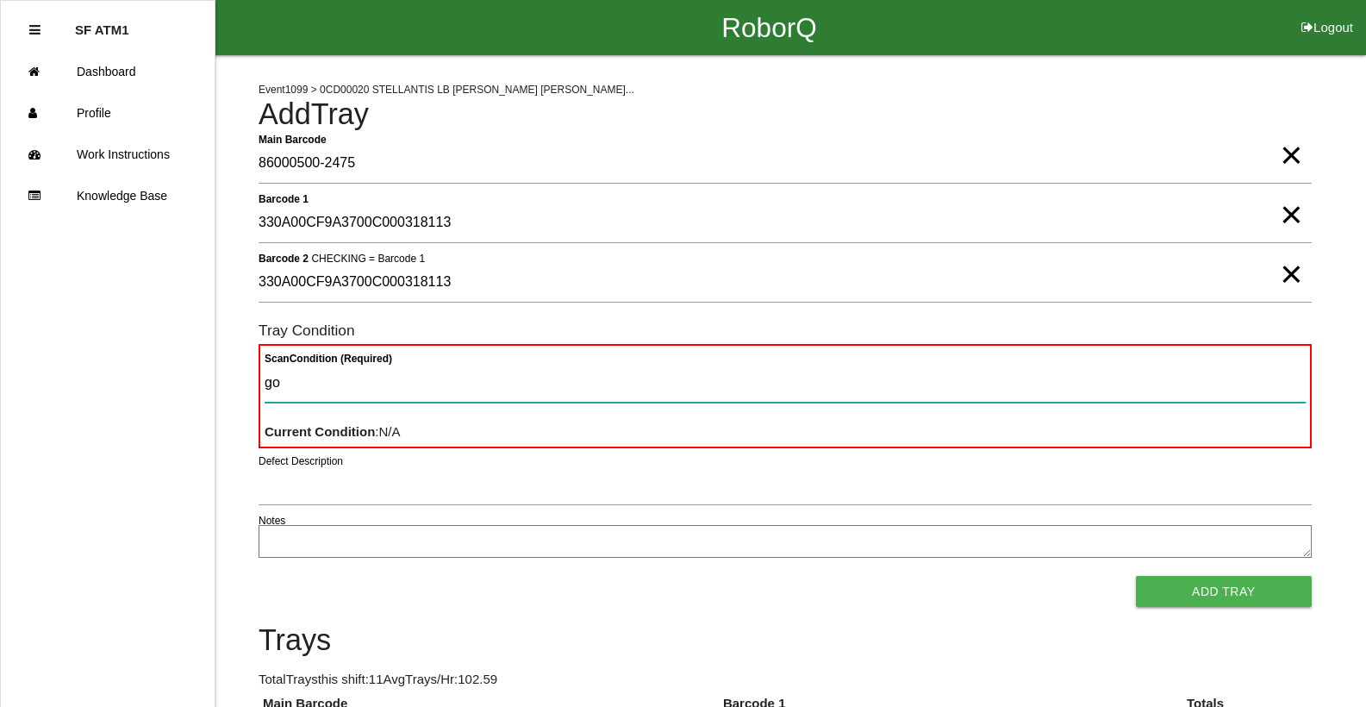
type Condition "goo"
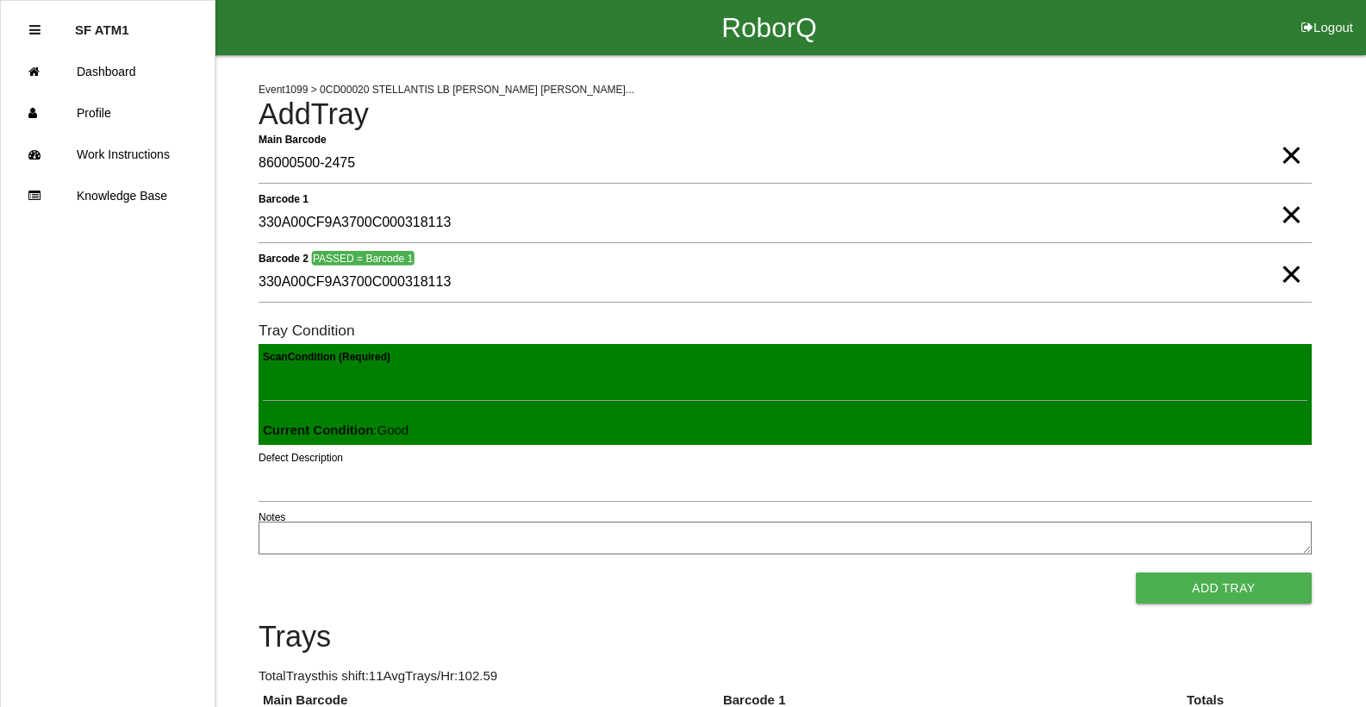
click at [1136, 572] on button "Add Tray" at bounding box center [1224, 587] width 176 height 31
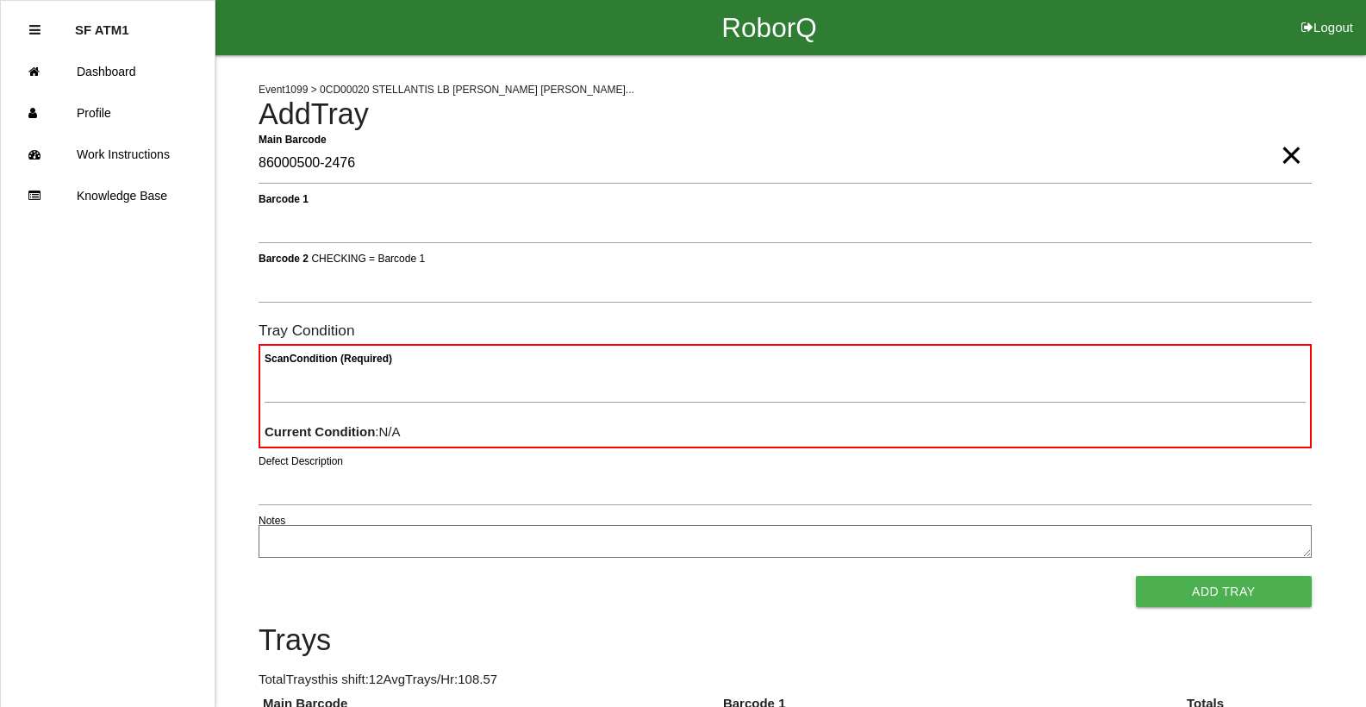
type Barcode "86000500-2476"
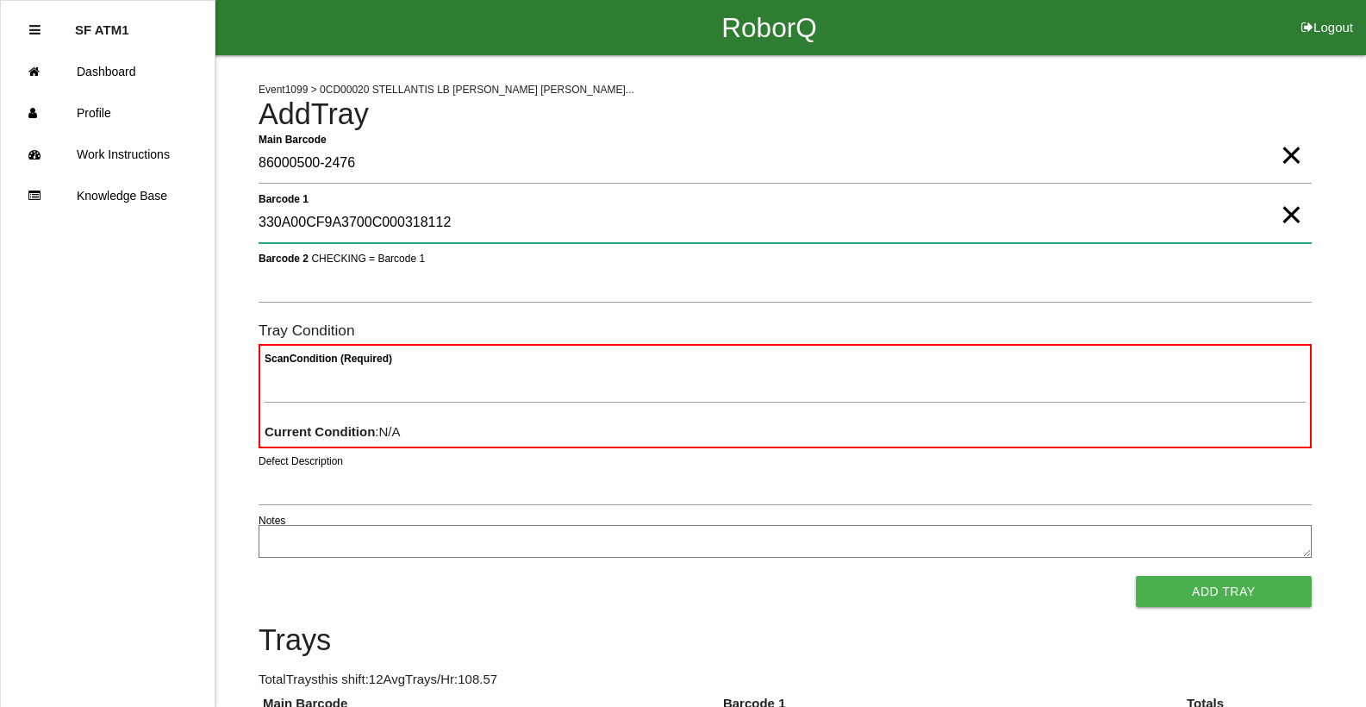
type 1 "330A00CF9A3700C000318112"
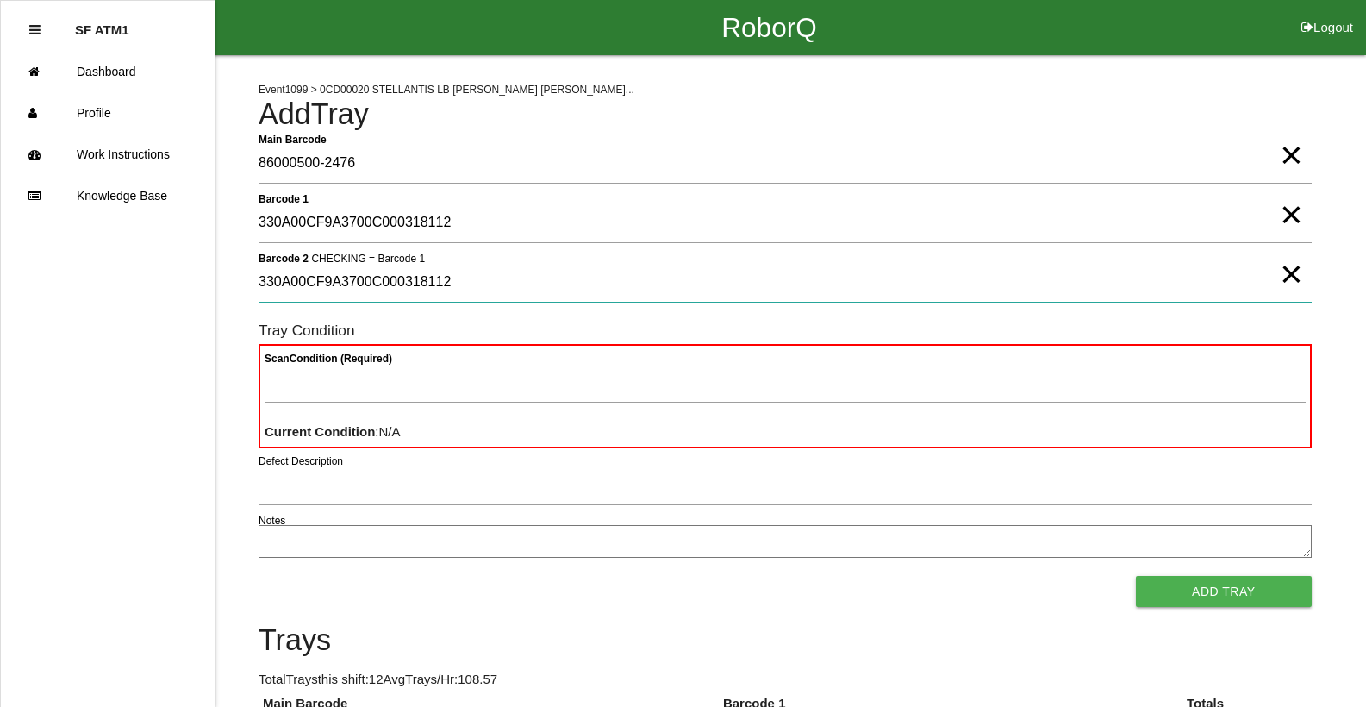
type 2 "330A00CF9A3700C000318112"
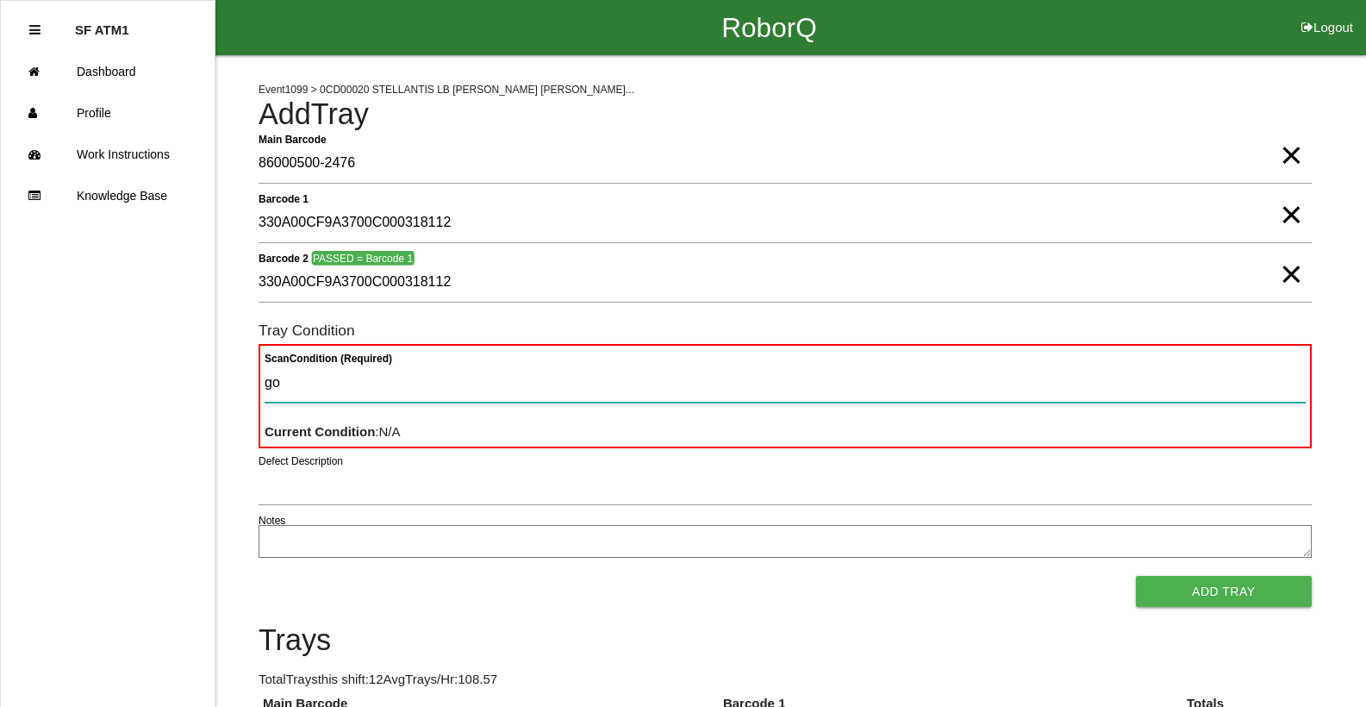
type Condition "goo"
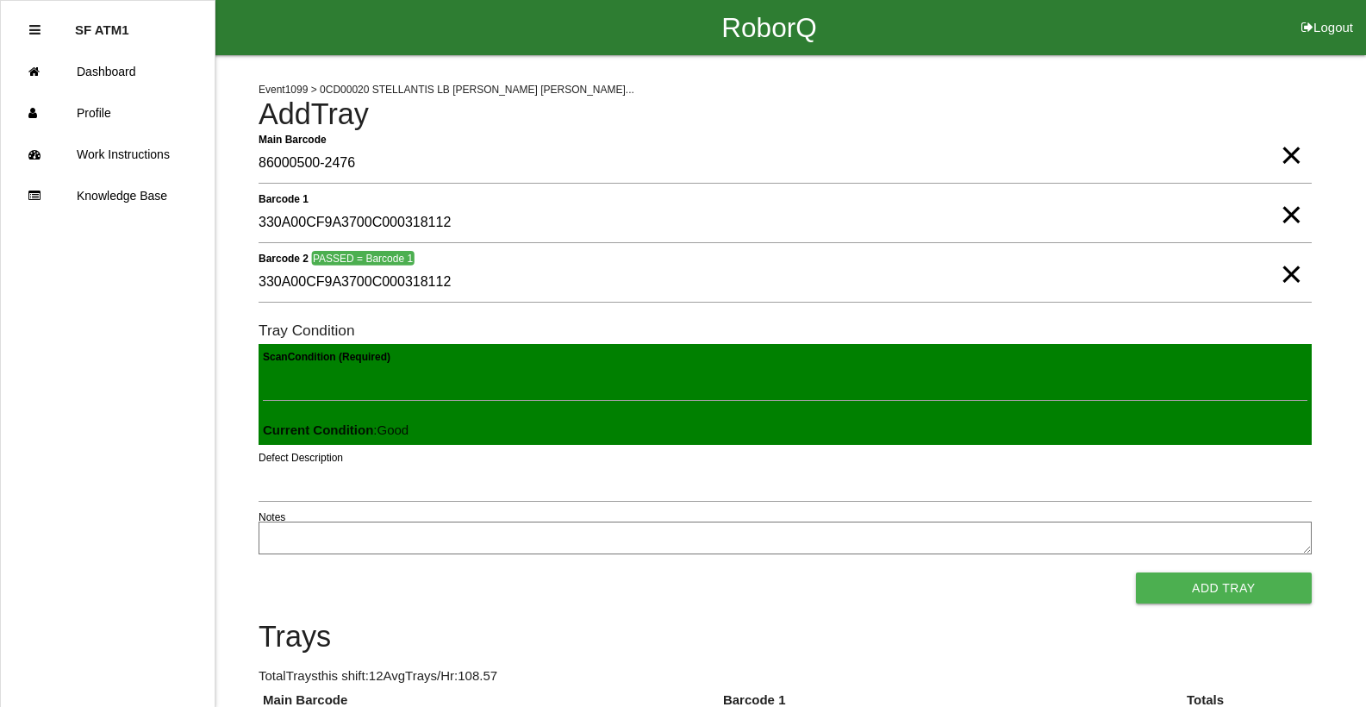
click at [1136, 572] on button "Add Tray" at bounding box center [1224, 587] width 176 height 31
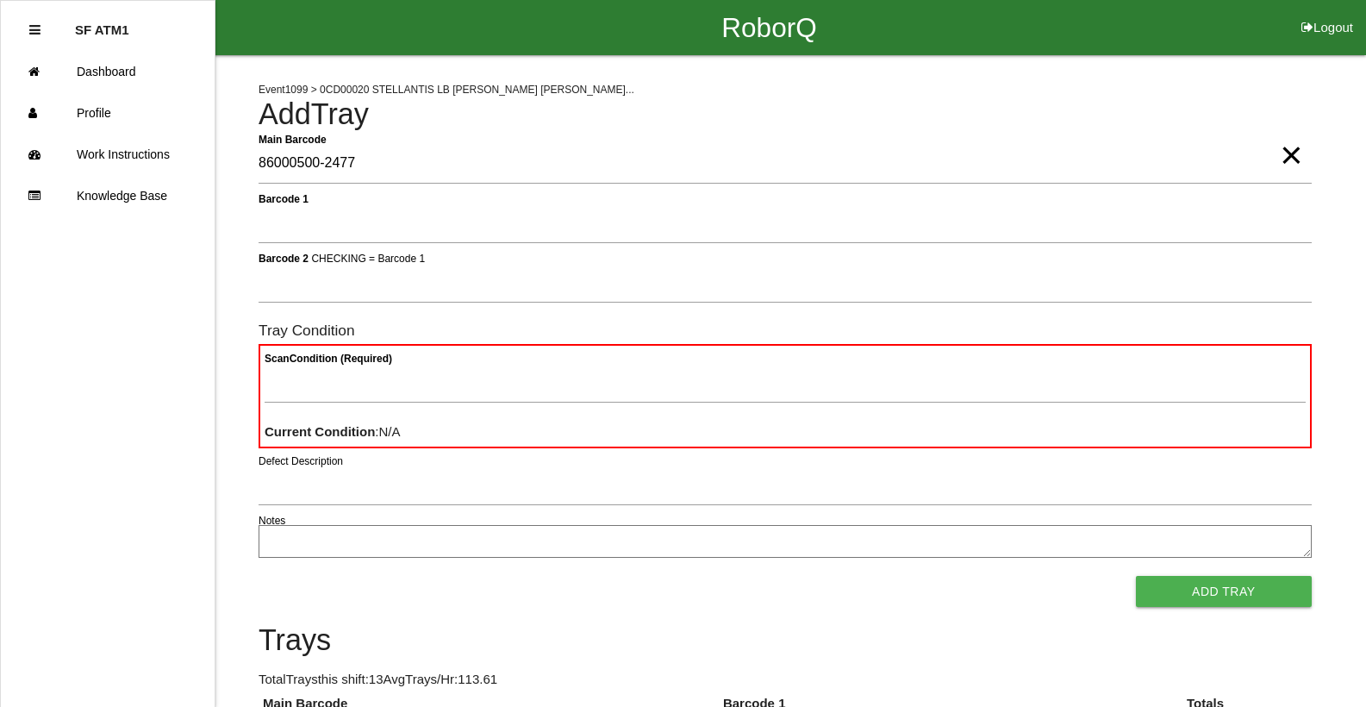
type Barcode "86000500-2477"
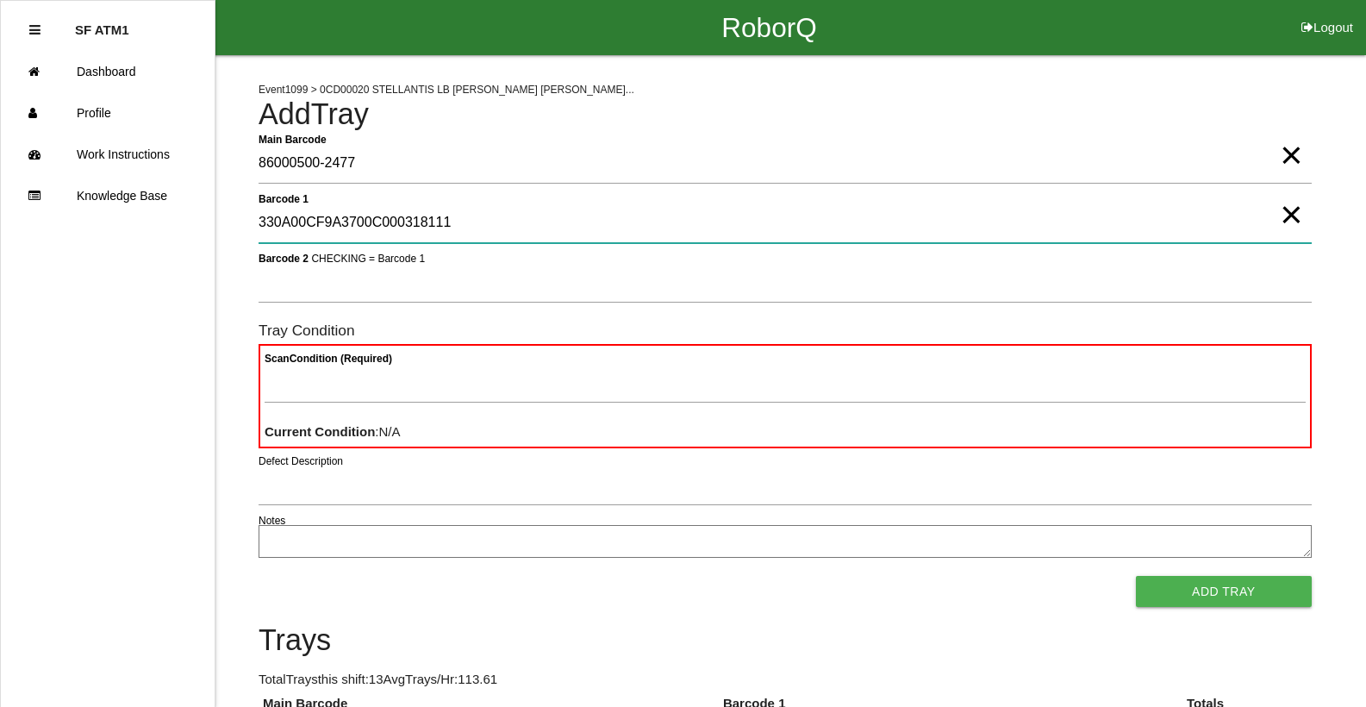
type 1 "330A00CF9A3700C000318111"
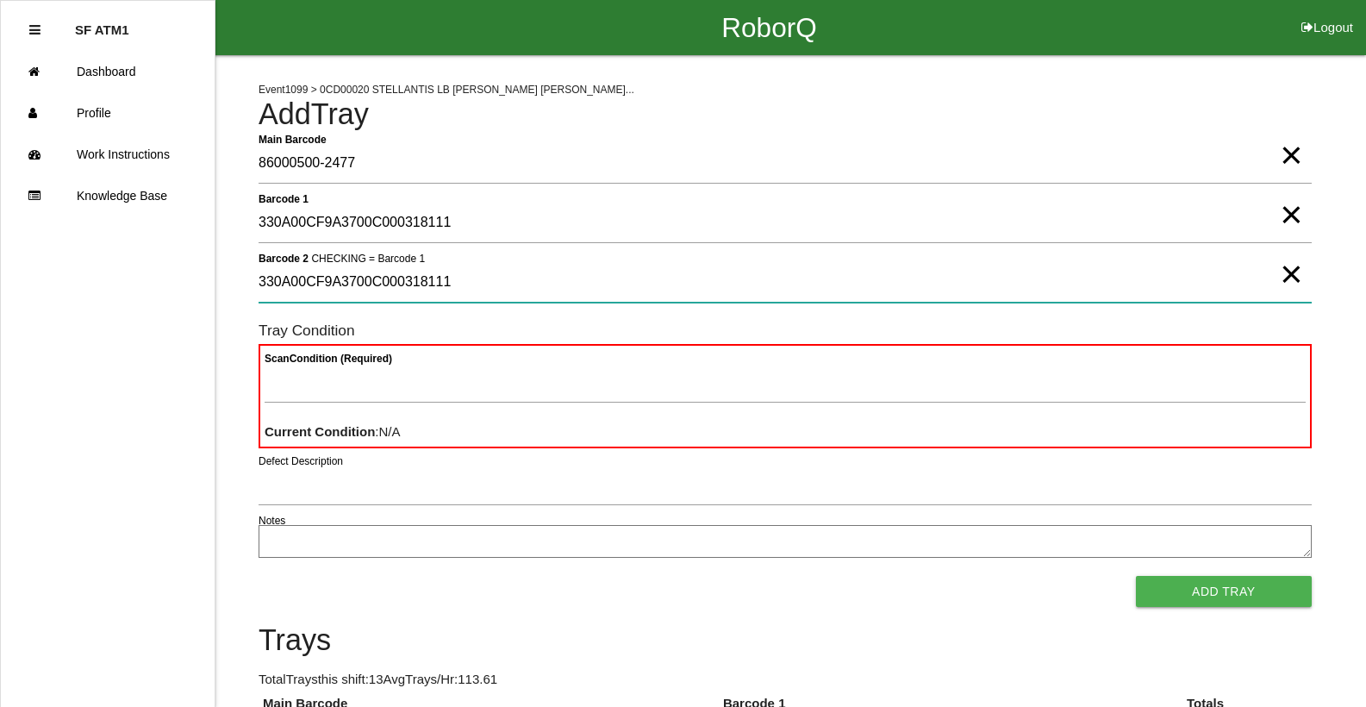
type 2 "330A00CF9A3700C000318111"
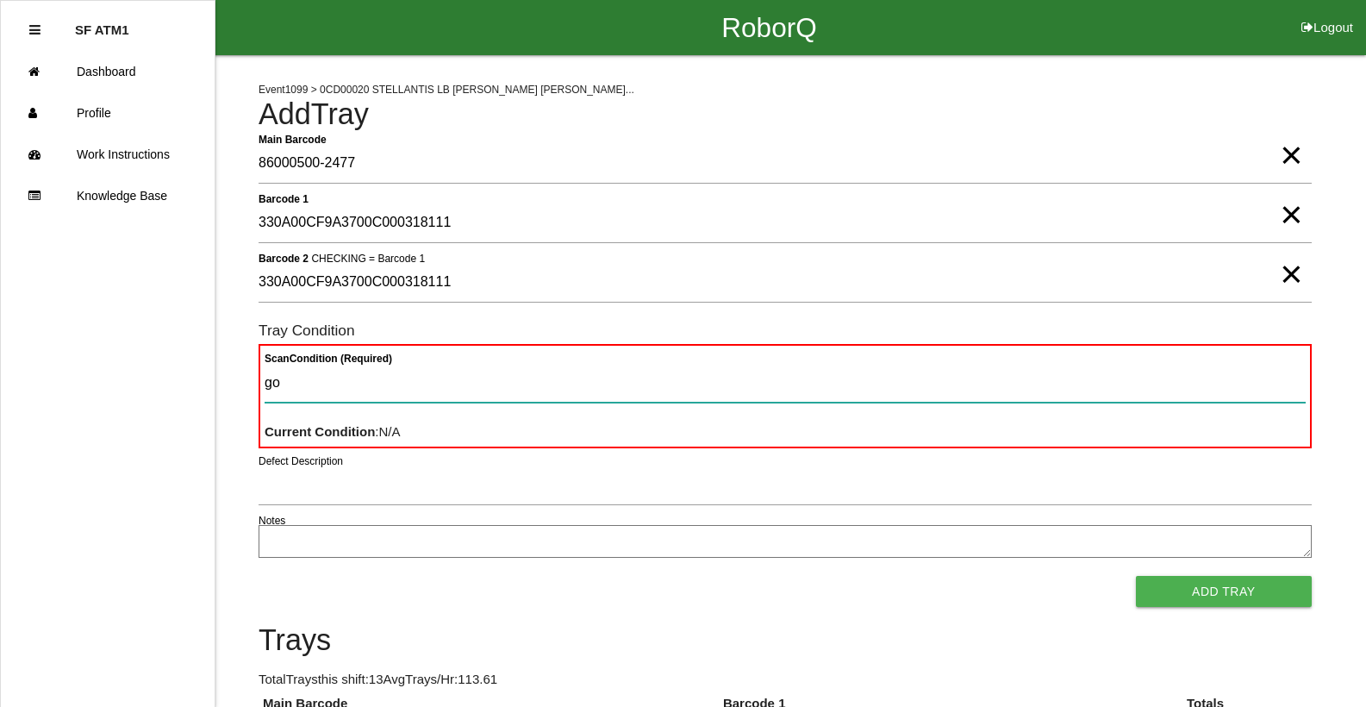
type Condition "goo"
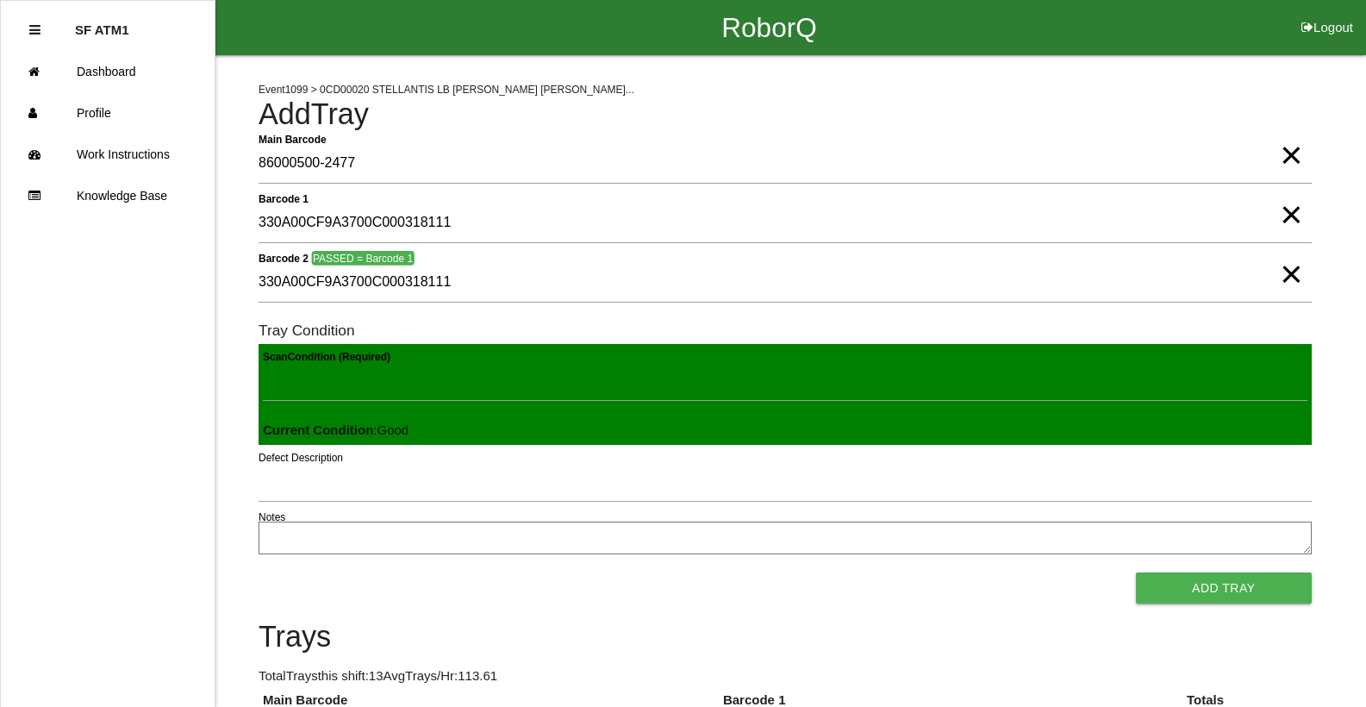
click at [1136, 572] on button "Add Tray" at bounding box center [1224, 587] width 176 height 31
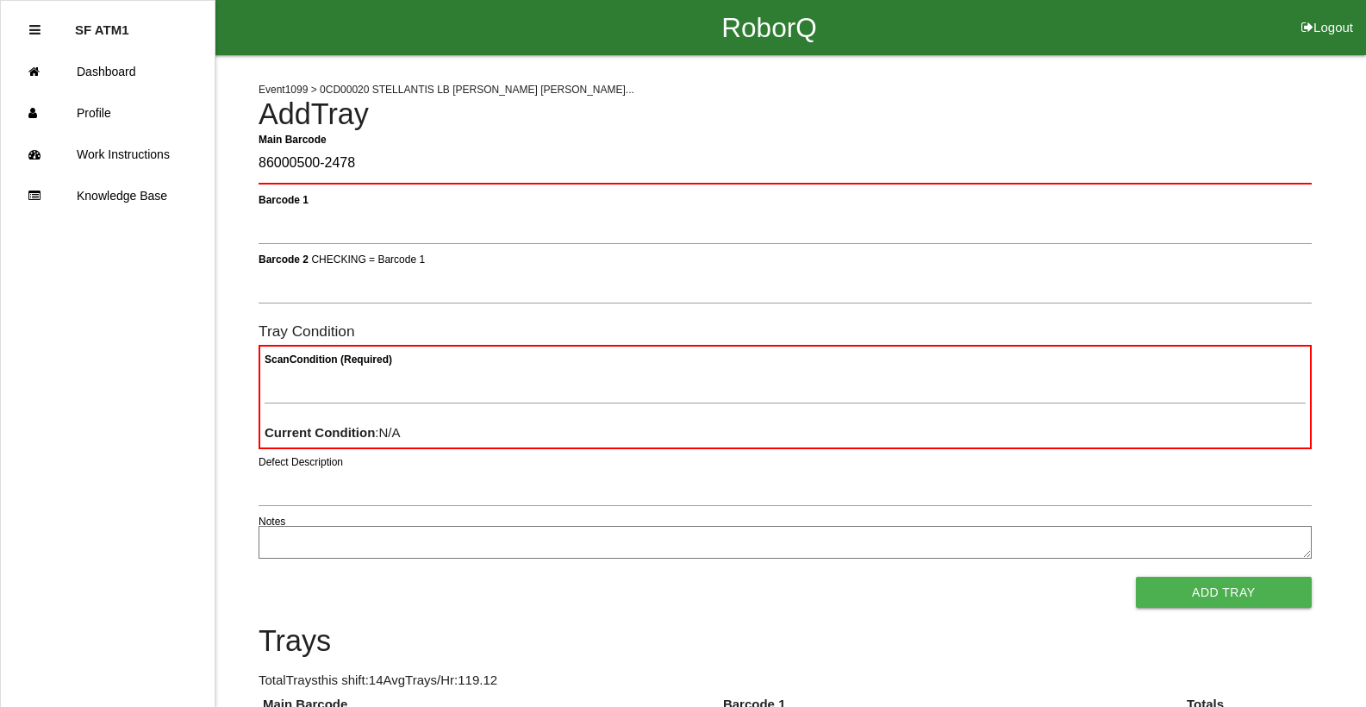
type Barcode "86000500-2478"
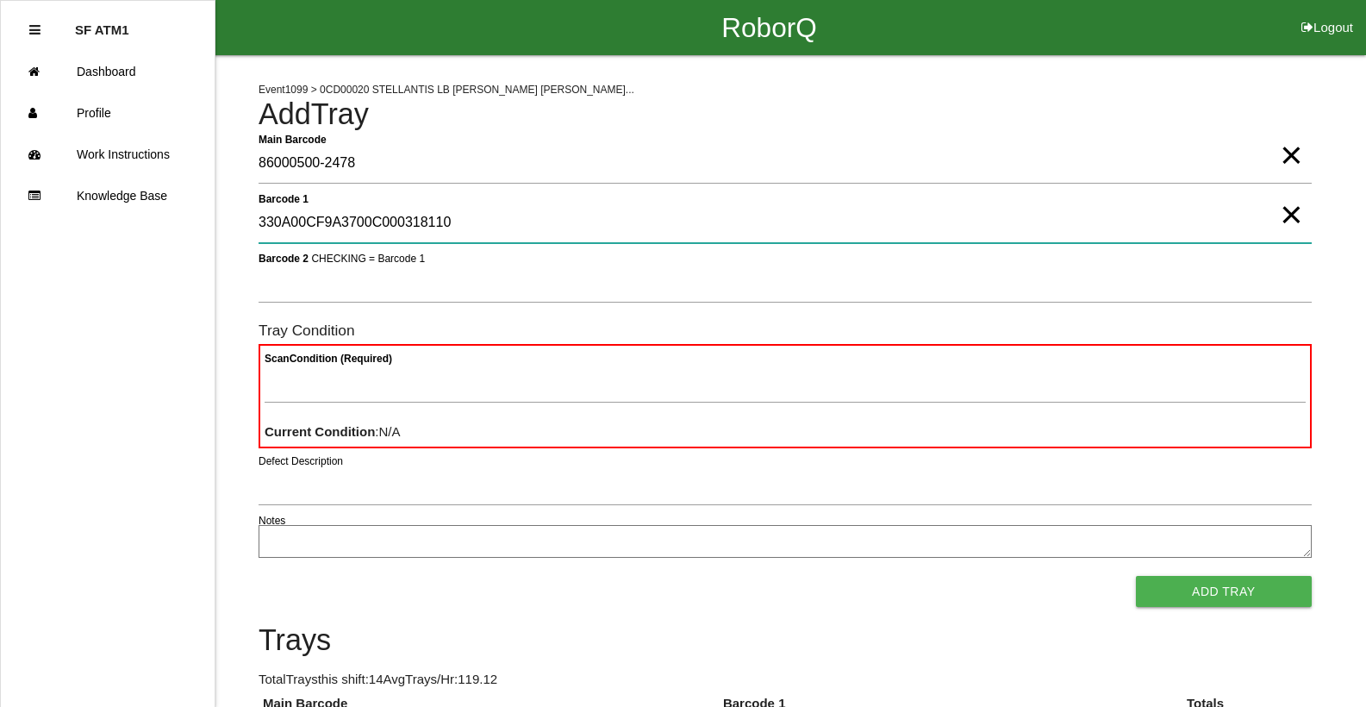
type 1 "330A00CF9A3700C000318110"
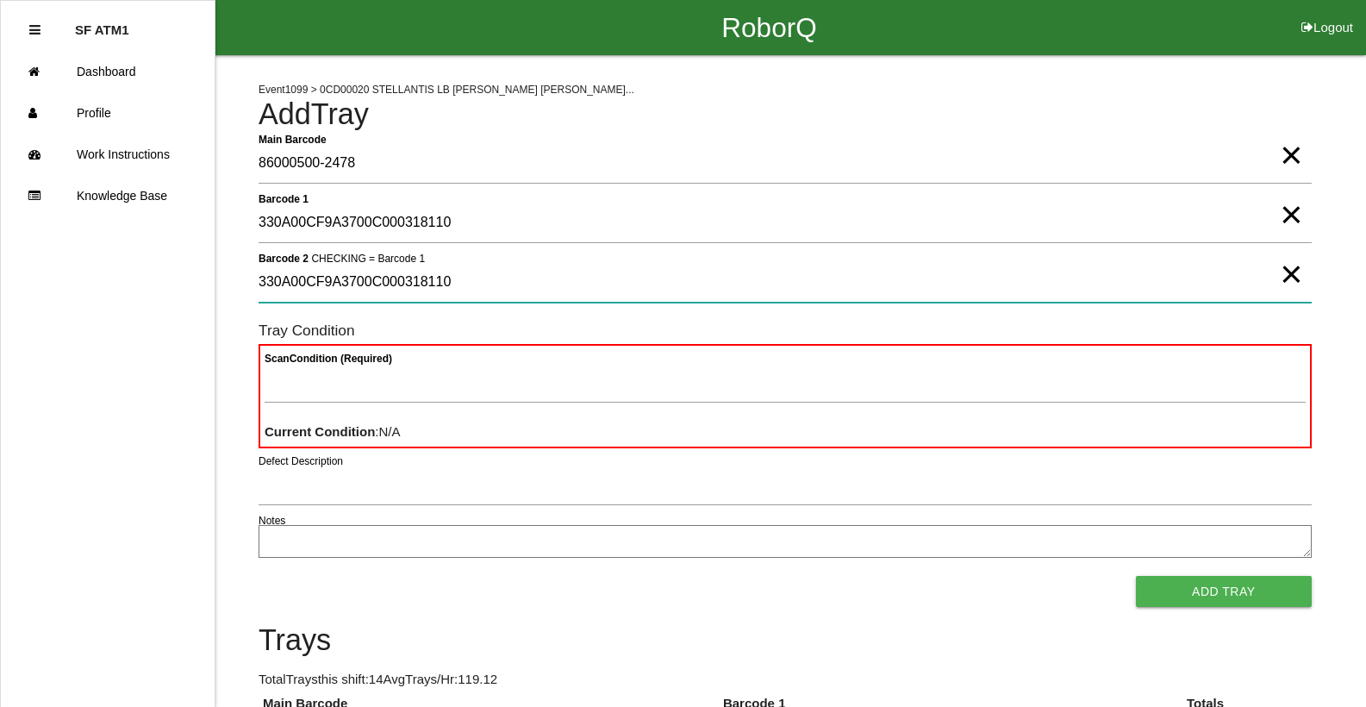
type 2 "330A00CF9A3700C000318110"
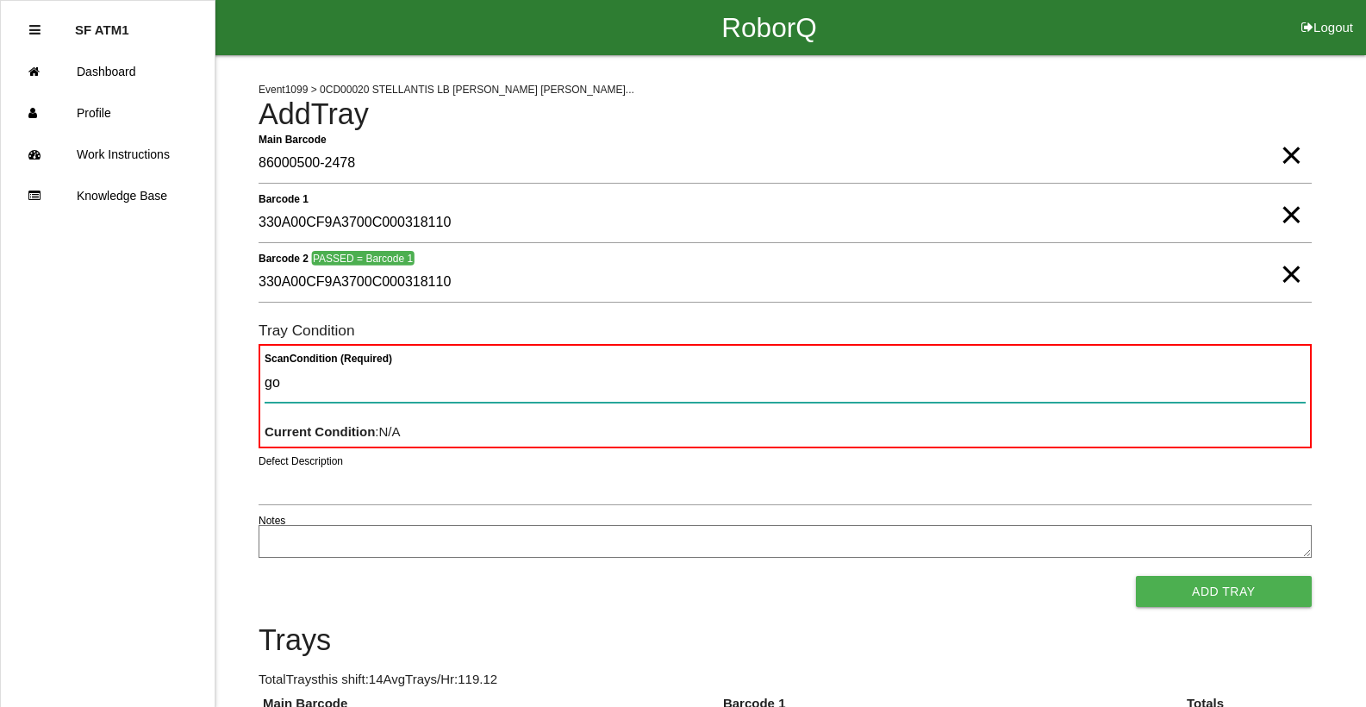
type Condition "goo"
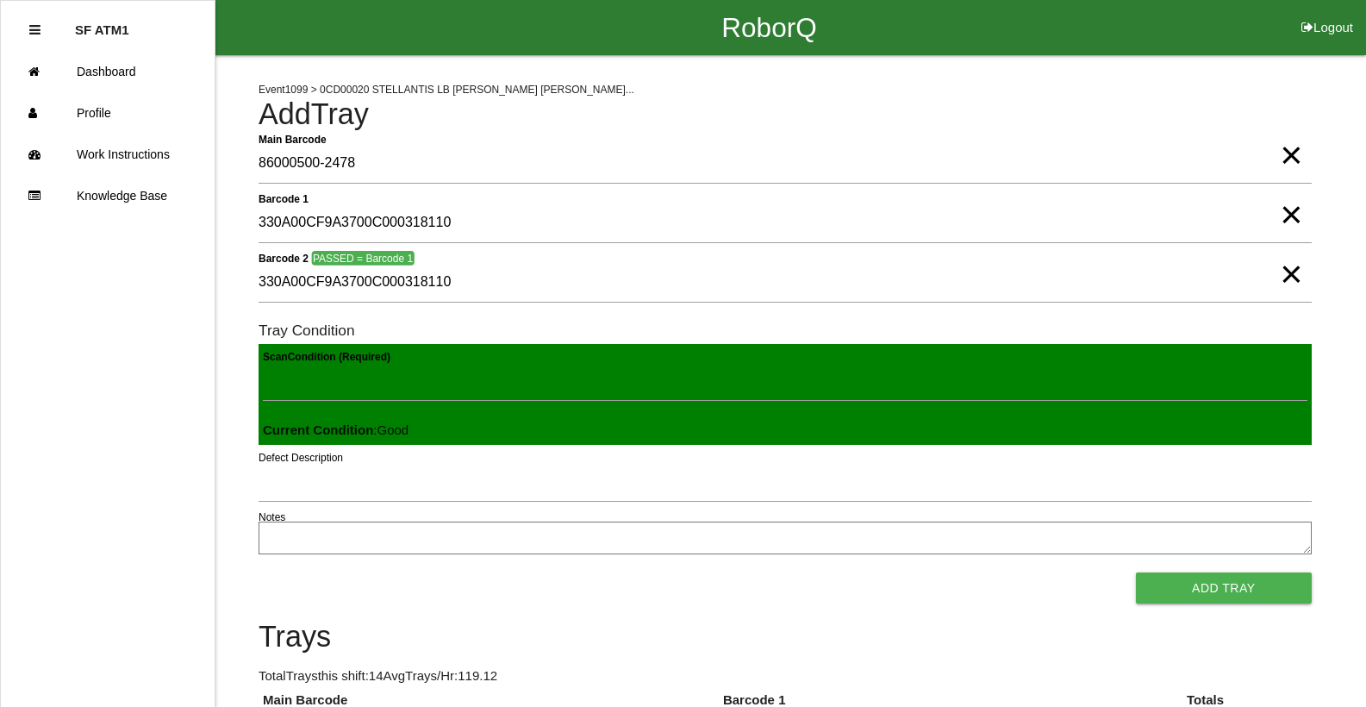
click at [1136, 572] on button "Add Tray" at bounding box center [1224, 587] width 176 height 31
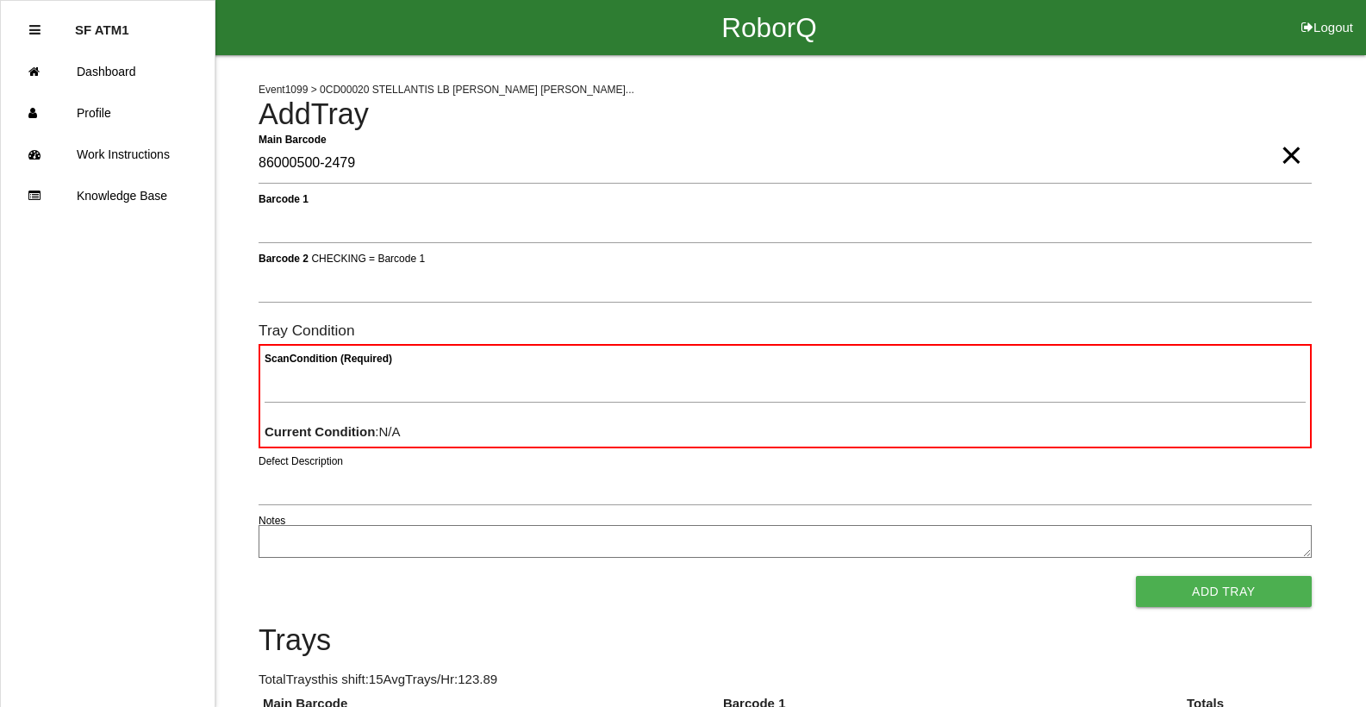
type Barcode "86000500-2479"
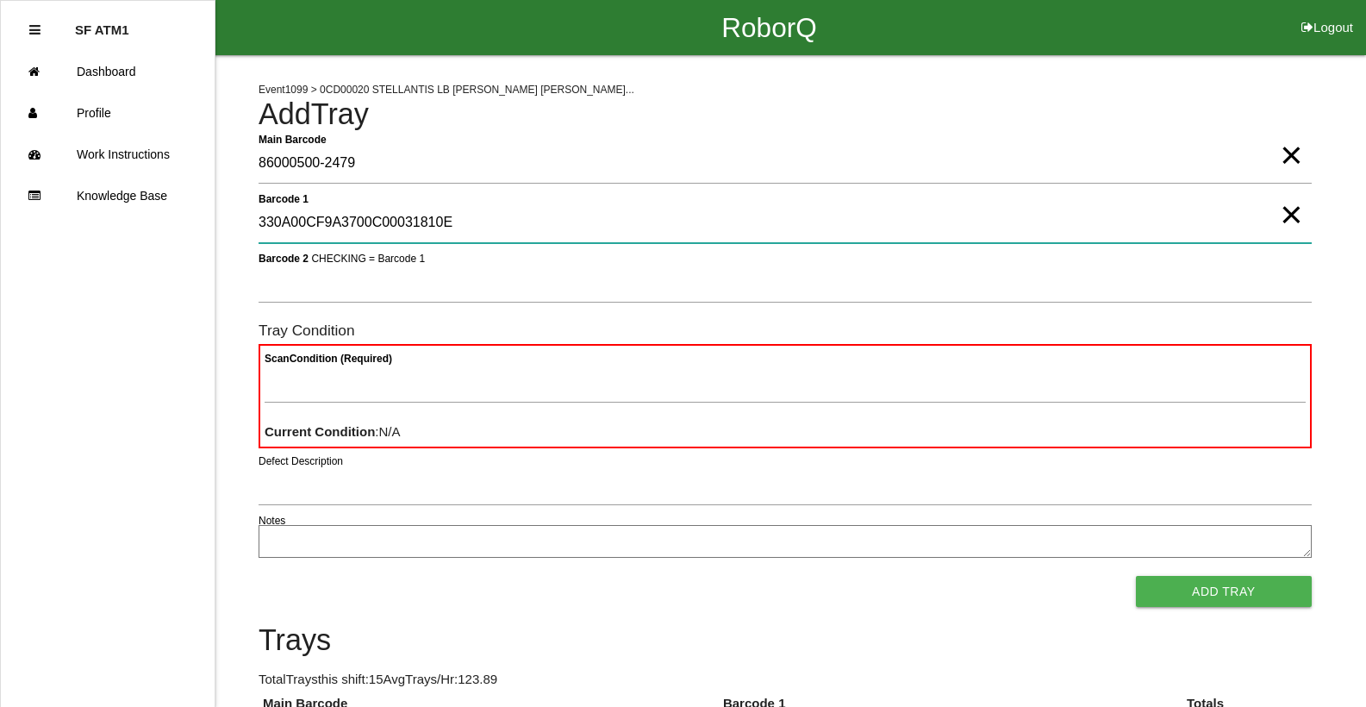
type 1 "330A00CF9A3700C00031810E"
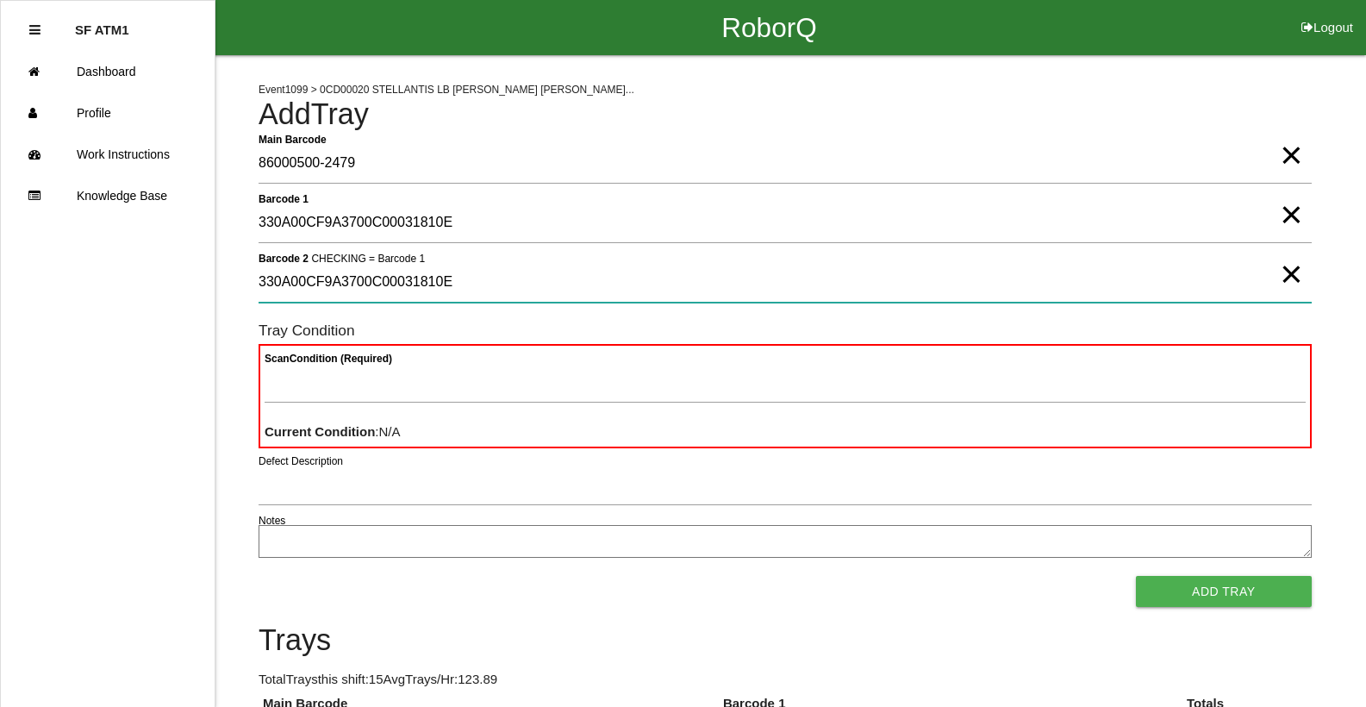
type 2 "330A00CF9A3700C00031810E"
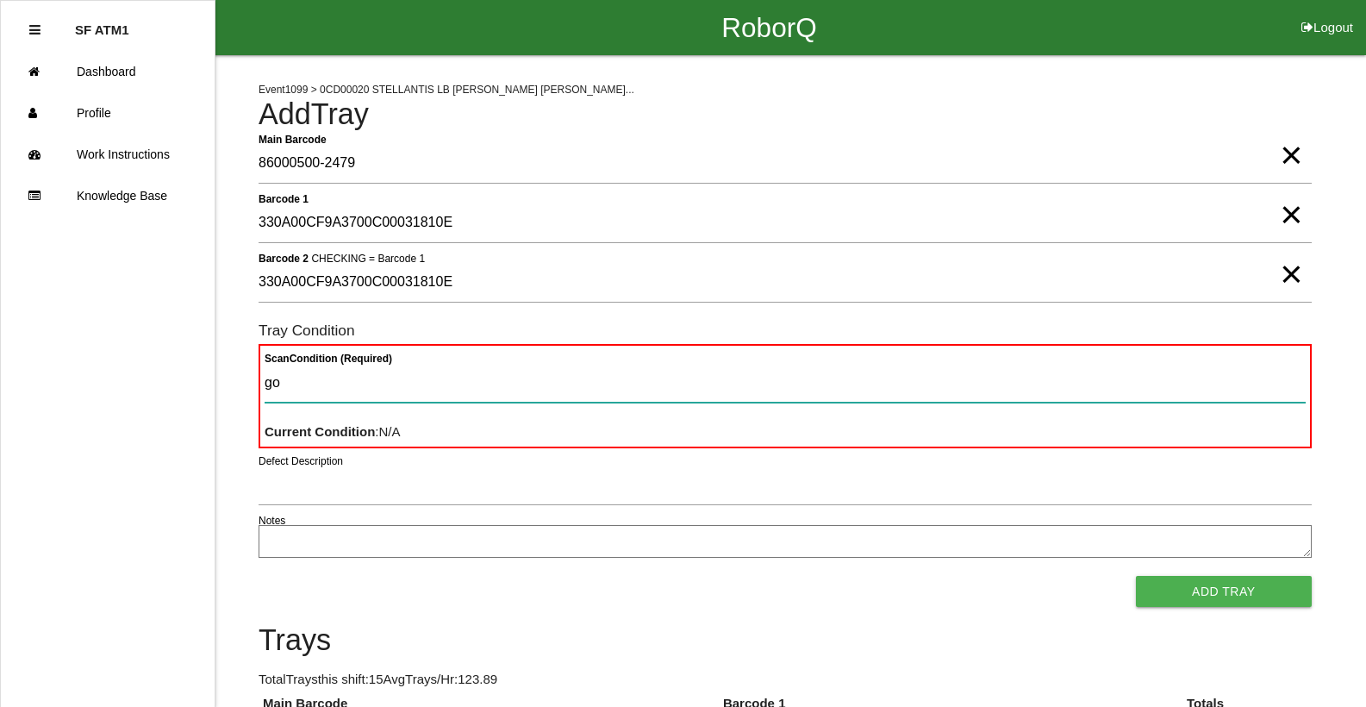
type Condition "goo"
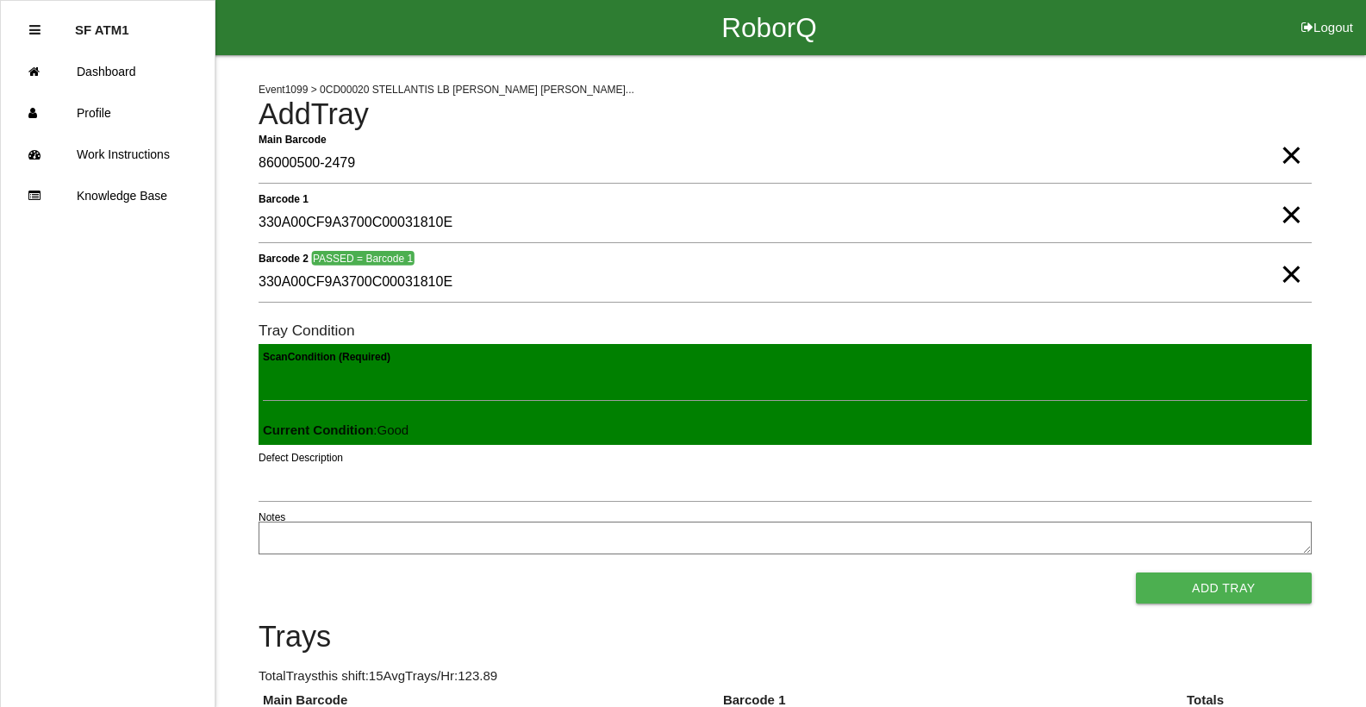
click at [1136, 572] on button "Add Tray" at bounding box center [1224, 587] width 176 height 31
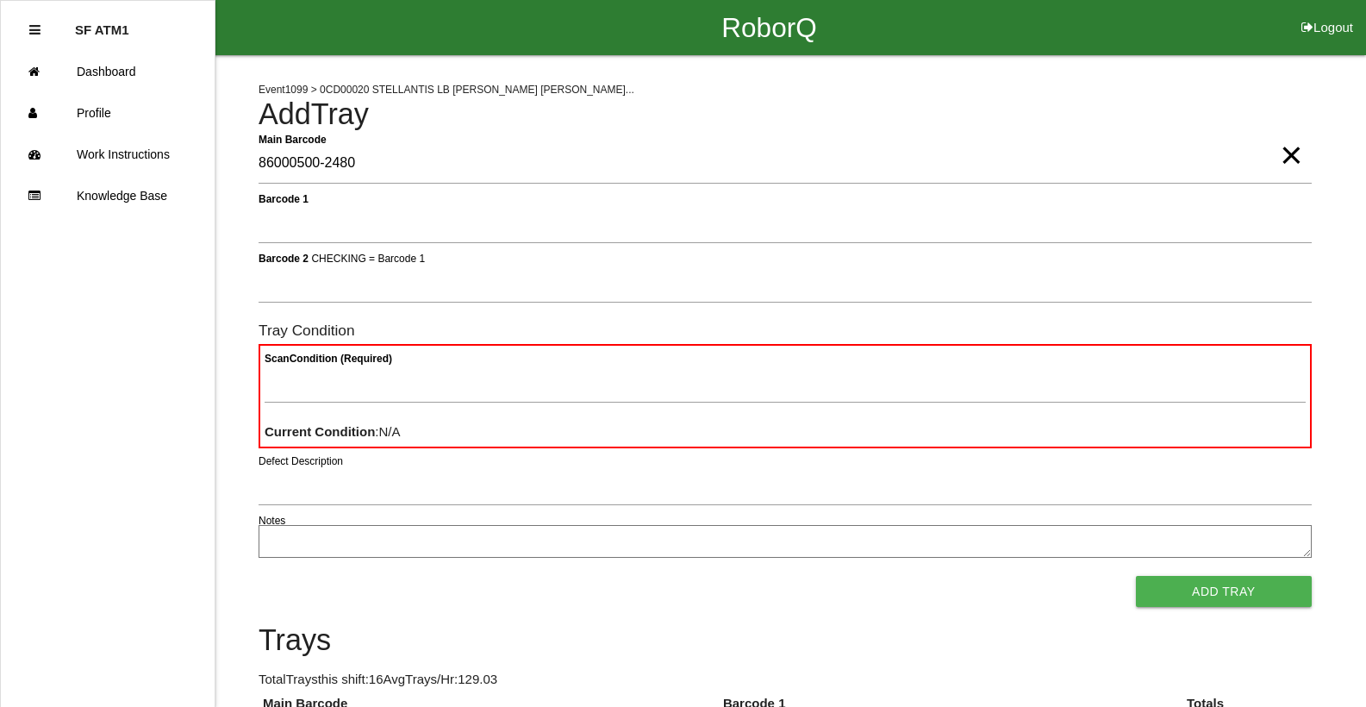
type Barcode "86000500-2480"
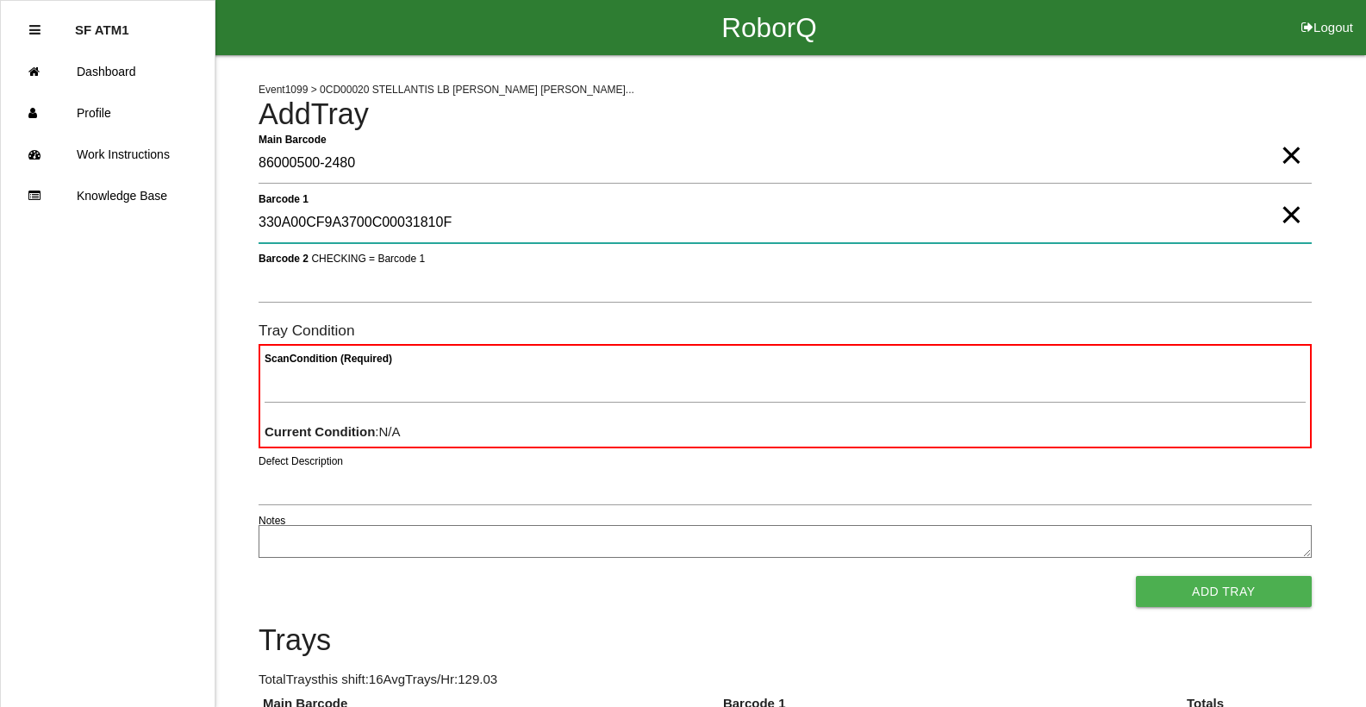
type 1 "330A00CF9A3700C00031810F"
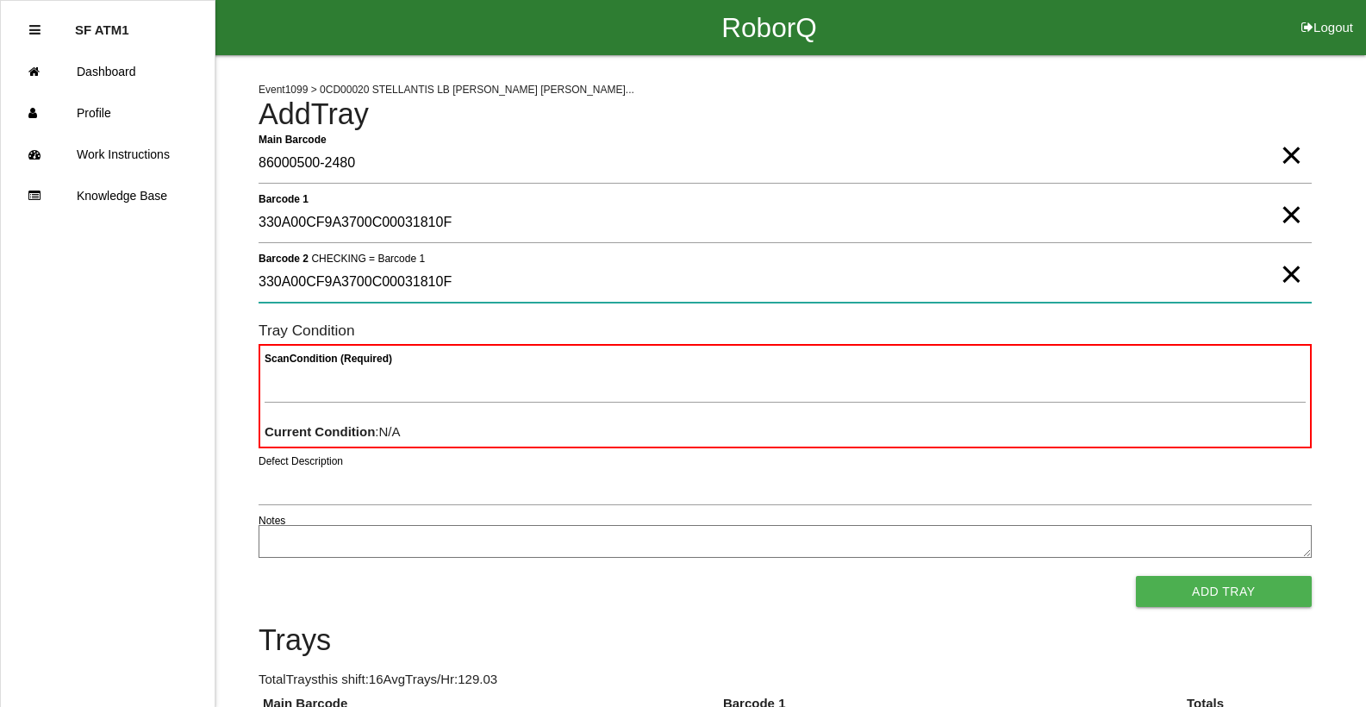
type 2 "330A00CF9A3700C00031810F"
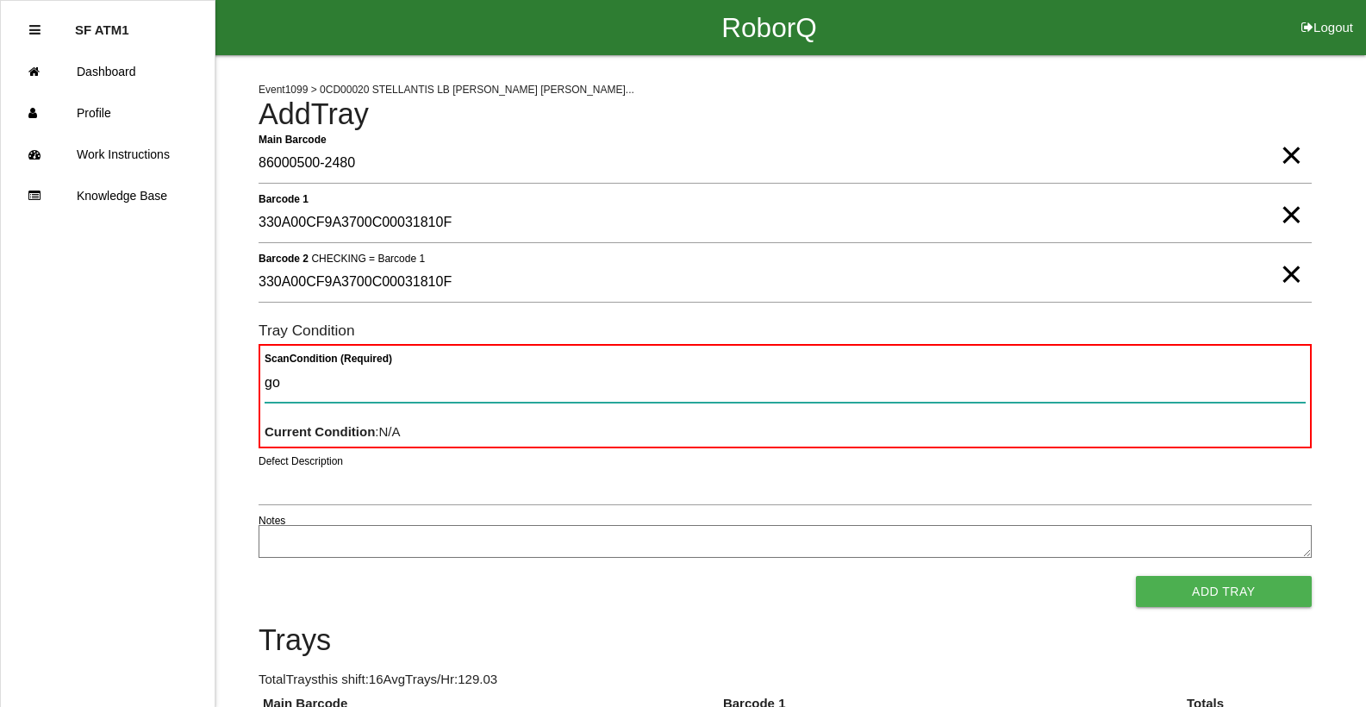
type Condition "goo"
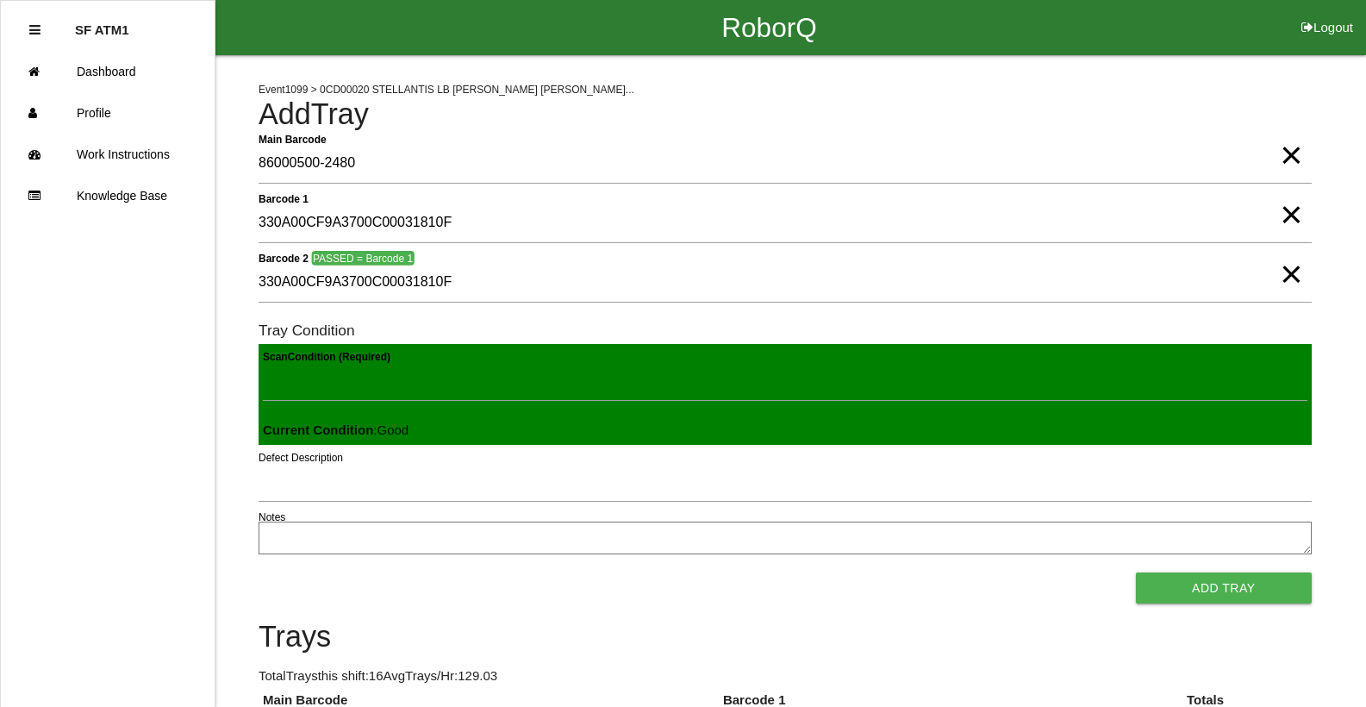
click at [1136, 572] on button "Add Tray" at bounding box center [1224, 587] width 176 height 31
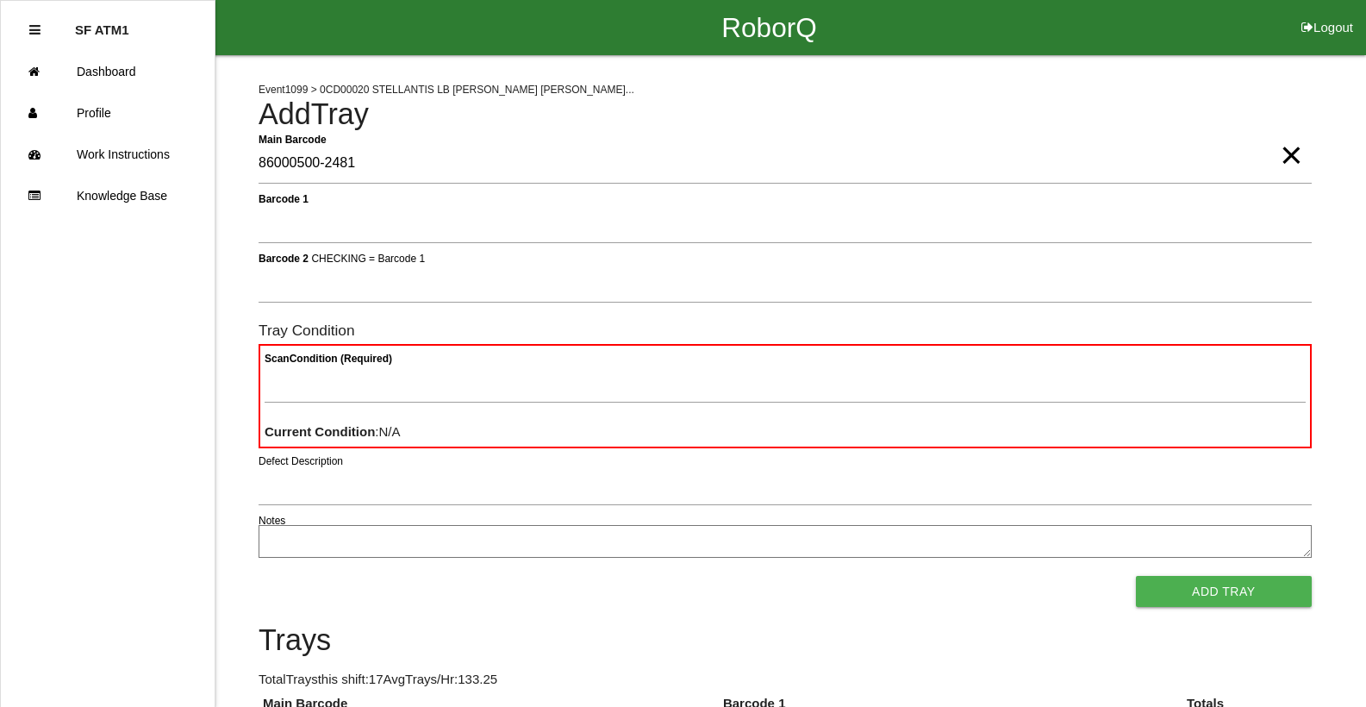
type Barcode "86000500-2481"
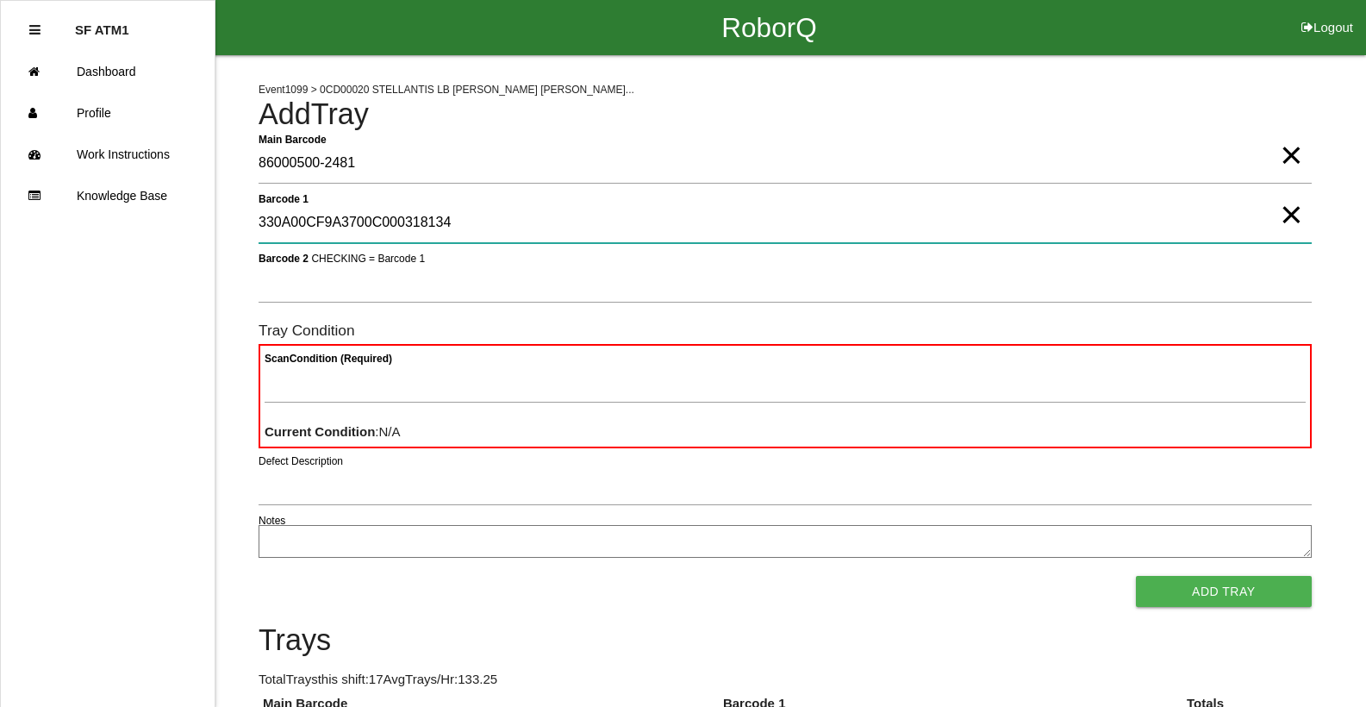
type 1 "330A00CF9A3700C000318134"
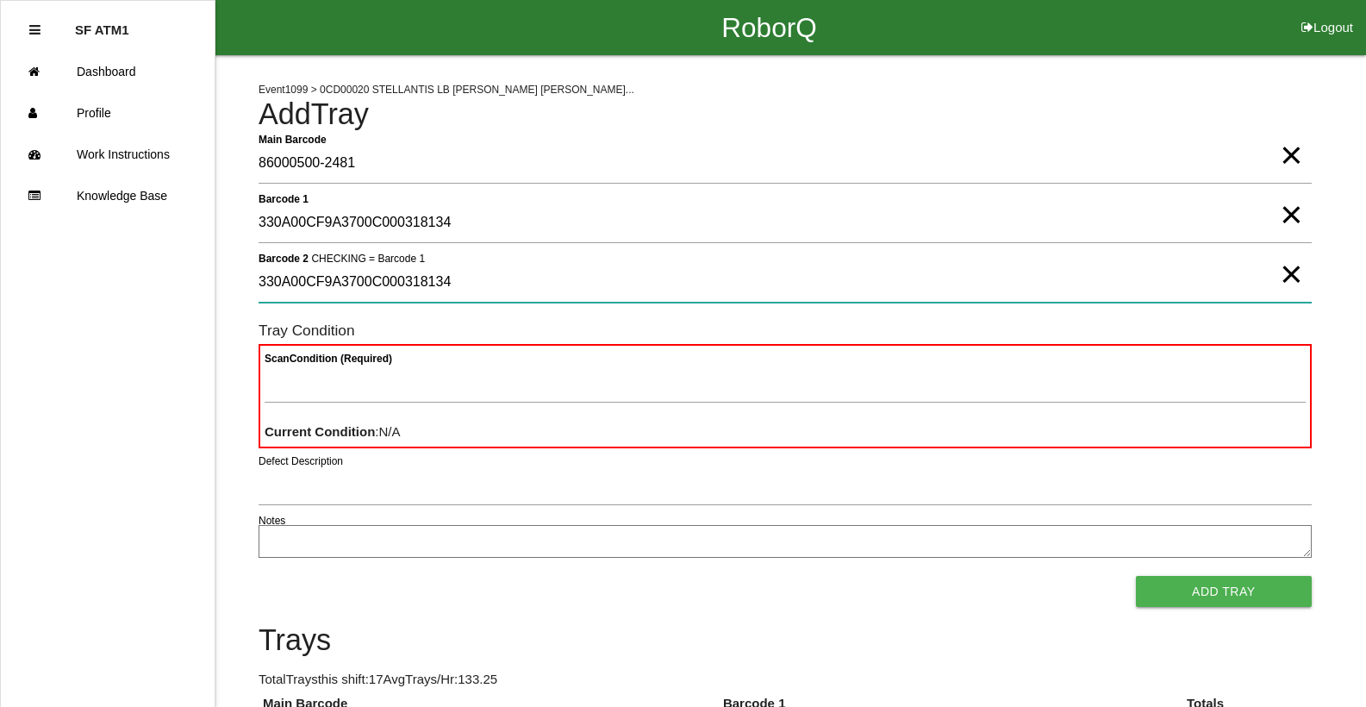
type 2 "330A00CF9A3700C000318134"
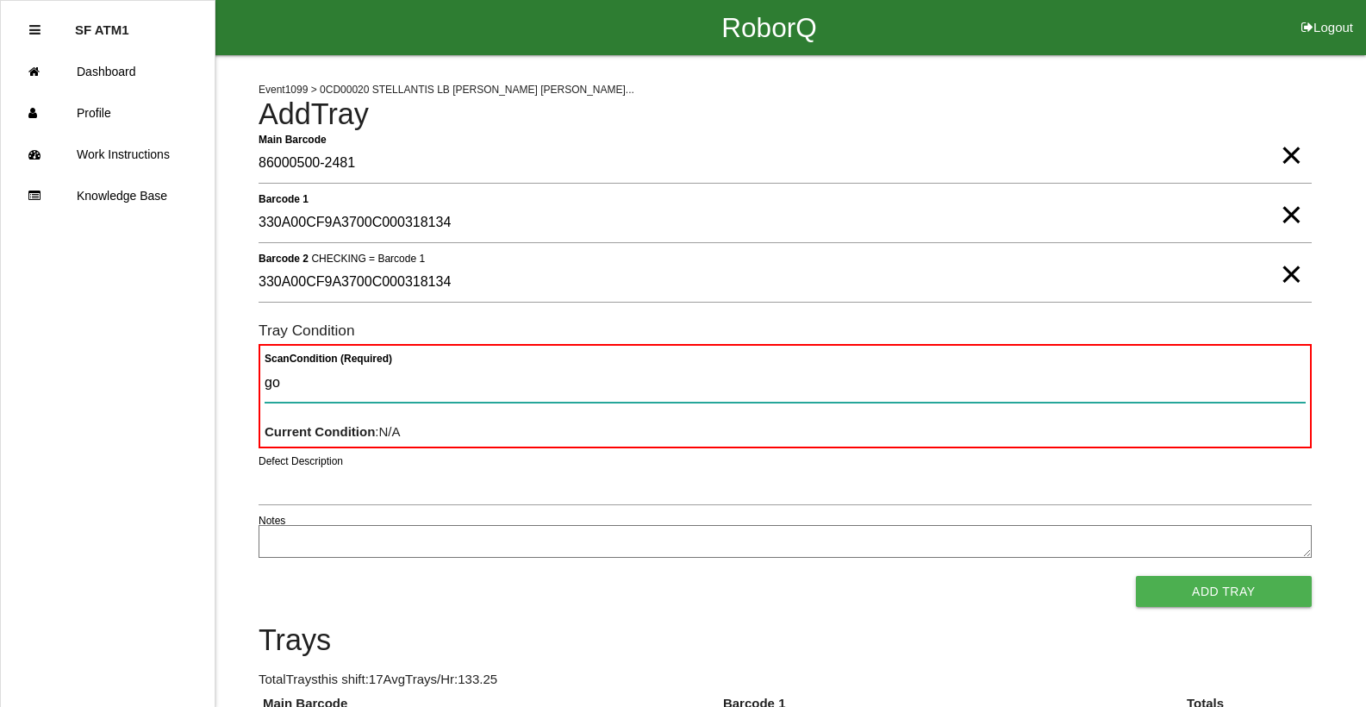
type Condition "goo"
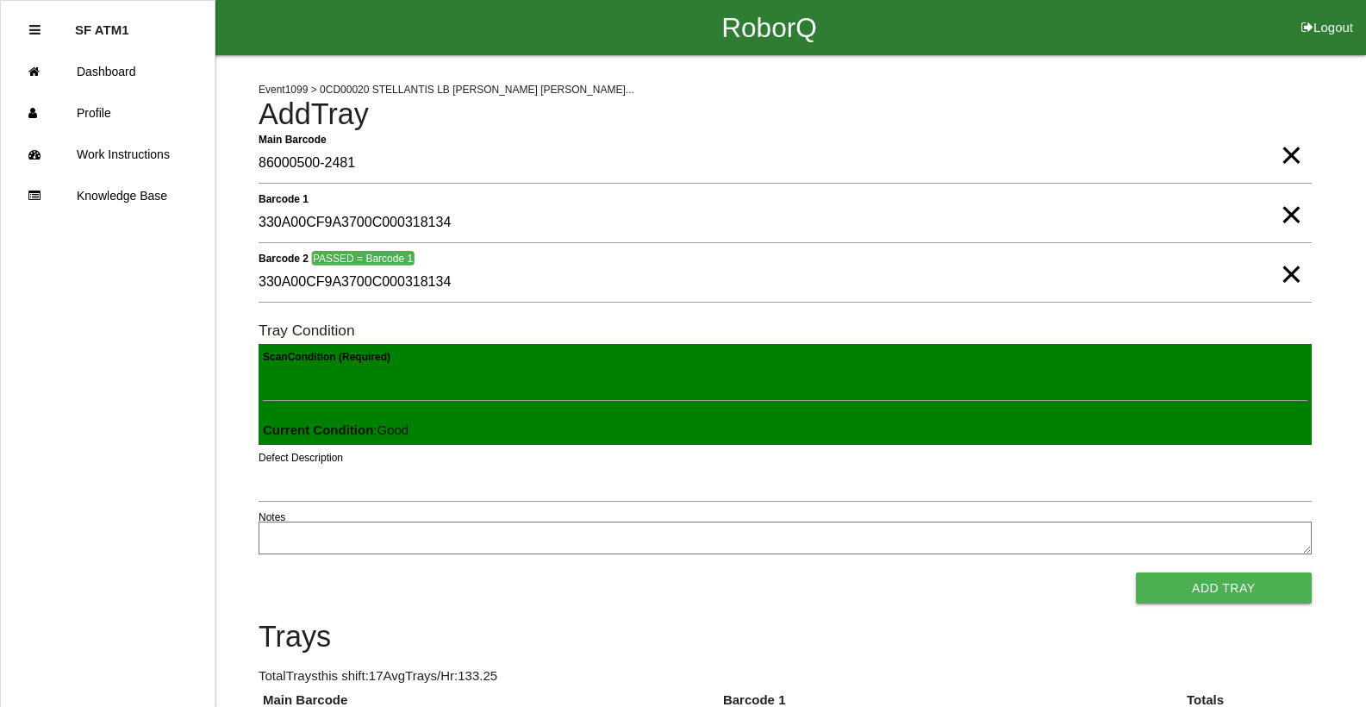
click at [1136, 572] on button "Add Tray" at bounding box center [1224, 587] width 176 height 31
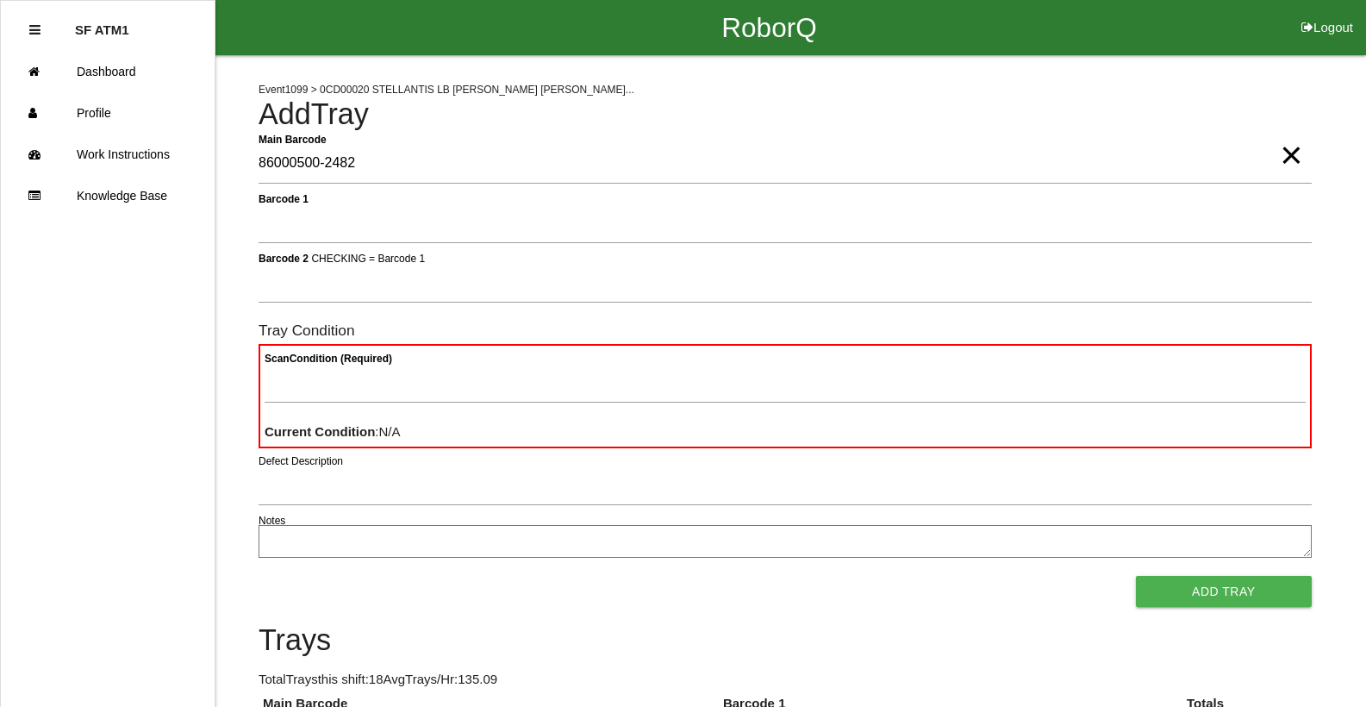
type Barcode "86000500-2482"
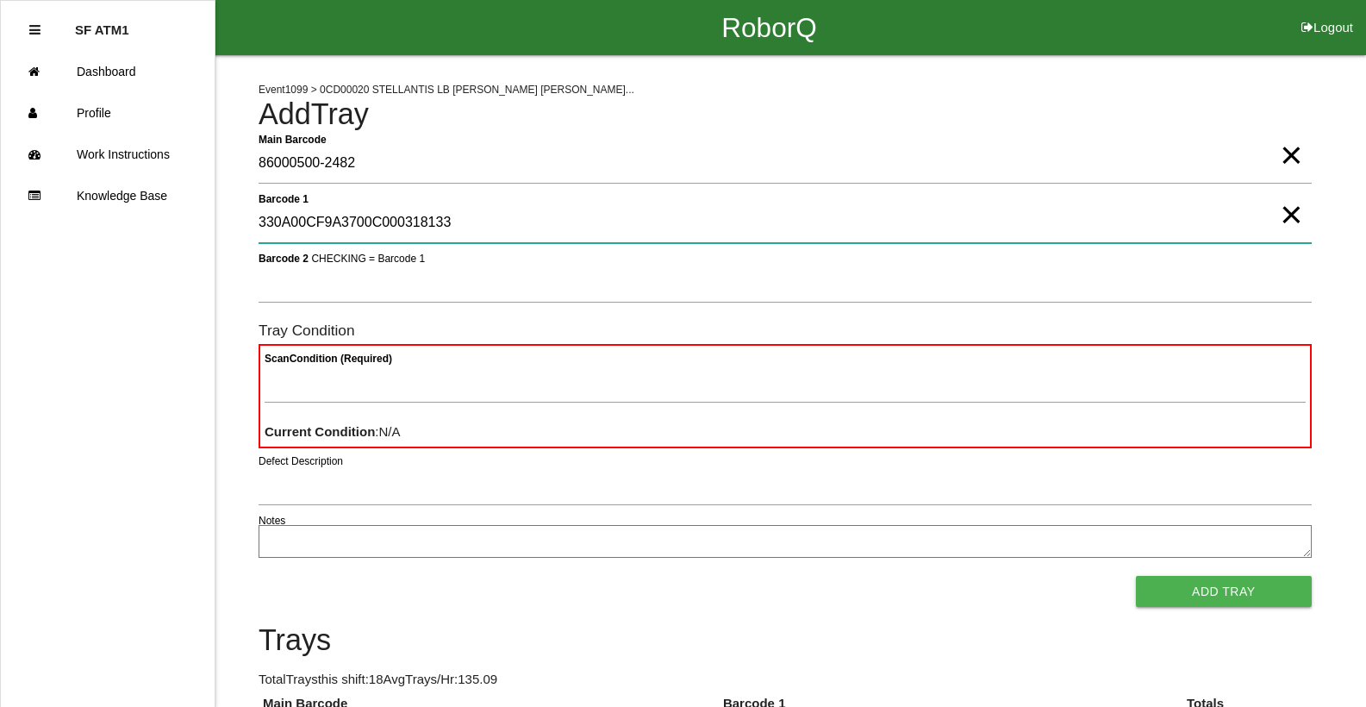
type 1 "330A00CF9A3700C000318133"
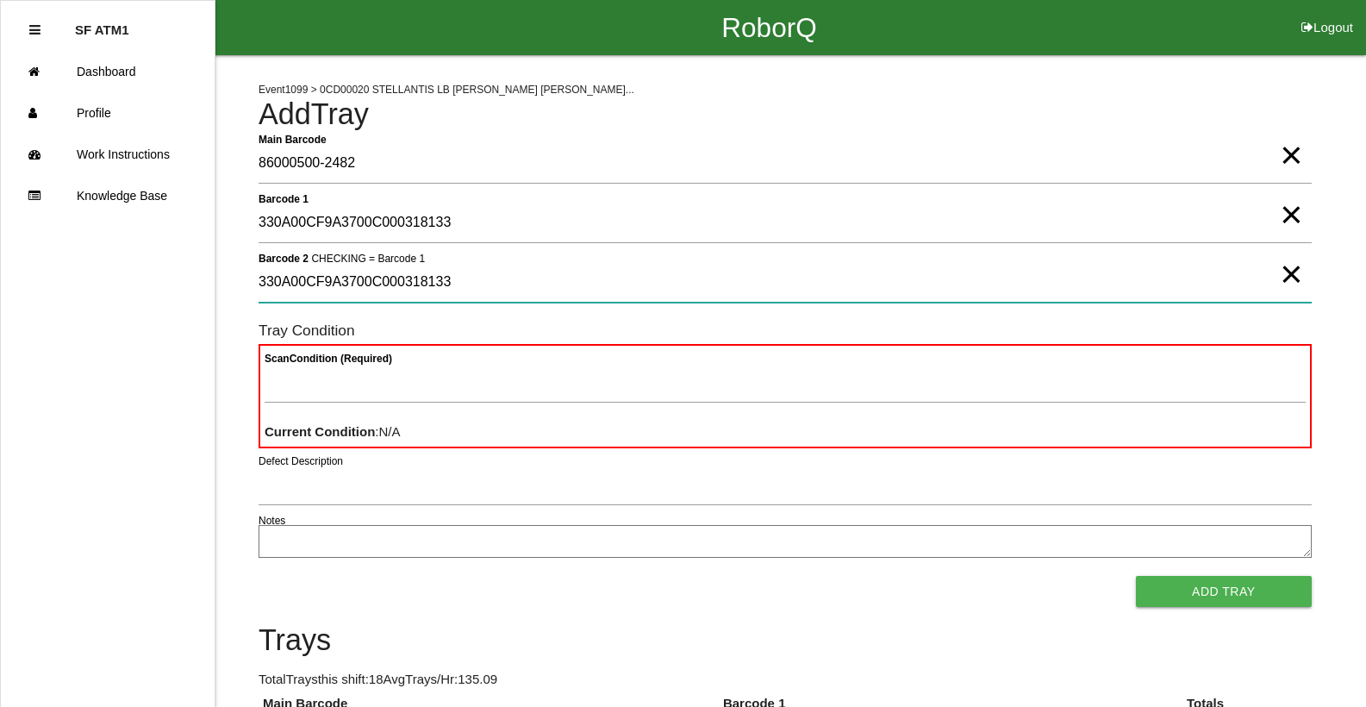
type 2 "330A00CF9A3700C000318133"
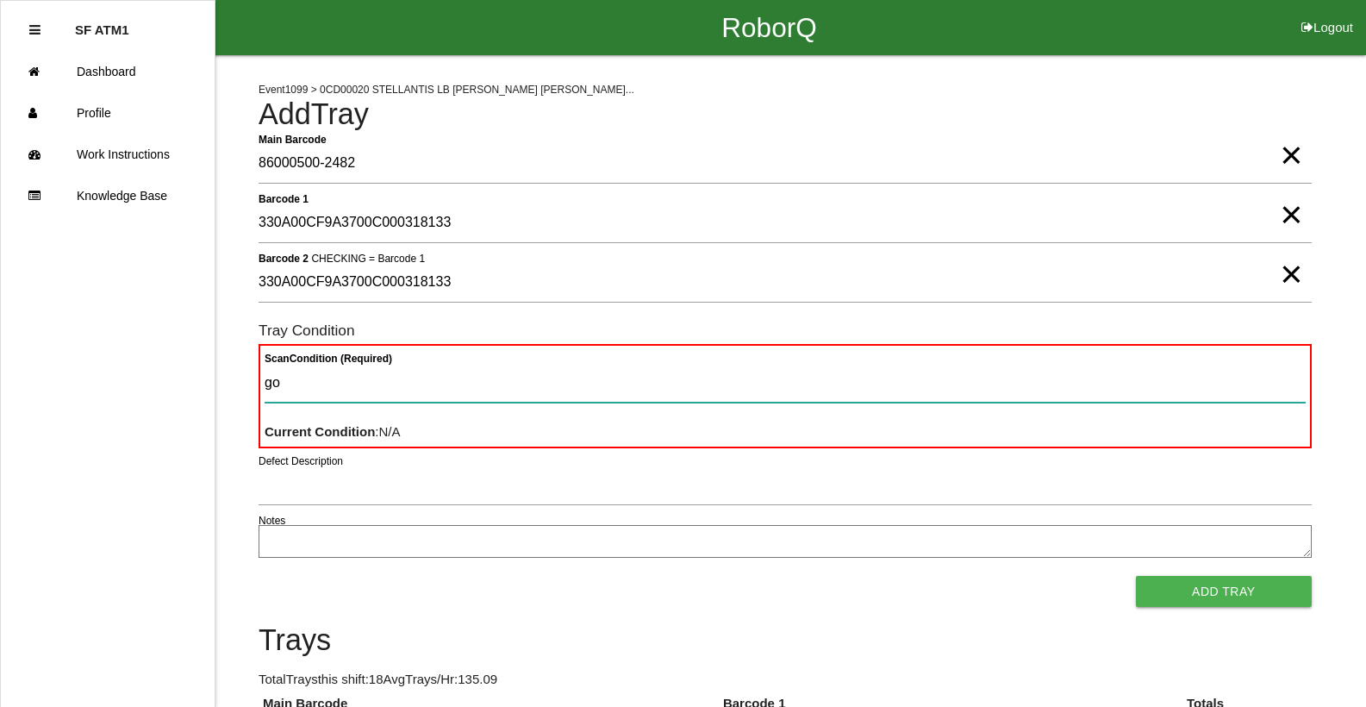
type Condition "goo"
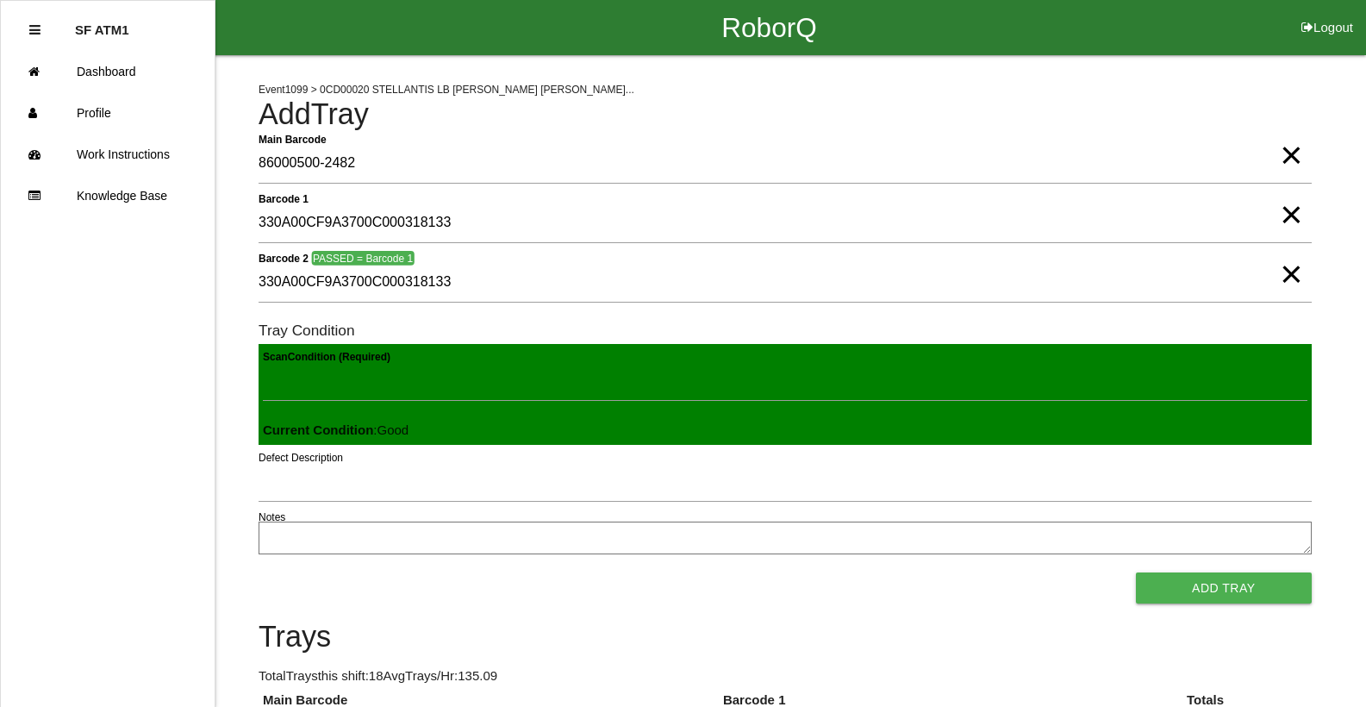
click button "Add Tray" at bounding box center [1224, 587] width 176 height 31
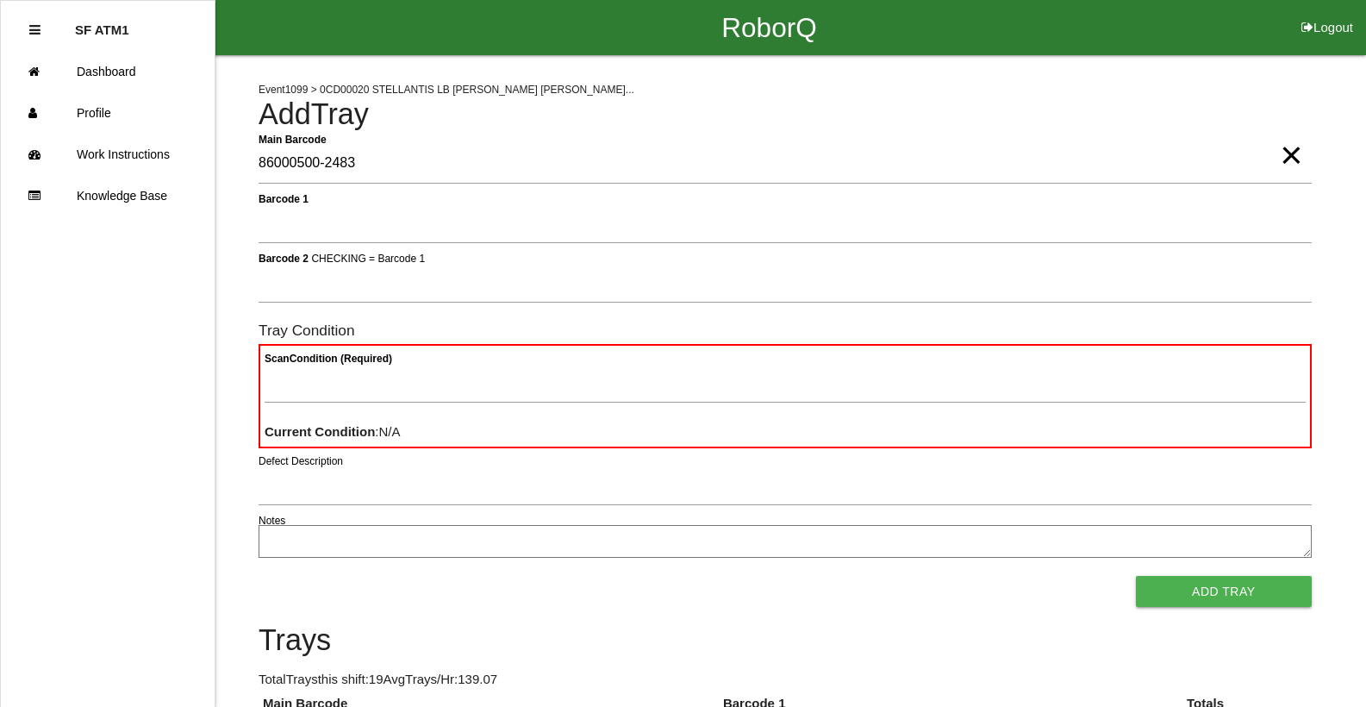
type Barcode "86000500-2483"
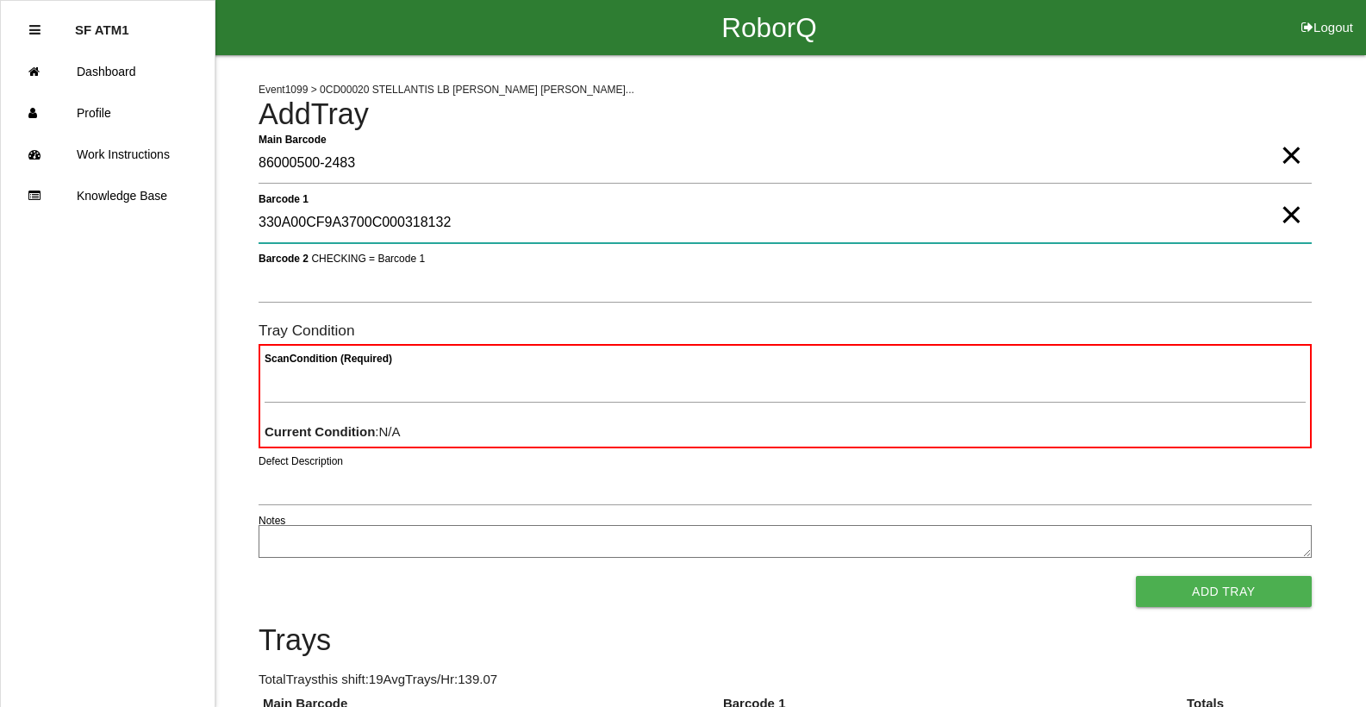
type 1 "330A00CF9A3700C000318132"
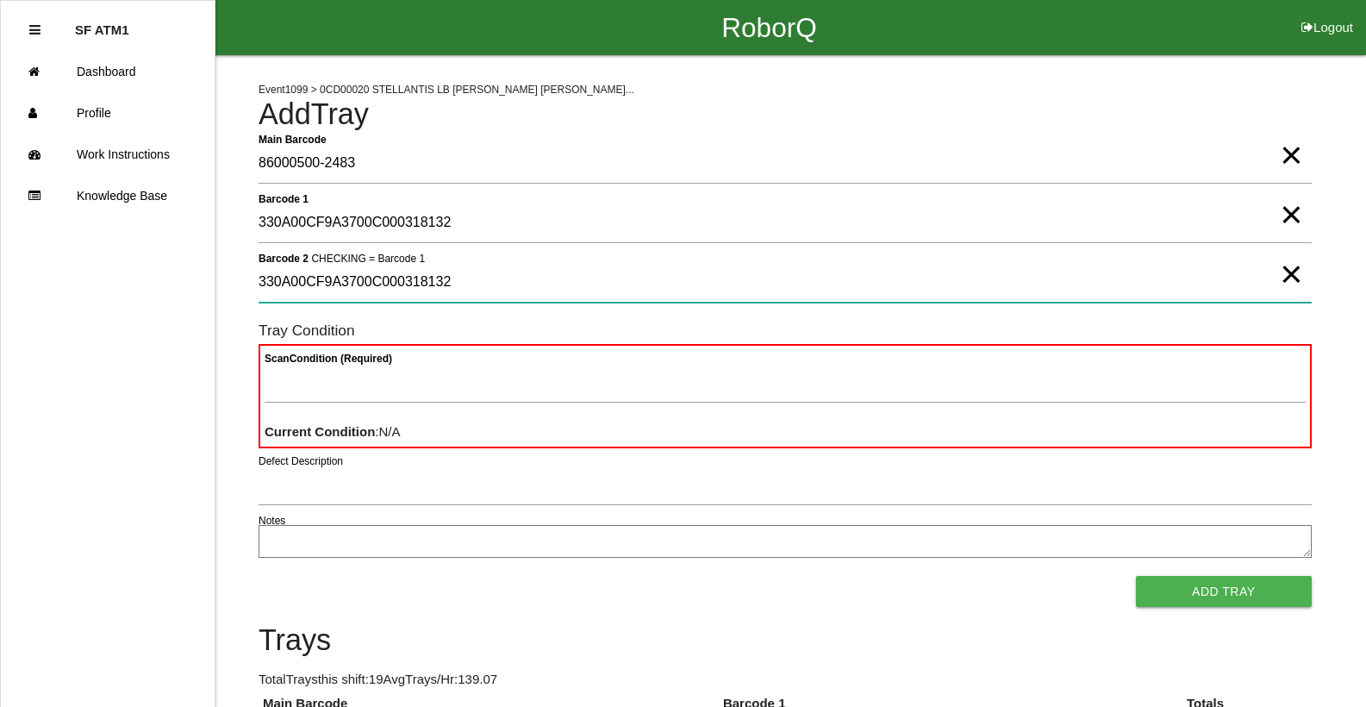
type 2 "330A00CF9A3700C000318132"
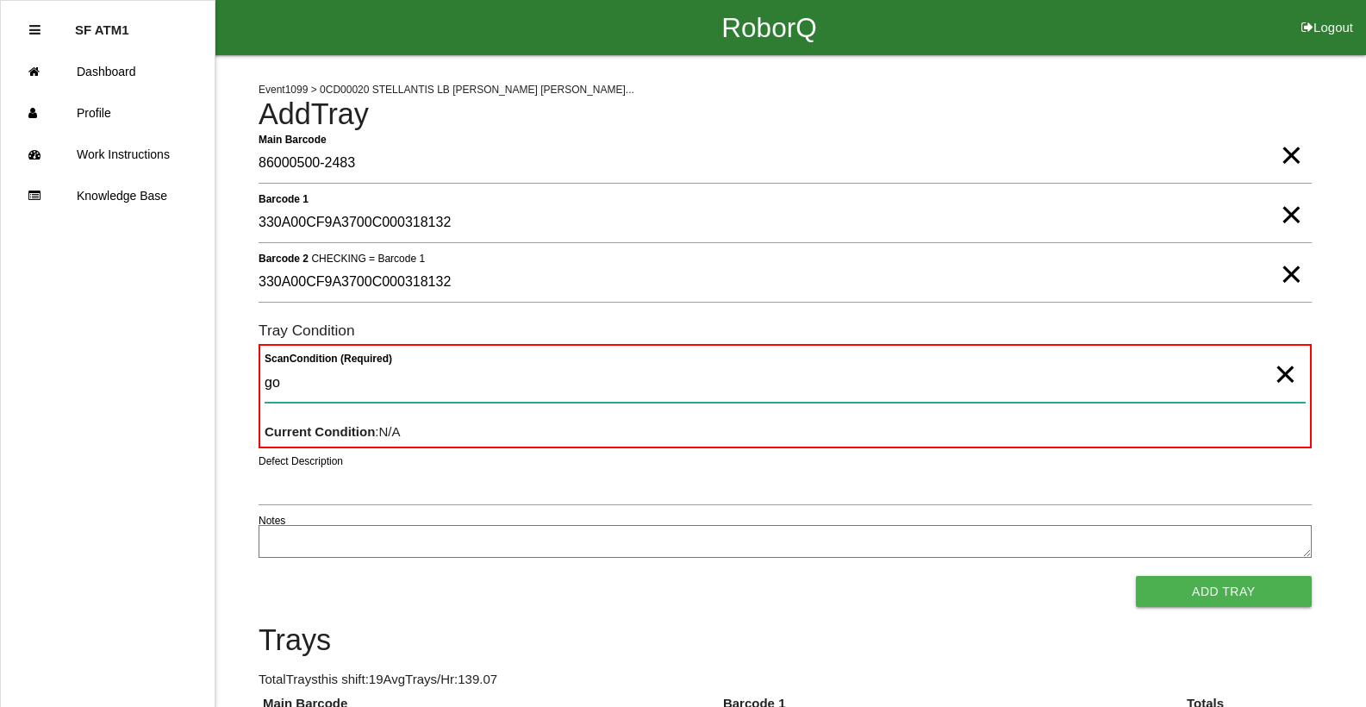
type Condition "goo"
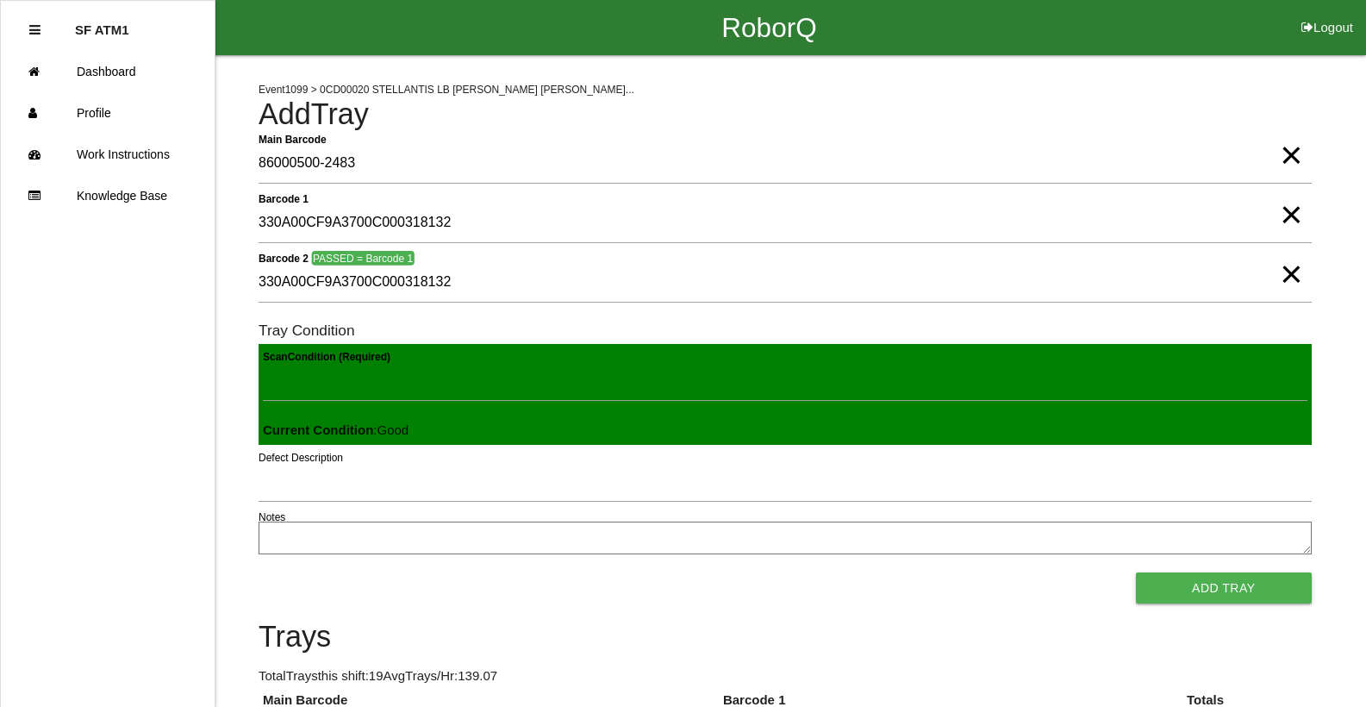
click at [1136, 572] on button "Add Tray" at bounding box center [1224, 587] width 176 height 31
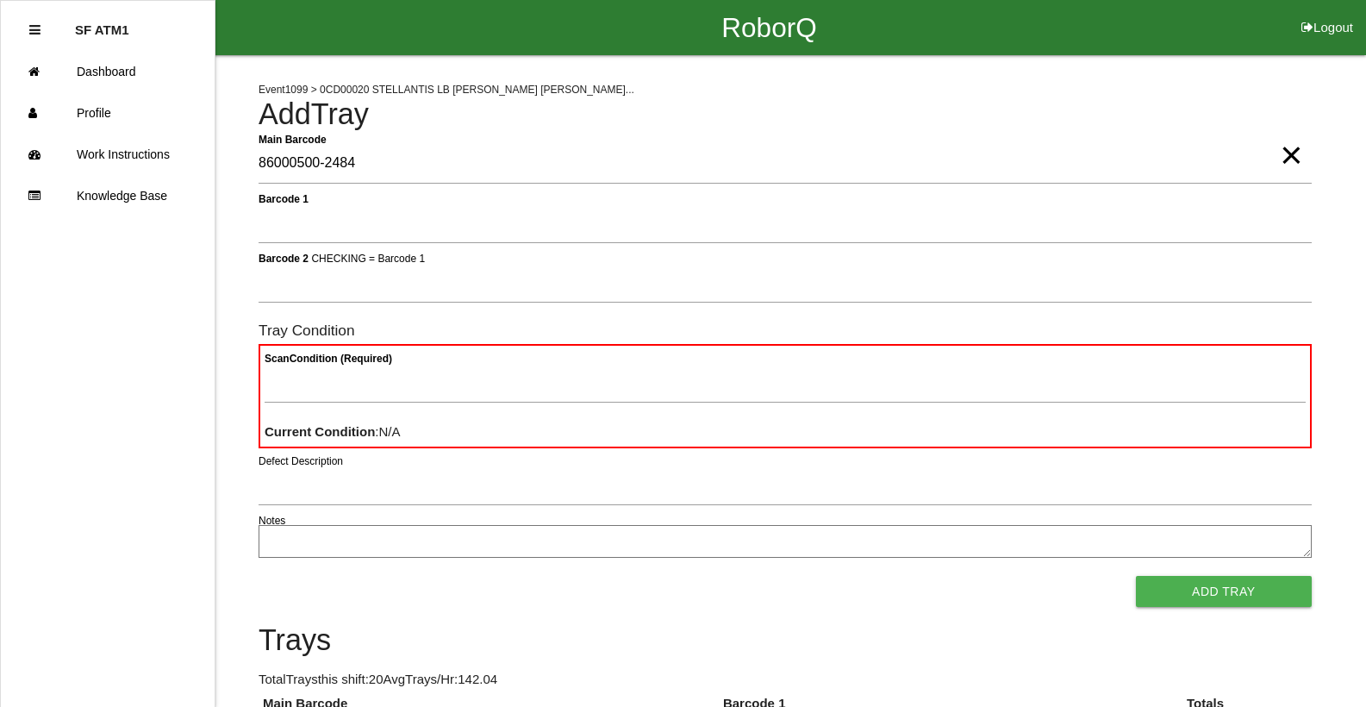
type Barcode "86000500-2484"
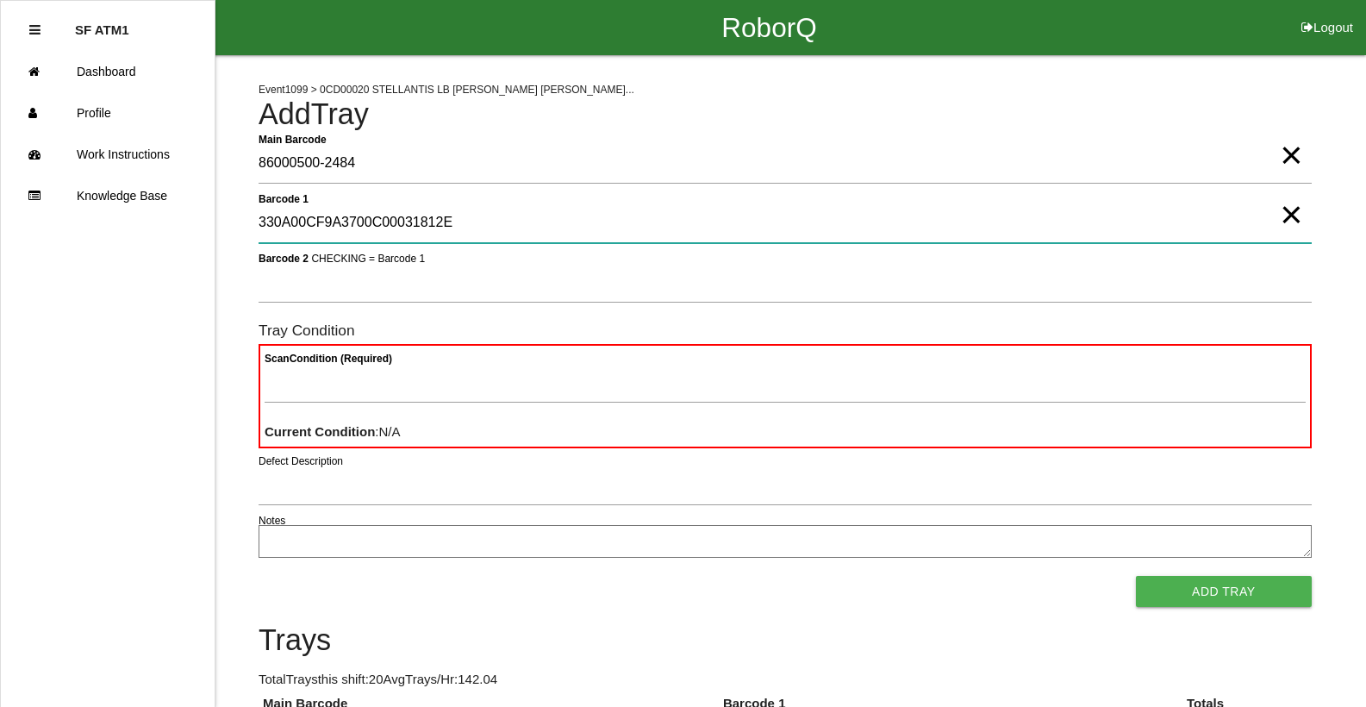
type 1 "330A00CF9A3700C00031812E"
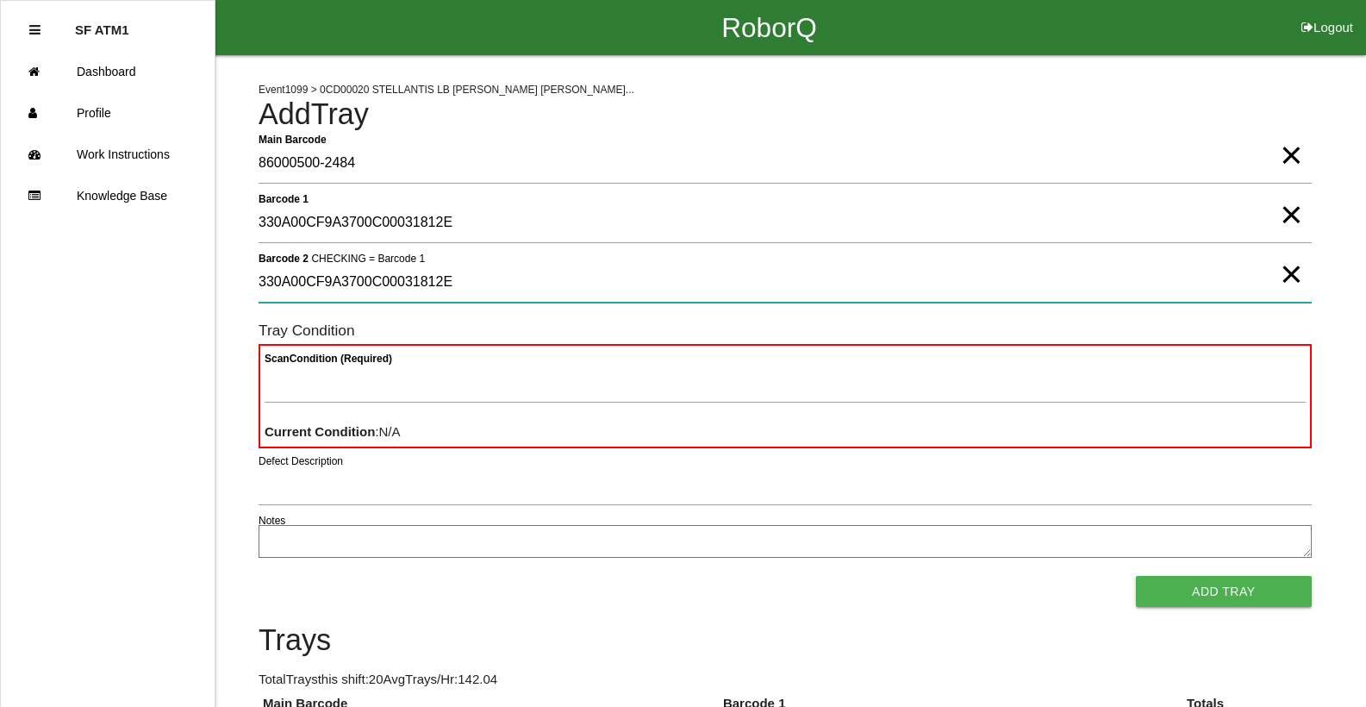
type 2 "330A00CF9A3700C00031812E"
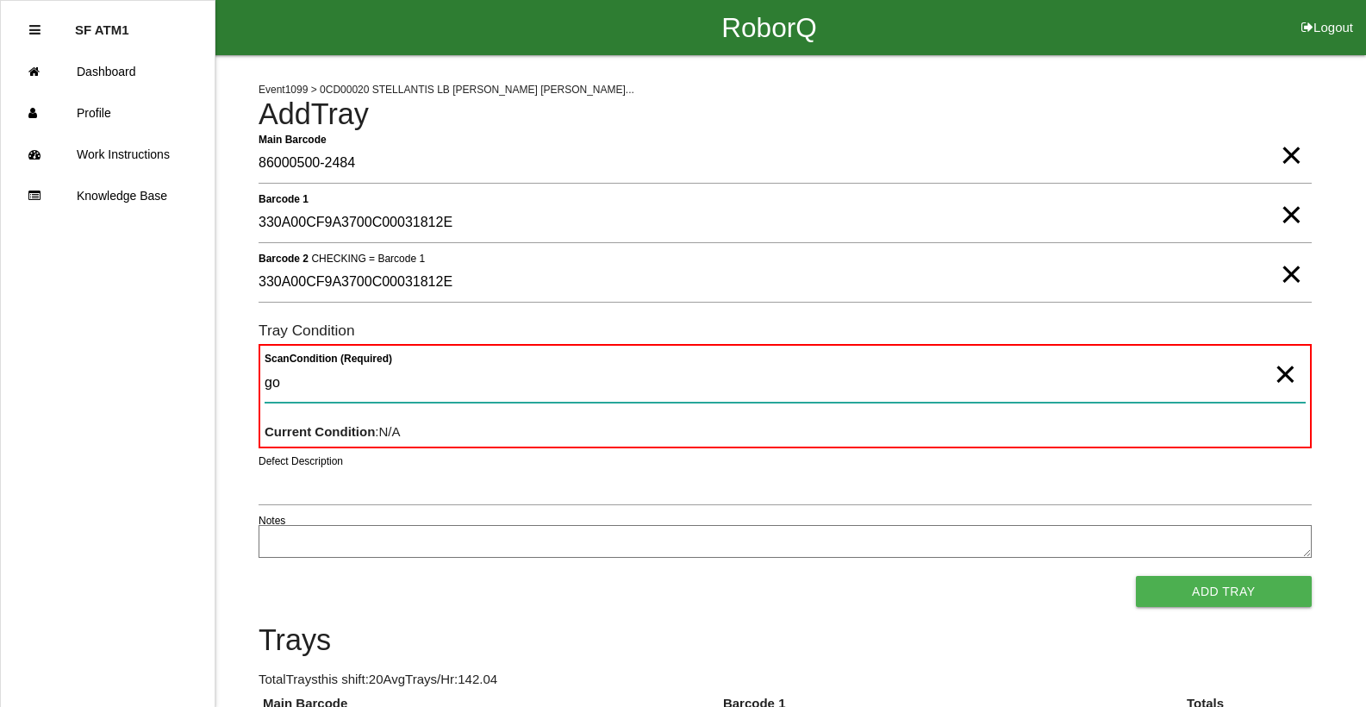
type Condition "goo"
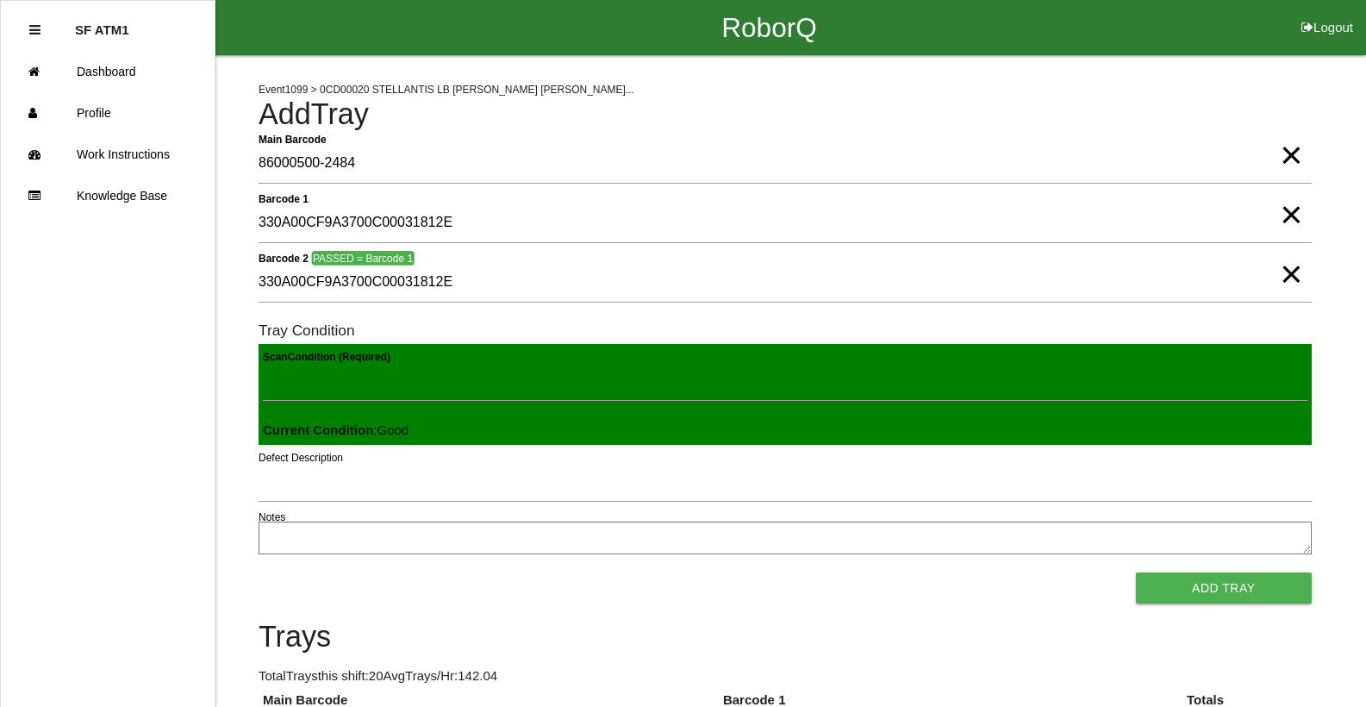
click at [1136, 572] on button "Add Tray" at bounding box center [1224, 587] width 176 height 31
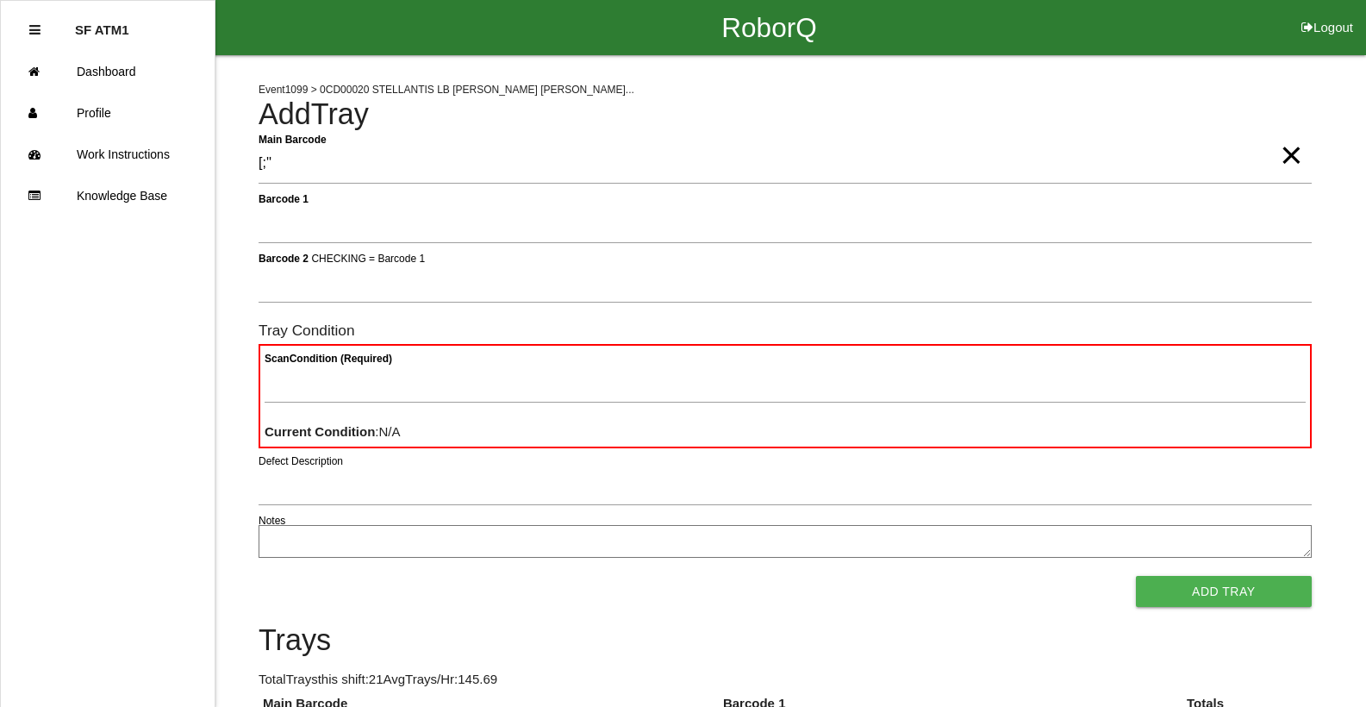
type Barcode "[;''"
click at [1291, 155] on span "×" at bounding box center [1291, 138] width 22 height 34
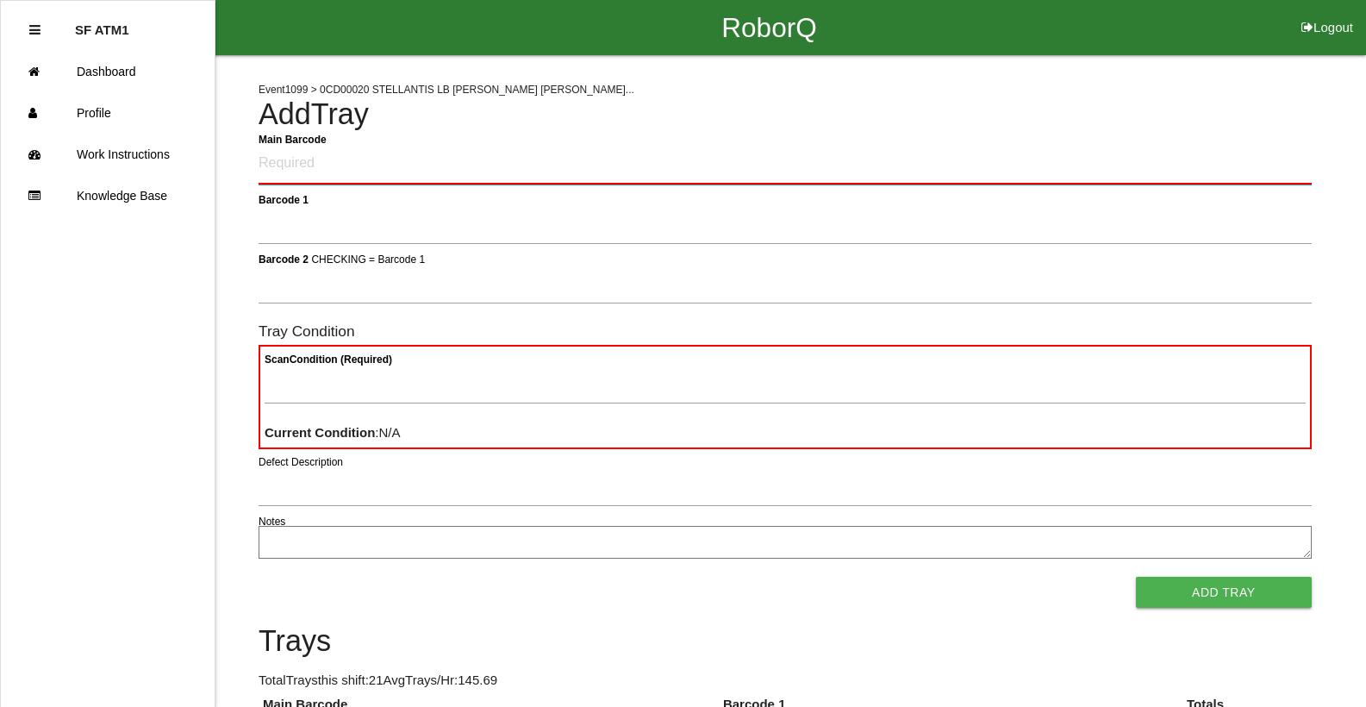
click at [1096, 166] on Barcode "Main Barcode" at bounding box center [785, 164] width 1053 height 41
